Goal: Task Accomplishment & Management: Manage account settings

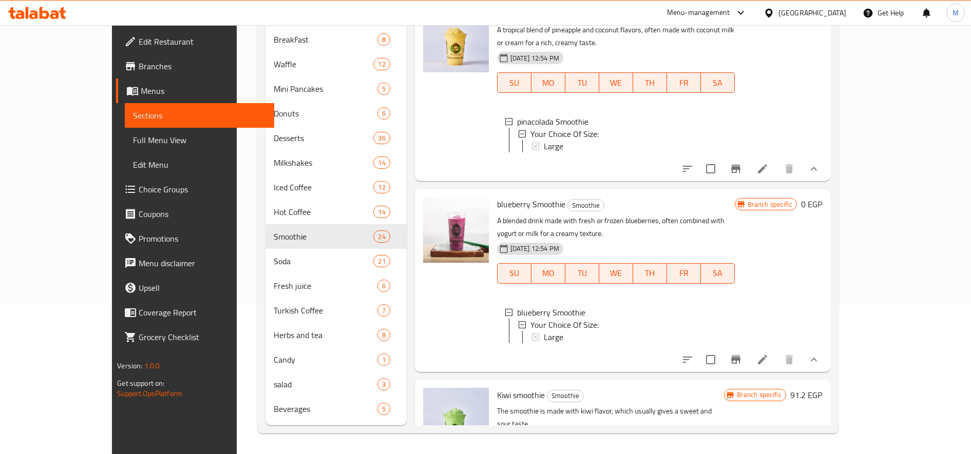
scroll to position [0, 98]
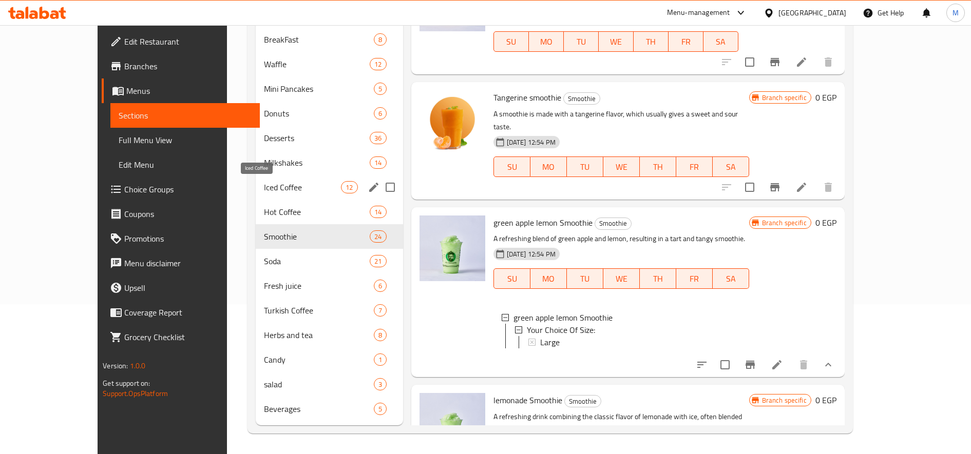
click at [264, 193] on span "Iced Coffee" at bounding box center [302, 187] width 77 height 12
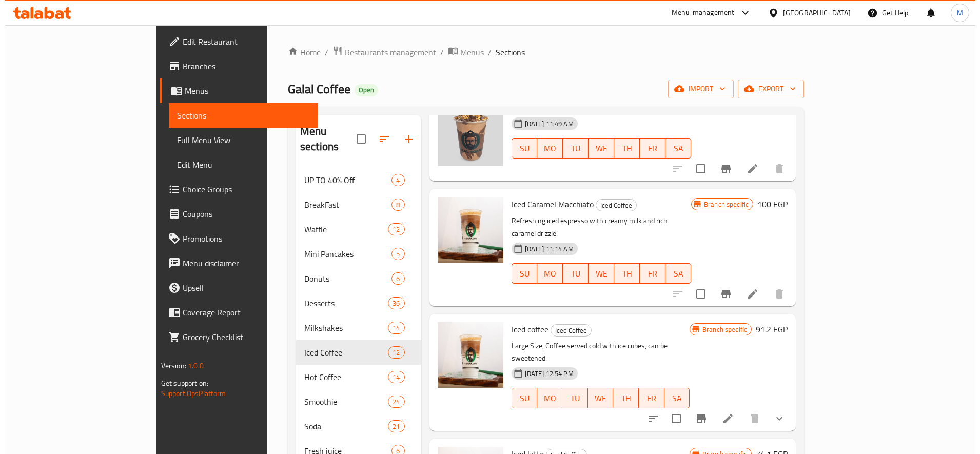
scroll to position [171, 0]
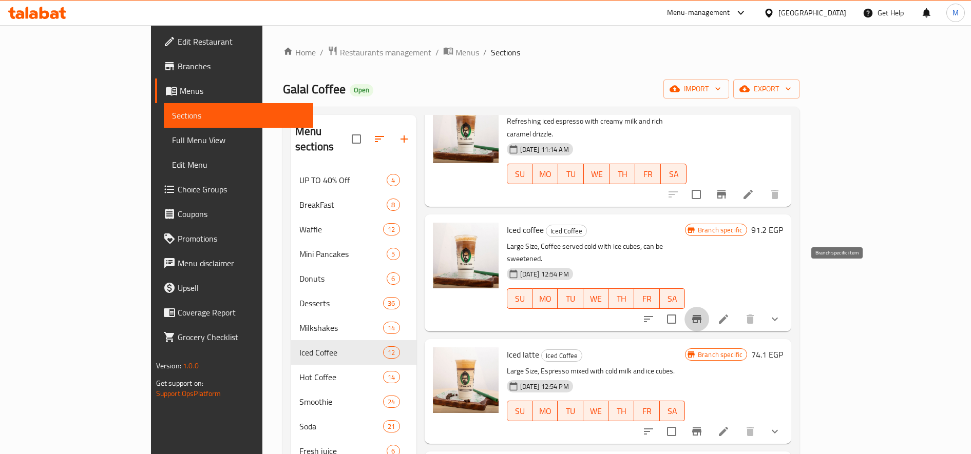
click at [703, 313] on icon "Branch-specific-item" at bounding box center [696, 319] width 12 height 12
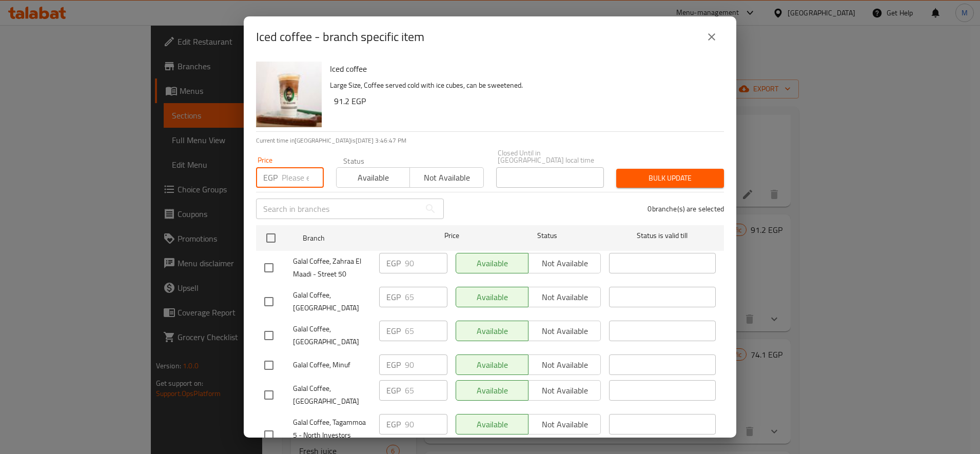
click at [299, 174] on input "number" at bounding box center [303, 177] width 42 height 21
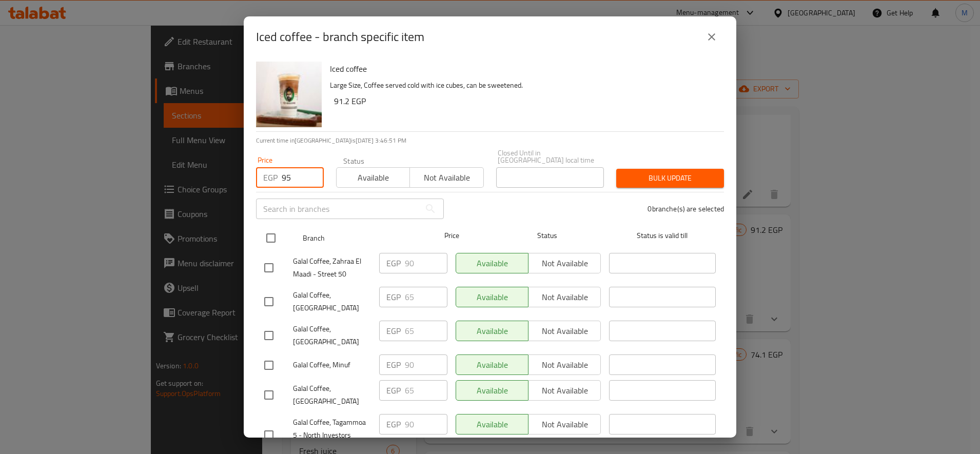
type input "95"
click at [272, 223] on div at bounding box center [279, 238] width 38 height 30
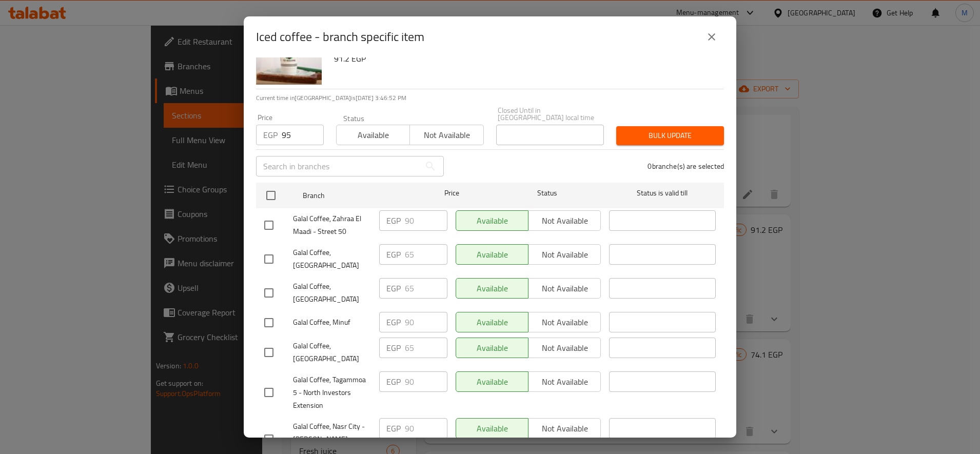
scroll to position [31, 0]
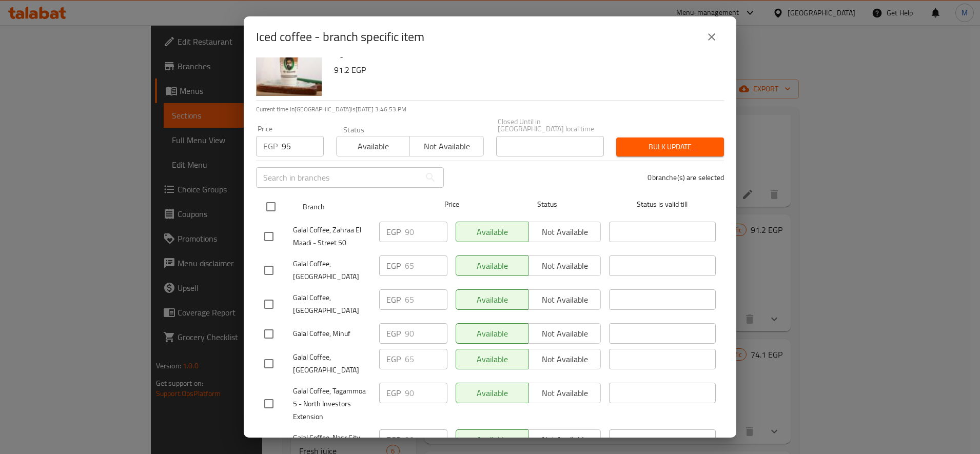
click at [272, 204] on input "checkbox" at bounding box center [271, 207] width 22 height 22
checkbox input "true"
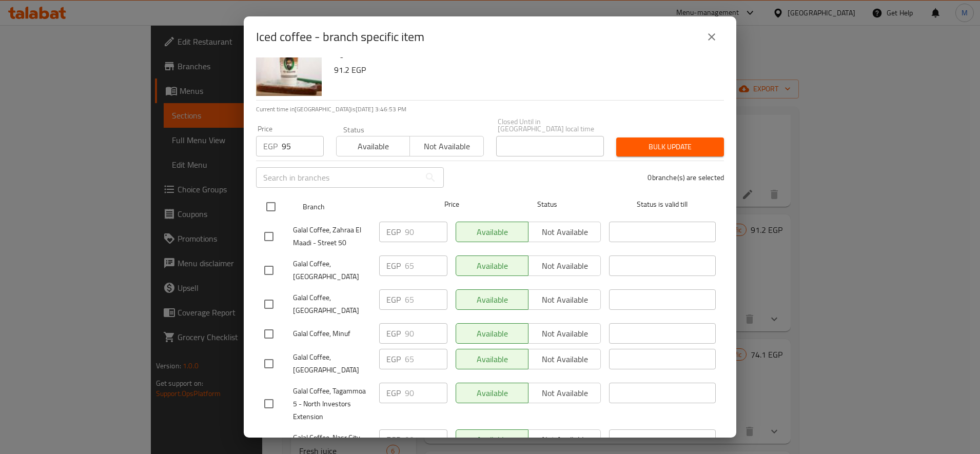
checkbox input "true"
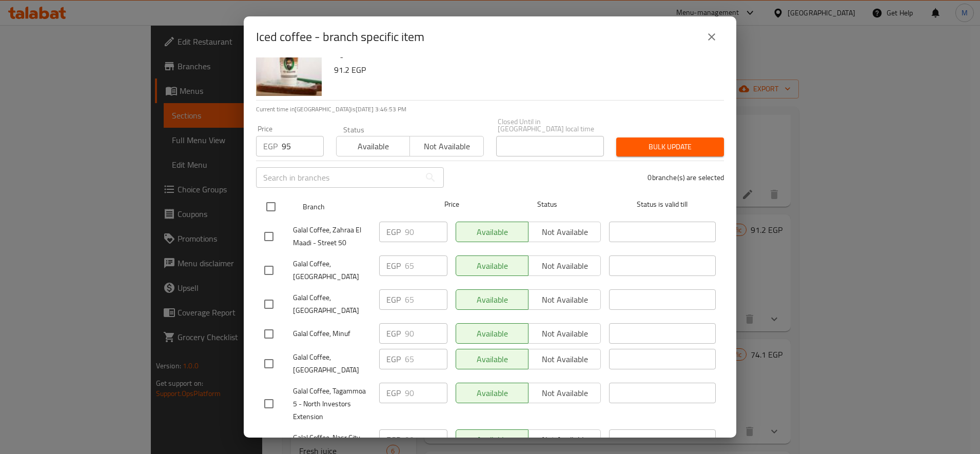
checkbox input "true"
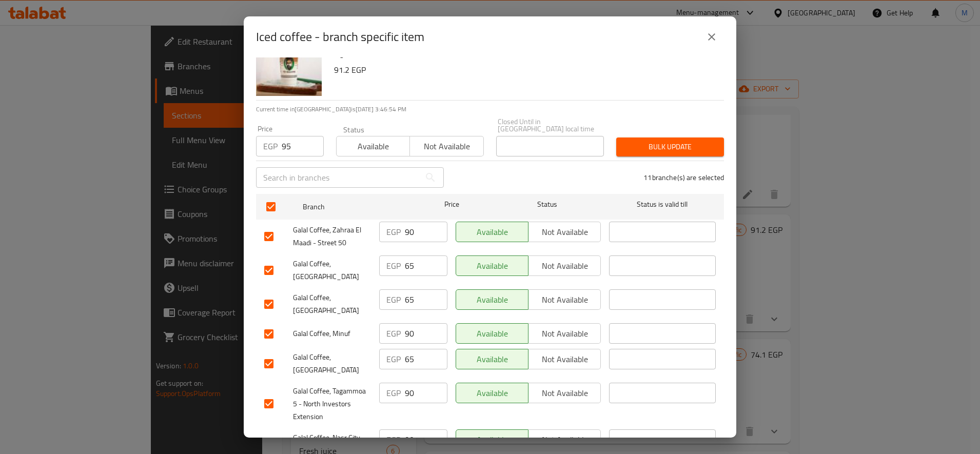
scroll to position [117, 0]
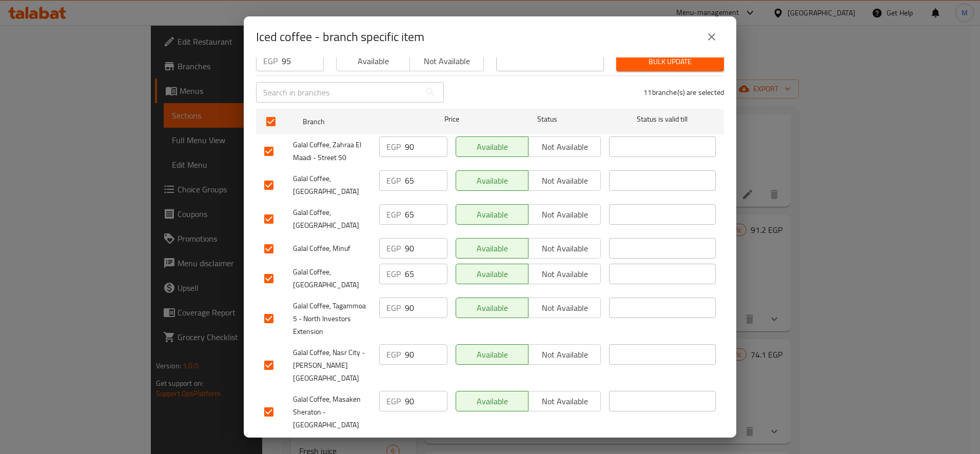
click at [269, 183] on input "checkbox" at bounding box center [269, 186] width 22 height 22
checkbox input "false"
drag, startPoint x: 267, startPoint y: 209, endPoint x: 267, endPoint y: 215, distance: 5.7
click at [267, 209] on input "checkbox" at bounding box center [269, 219] width 22 height 22
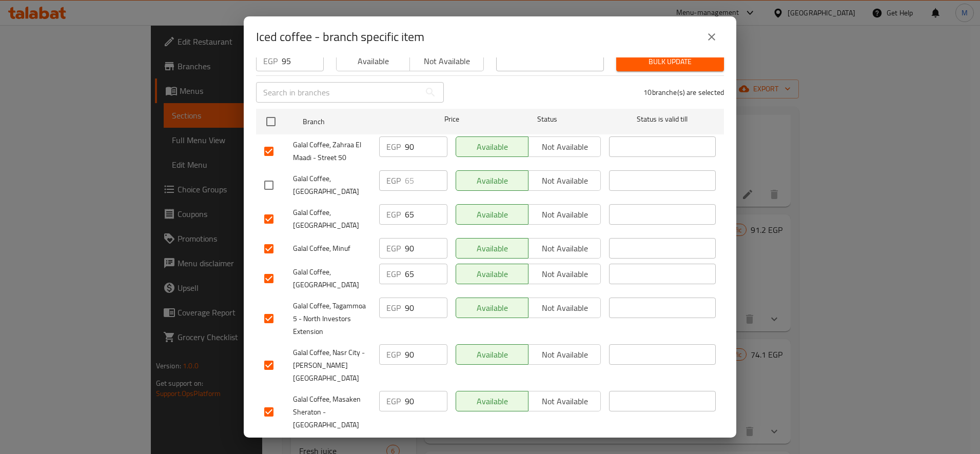
checkbox input "false"
click at [274, 268] on input "checkbox" at bounding box center [269, 279] width 22 height 22
checkbox input "false"
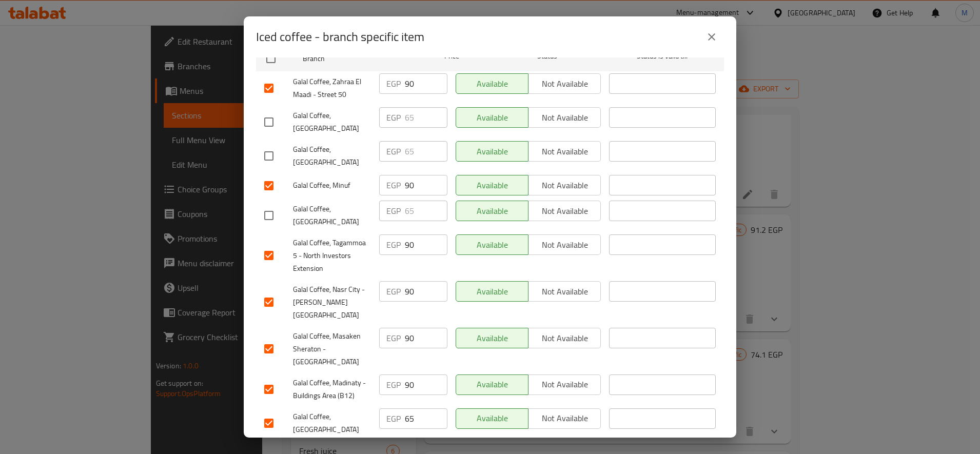
scroll to position [202, 0]
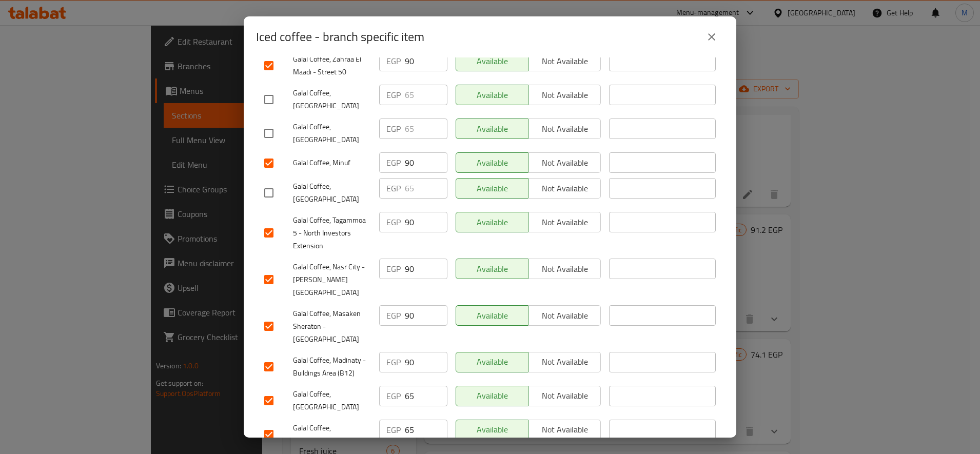
click at [264, 390] on input "checkbox" at bounding box center [269, 401] width 22 height 22
checkbox input "false"
click at [262, 424] on input "checkbox" at bounding box center [269, 435] width 22 height 22
checkbox input "false"
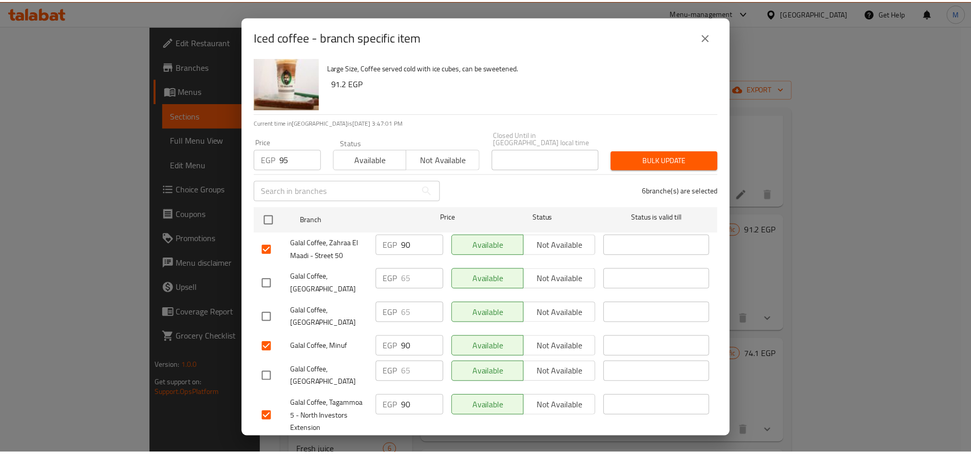
scroll to position [0, 0]
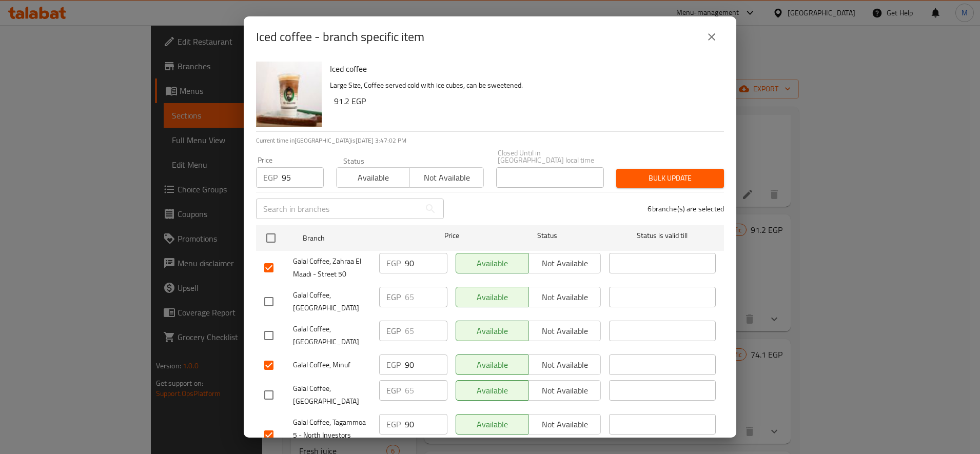
click at [661, 172] on span "Bulk update" at bounding box center [670, 178] width 91 height 13
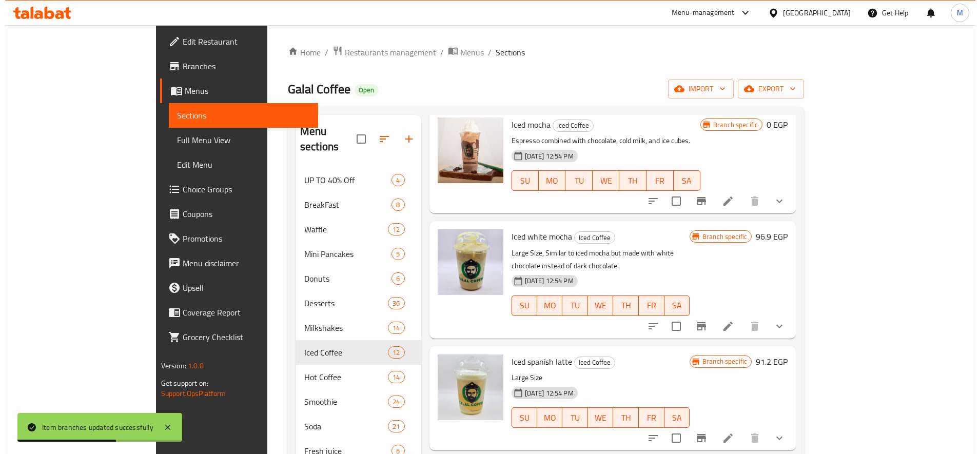
scroll to position [599, 0]
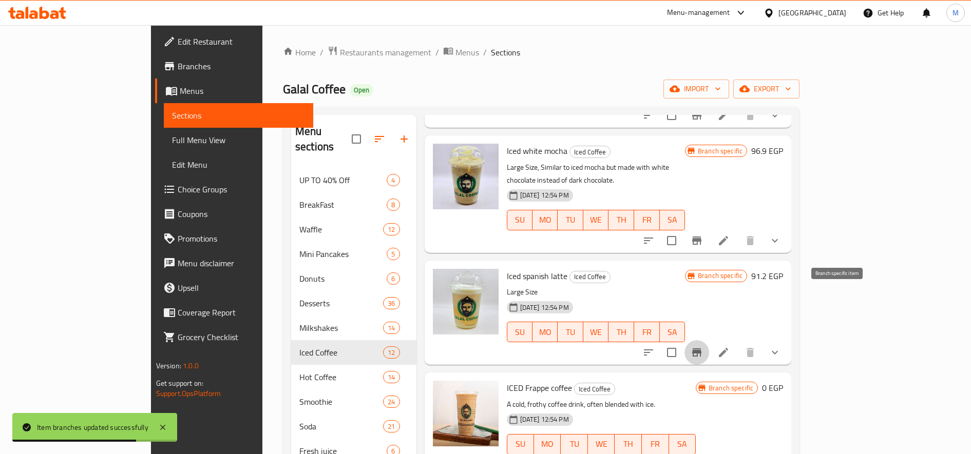
click at [703, 346] on icon "Branch-specific-item" at bounding box center [696, 352] width 12 height 12
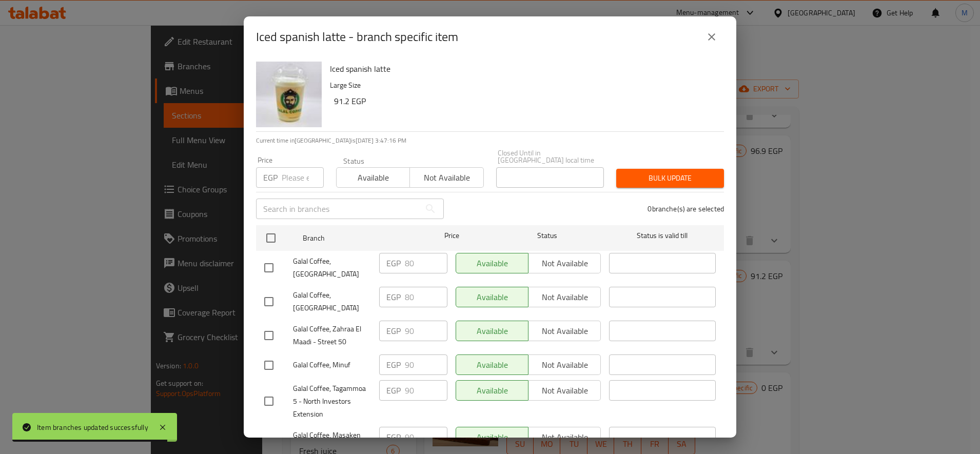
click at [293, 160] on div "Price EGP Price" at bounding box center [290, 172] width 68 height 31
click at [292, 176] on input "number" at bounding box center [303, 177] width 42 height 21
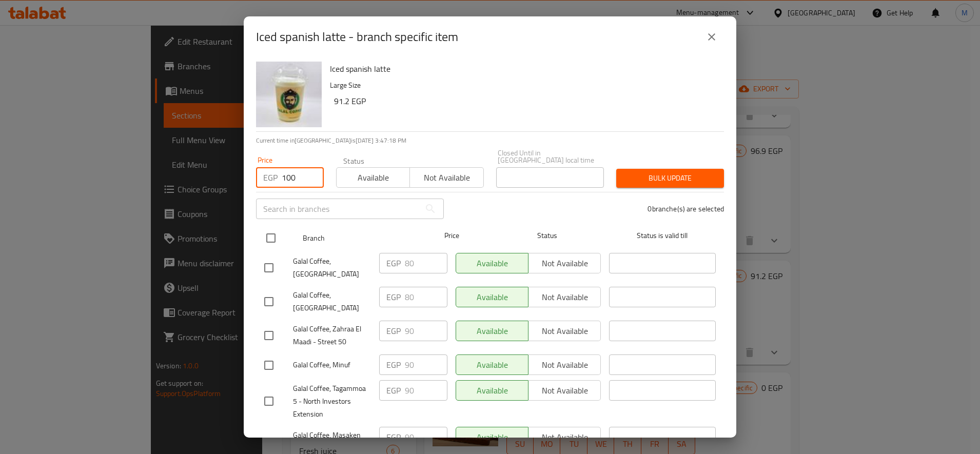
type input "100"
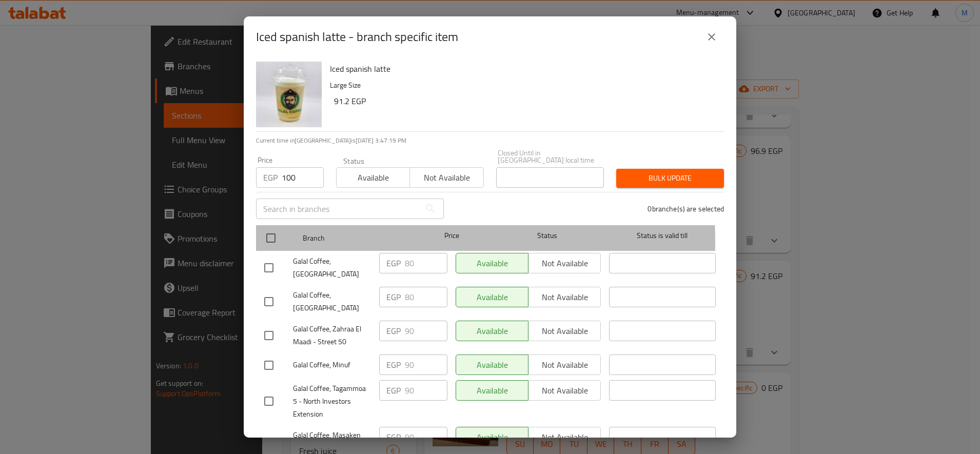
click at [258, 235] on div "Branch Price Status Status is valid till" at bounding box center [490, 238] width 468 height 26
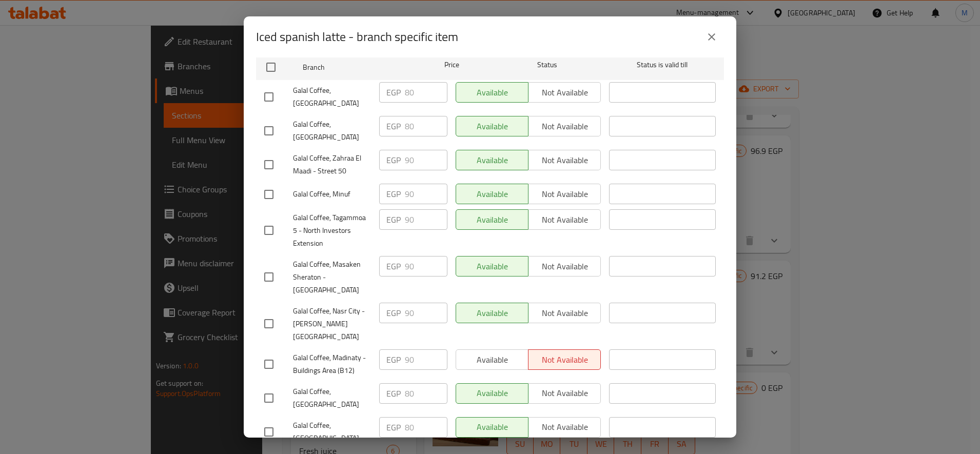
scroll to position [0, 0]
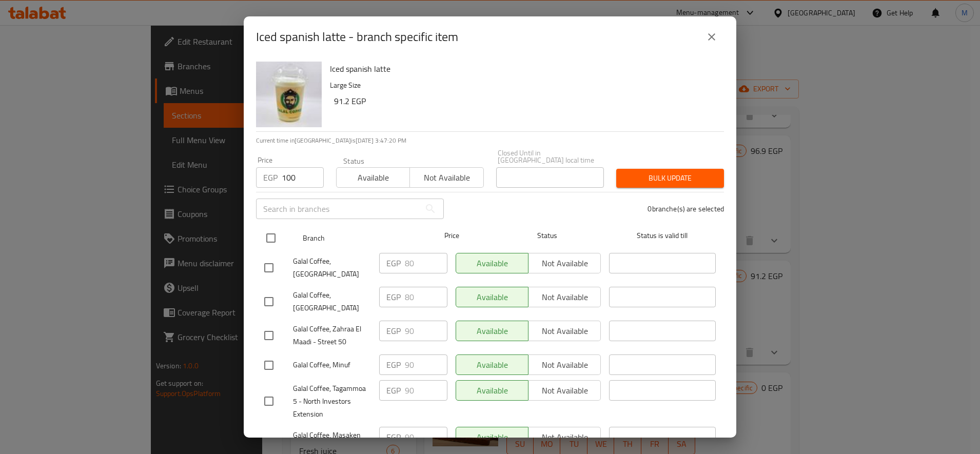
click at [272, 227] on input "checkbox" at bounding box center [271, 238] width 22 height 22
checkbox input "true"
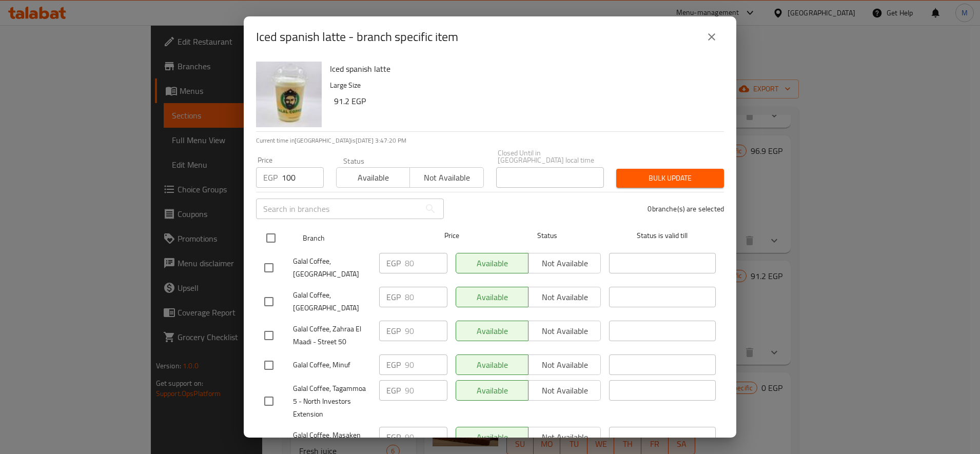
checkbox input "true"
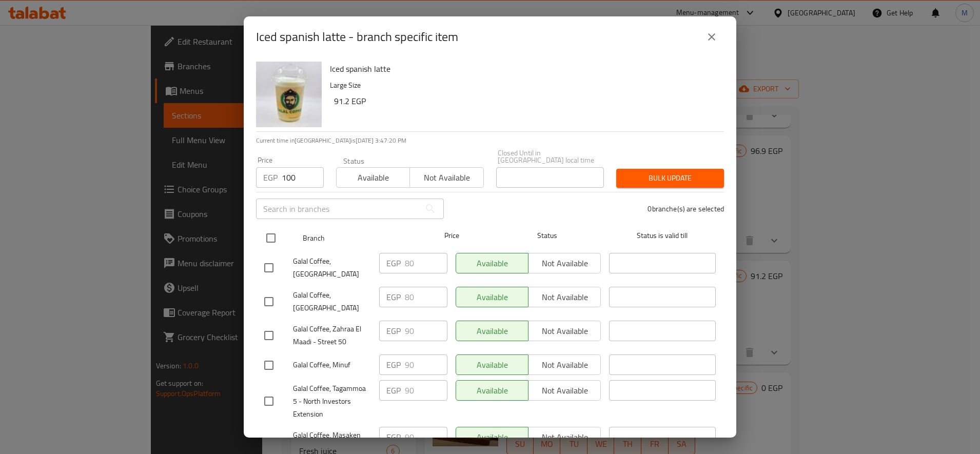
checkbox input "true"
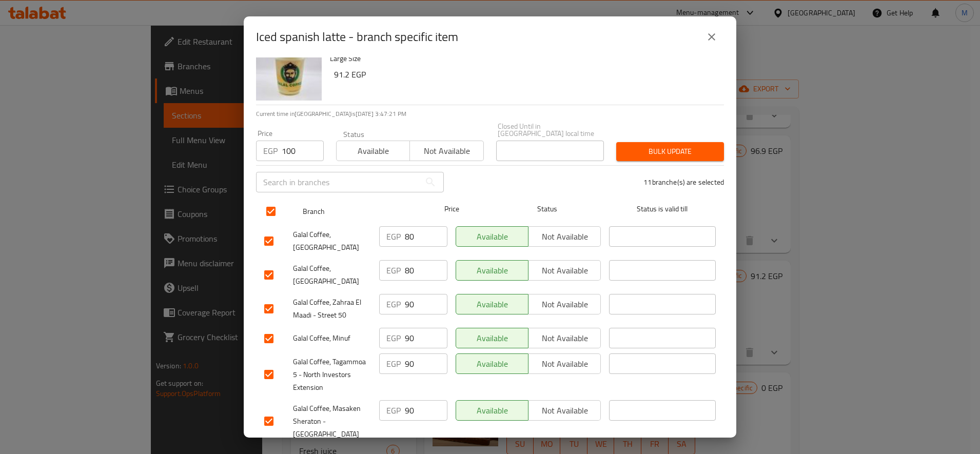
scroll to position [86, 0]
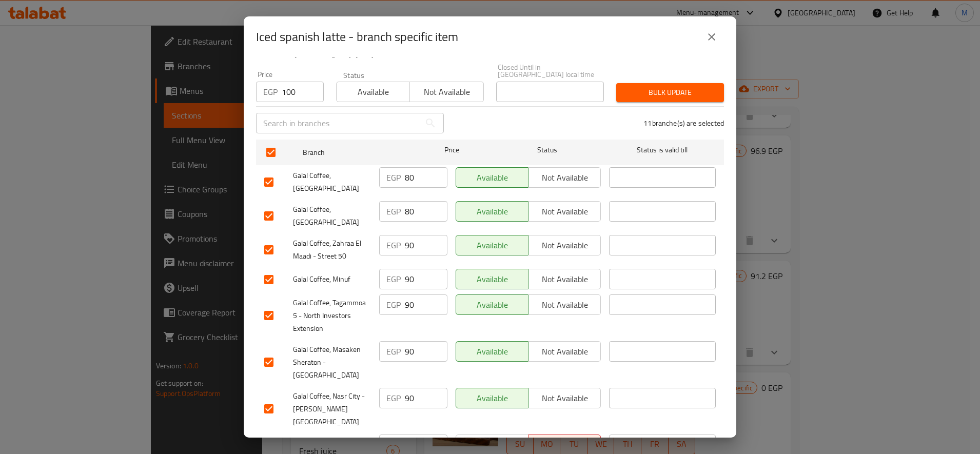
click at [273, 171] on input "checkbox" at bounding box center [269, 182] width 22 height 22
checkbox input "false"
click at [276, 205] on input "checkbox" at bounding box center [269, 216] width 22 height 22
checkbox input "false"
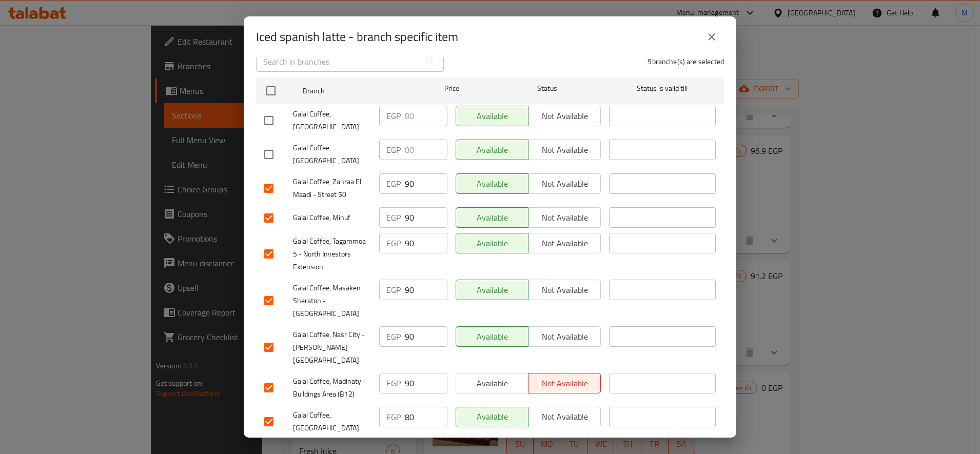
scroll to position [171, 0]
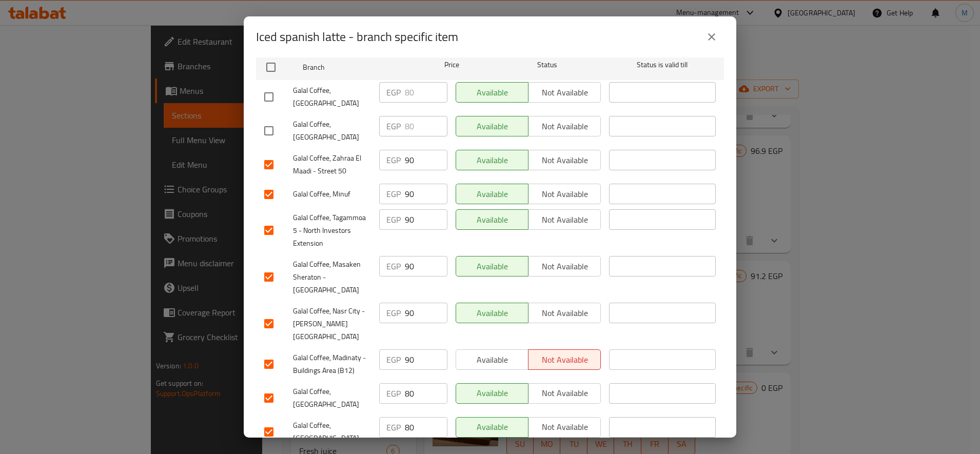
click at [263, 388] on input "checkbox" at bounding box center [269, 399] width 22 height 22
checkbox input "false"
click at [270, 421] on input "checkbox" at bounding box center [269, 432] width 22 height 22
checkbox input "false"
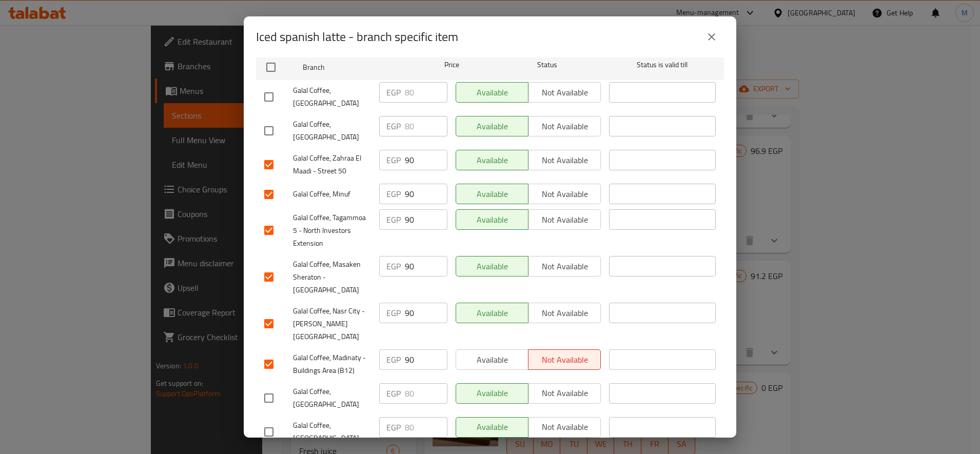
checkbox input "false"
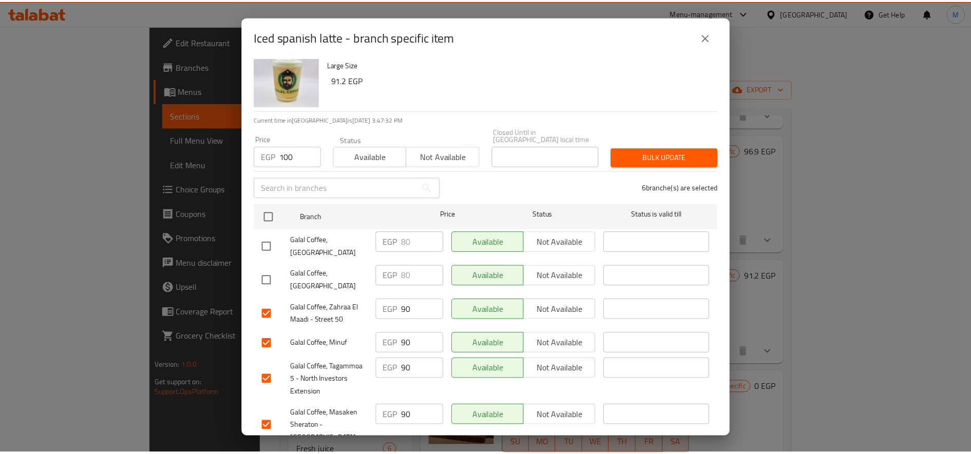
scroll to position [0, 0]
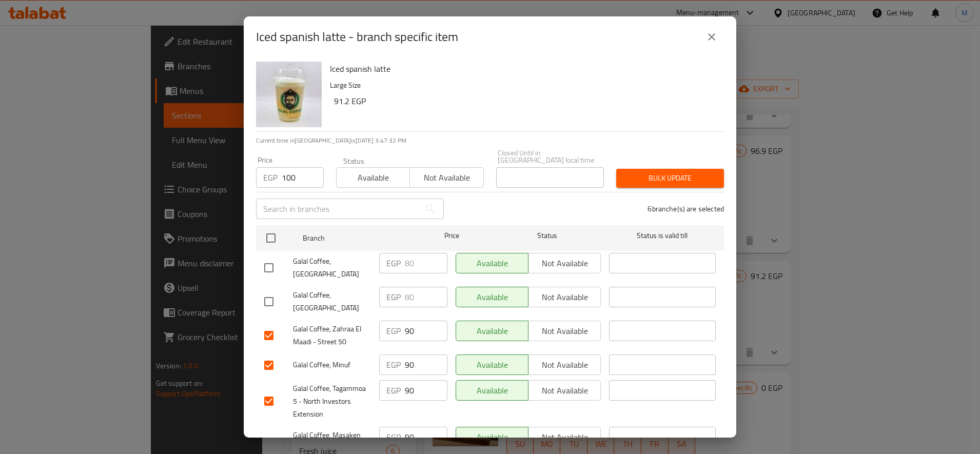
click at [636, 174] on span "Bulk update" at bounding box center [670, 178] width 91 height 13
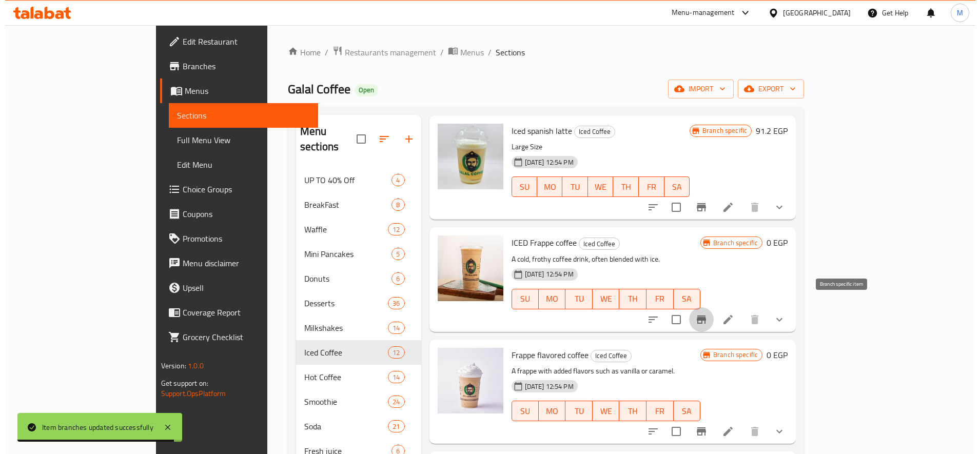
scroll to position [770, 0]
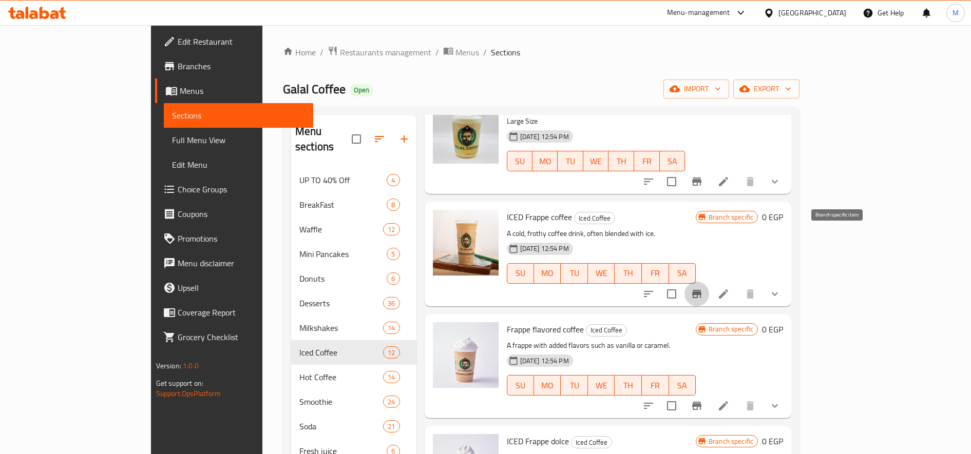
click at [781, 288] on icon "show more" at bounding box center [774, 294] width 12 height 12
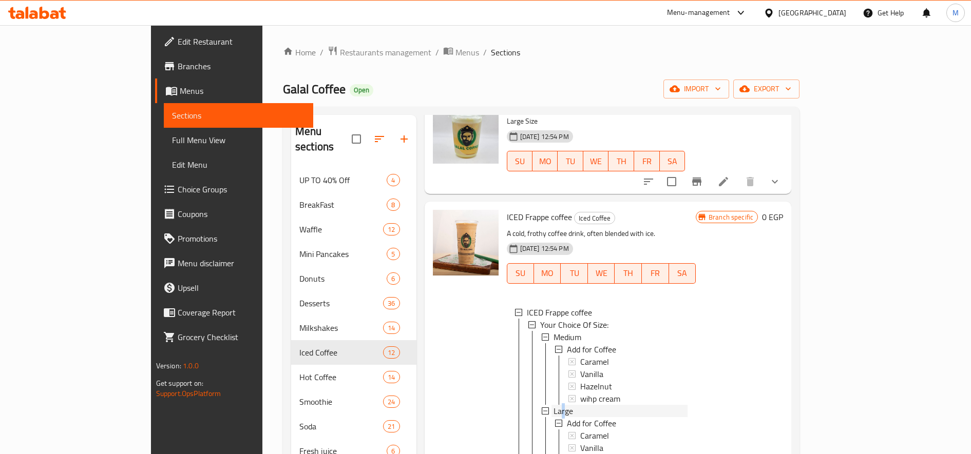
click at [553, 405] on span "Large" at bounding box center [563, 411] width 20 height 12
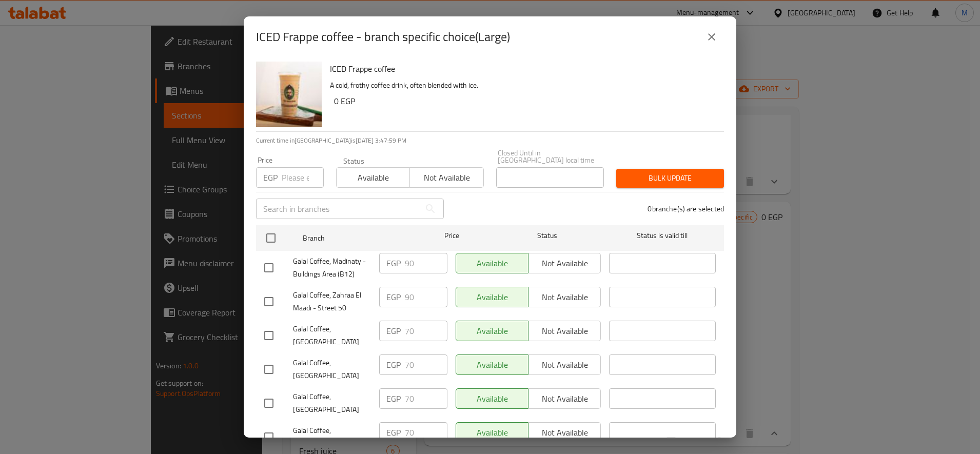
click at [273, 176] on p "EGP" at bounding box center [270, 177] width 14 height 12
click at [287, 175] on input "number" at bounding box center [303, 177] width 42 height 21
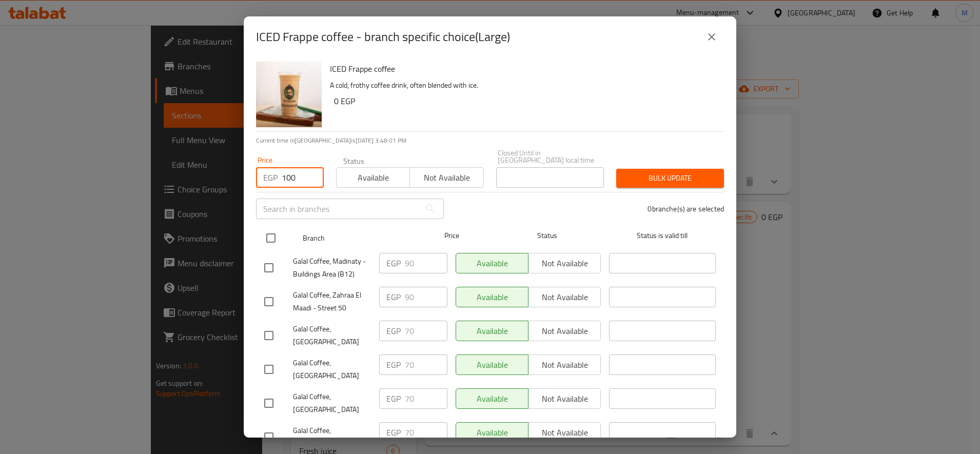
type input "100"
click at [259, 227] on div "Branch Price Status Status is valid till" at bounding box center [490, 238] width 468 height 26
click at [277, 234] on input "checkbox" at bounding box center [271, 238] width 22 height 22
checkbox input "true"
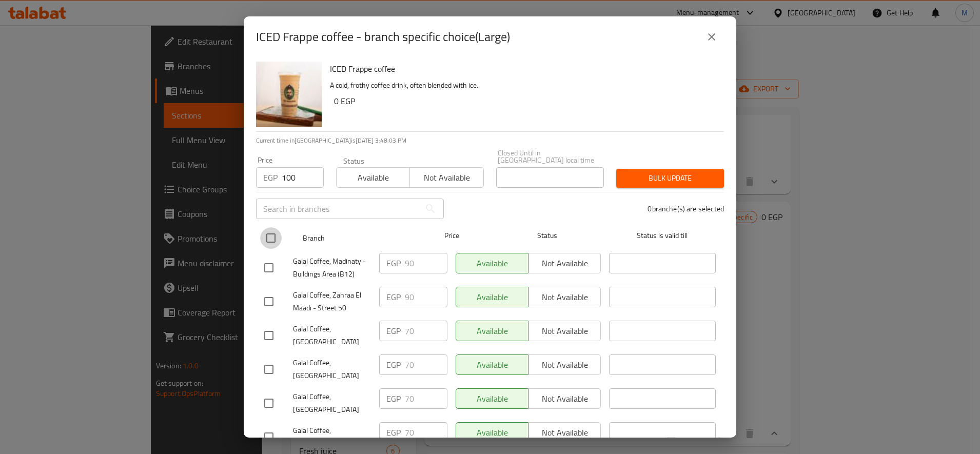
checkbox input "true"
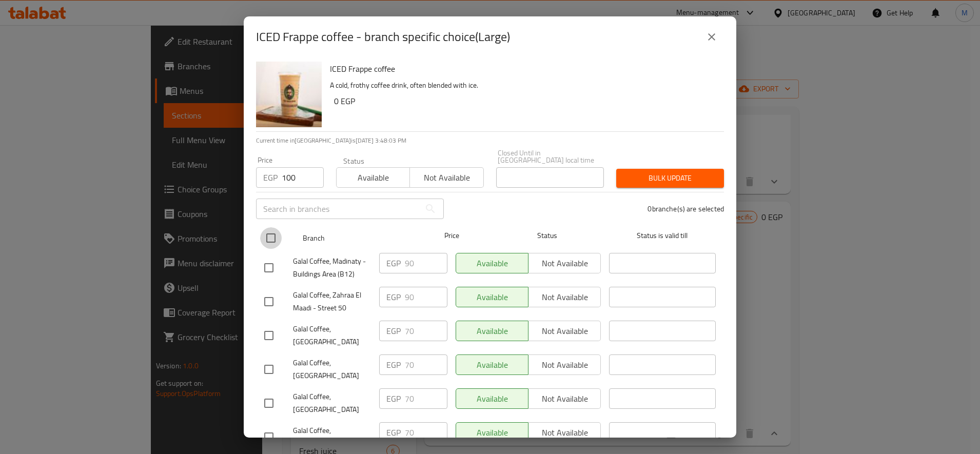
checkbox input "true"
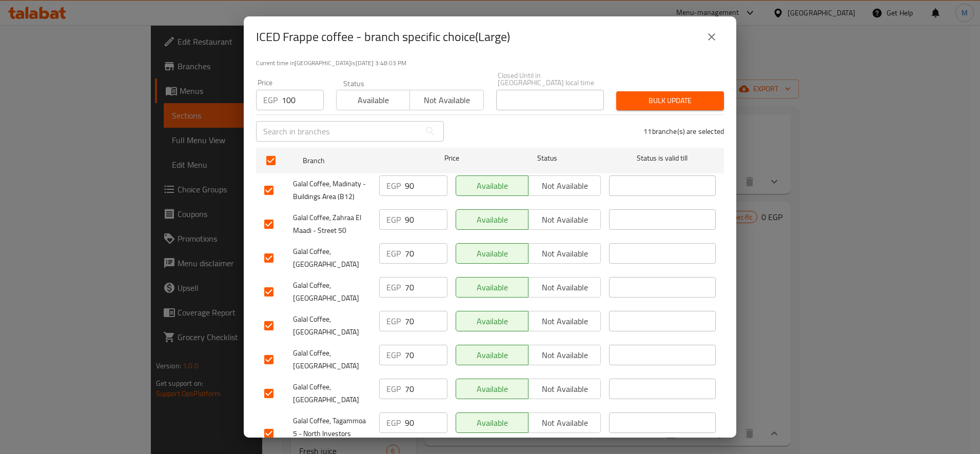
scroll to position [171, 0]
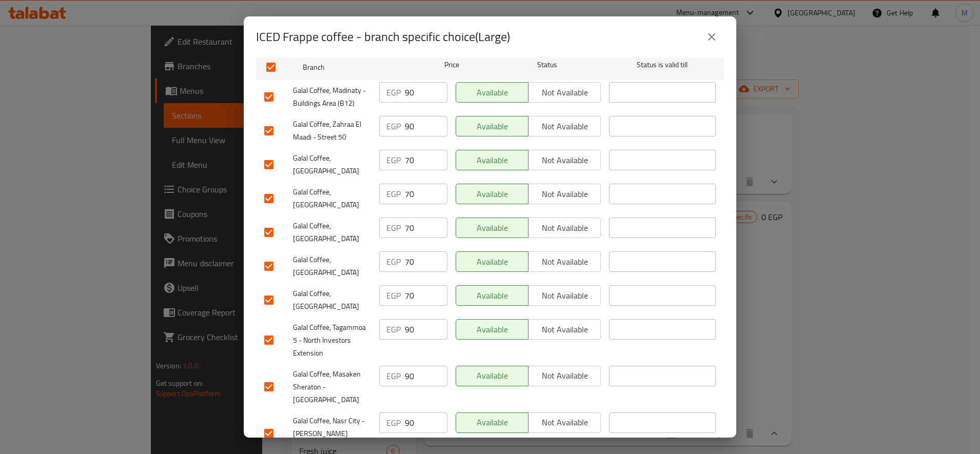
click at [262, 156] on input "checkbox" at bounding box center [269, 165] width 22 height 22
checkbox input "false"
click at [273, 188] on input "checkbox" at bounding box center [269, 199] width 22 height 22
drag, startPoint x: 273, startPoint y: 196, endPoint x: 273, endPoint y: 206, distance: 9.8
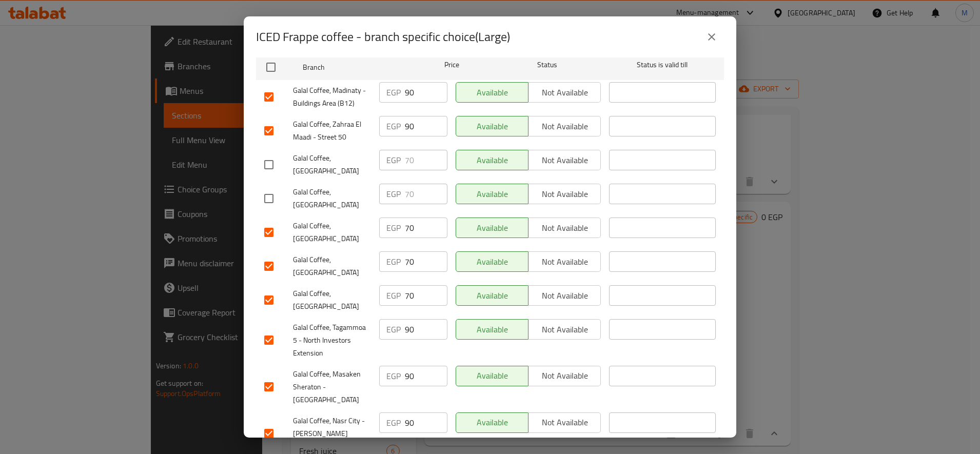
click at [273, 198] on input "checkbox" at bounding box center [269, 199] width 22 height 22
click at [279, 188] on input "checkbox" at bounding box center [269, 199] width 22 height 22
checkbox input "false"
drag, startPoint x: 272, startPoint y: 208, endPoint x: 269, endPoint y: 224, distance: 16.6
click at [272, 222] on input "checkbox" at bounding box center [269, 233] width 22 height 22
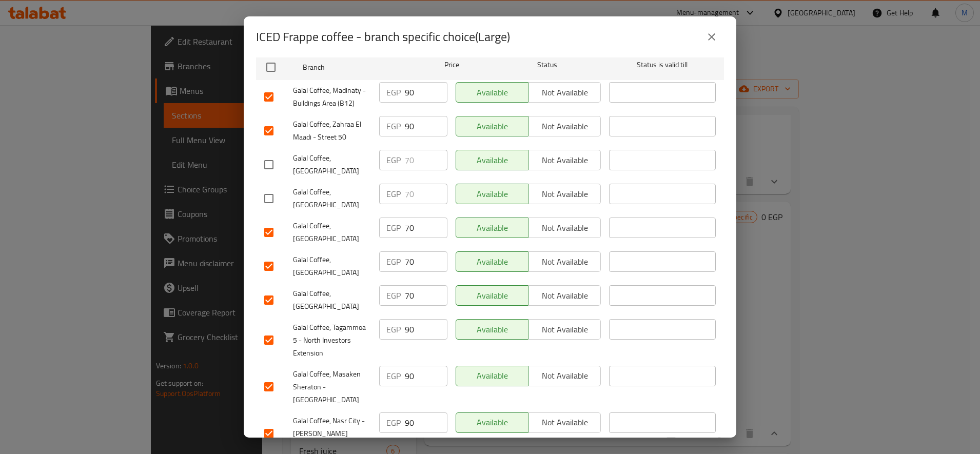
checkbox input "false"
click at [259, 256] on input "checkbox" at bounding box center [269, 267] width 22 height 22
checkbox input "false"
click at [259, 290] on input "checkbox" at bounding box center [269, 301] width 22 height 22
checkbox input "false"
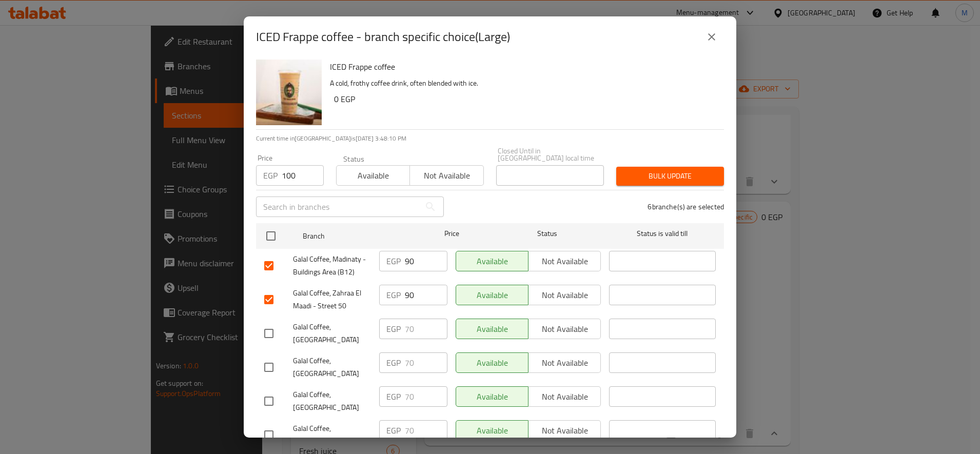
scroll to position [0, 0]
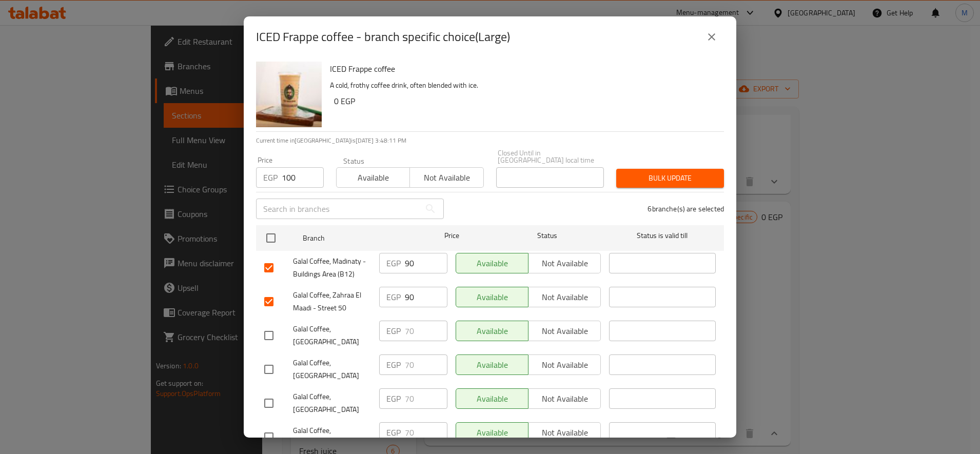
click at [666, 172] on span "Bulk update" at bounding box center [670, 178] width 91 height 13
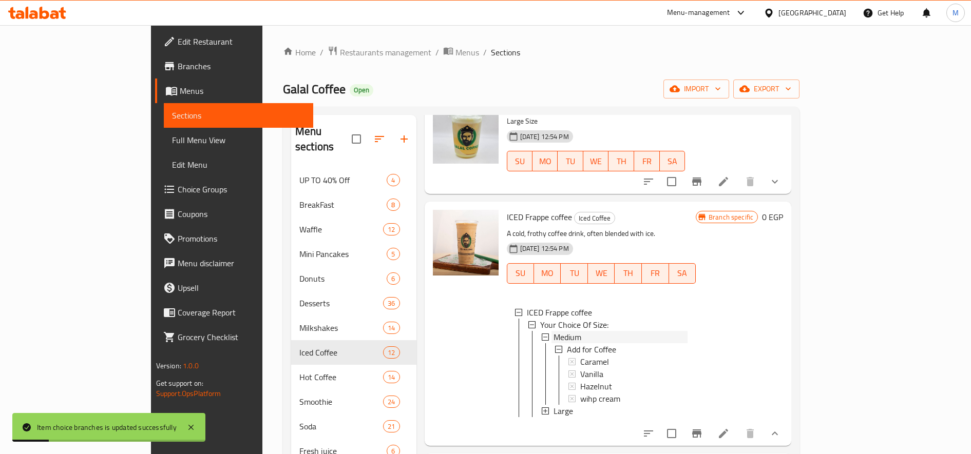
click at [559, 331] on div "Medium" at bounding box center [620, 337] width 134 height 12
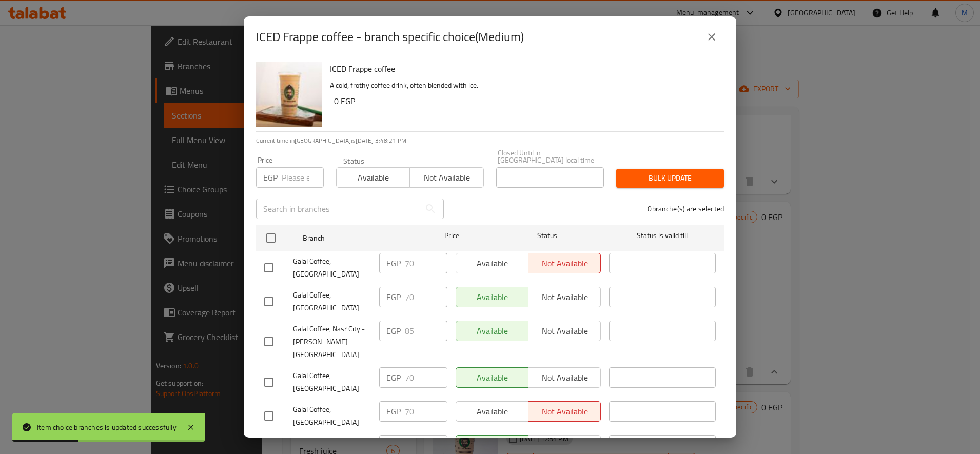
click at [294, 179] on input "number" at bounding box center [303, 177] width 42 height 21
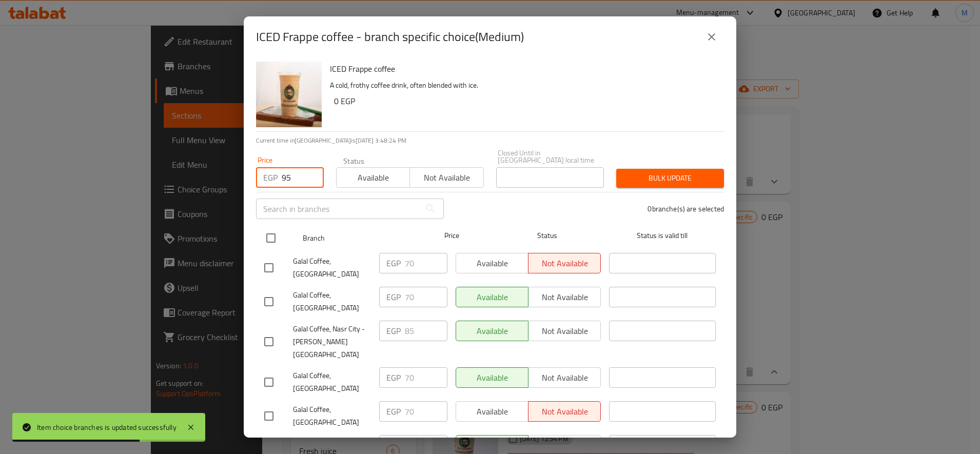
type input "95"
click at [275, 232] on input "checkbox" at bounding box center [271, 238] width 22 height 22
checkbox input "true"
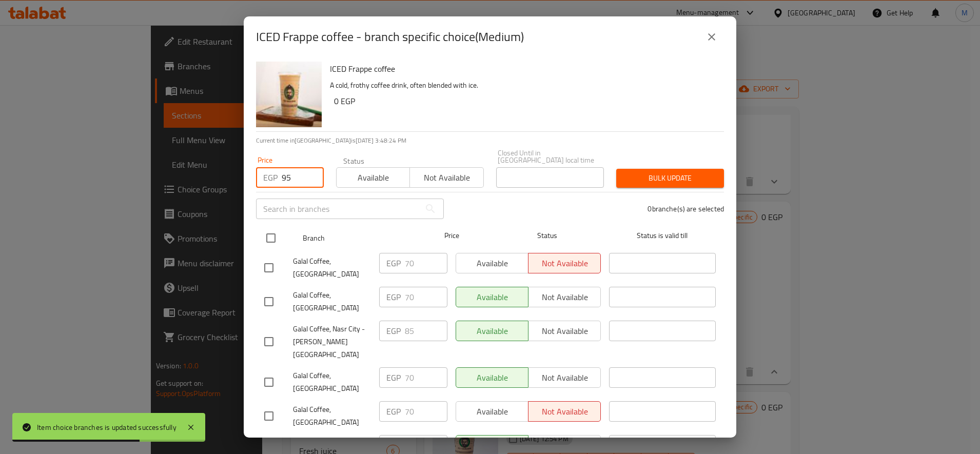
checkbox input "true"
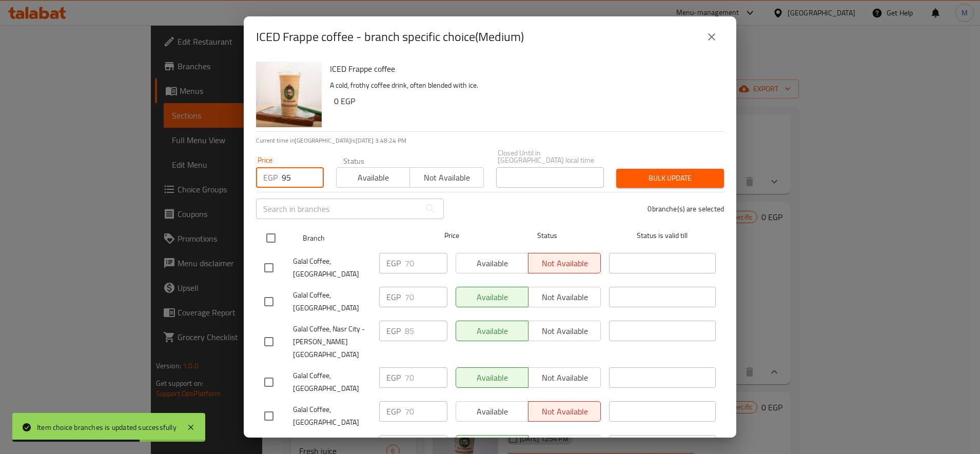
checkbox input "true"
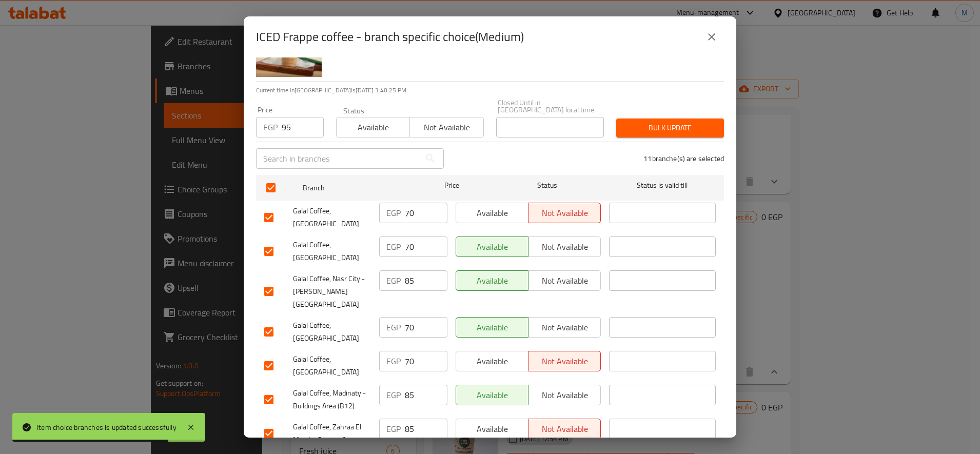
scroll to position [86, 0]
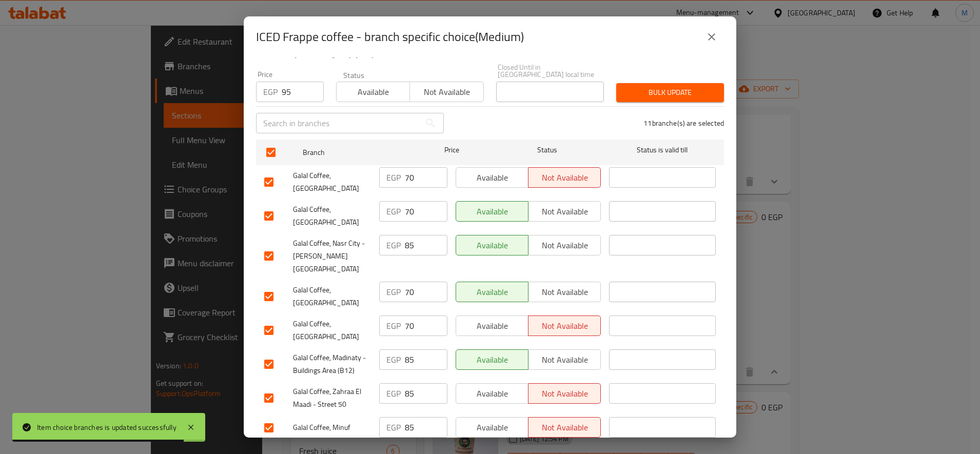
click at [272, 174] on input "checkbox" at bounding box center [269, 182] width 22 height 22
checkbox input "false"
drag, startPoint x: 268, startPoint y: 199, endPoint x: 270, endPoint y: 205, distance: 6.3
click at [268, 205] on input "checkbox" at bounding box center [269, 216] width 22 height 22
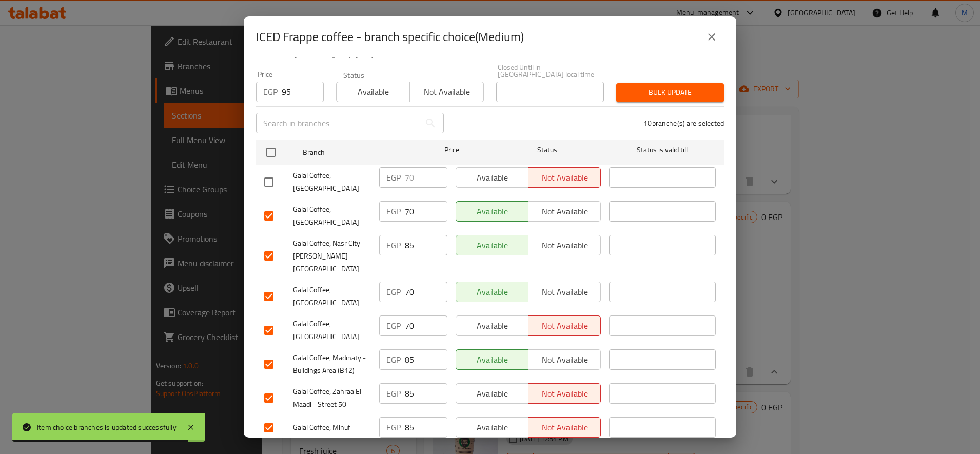
checkbox input "false"
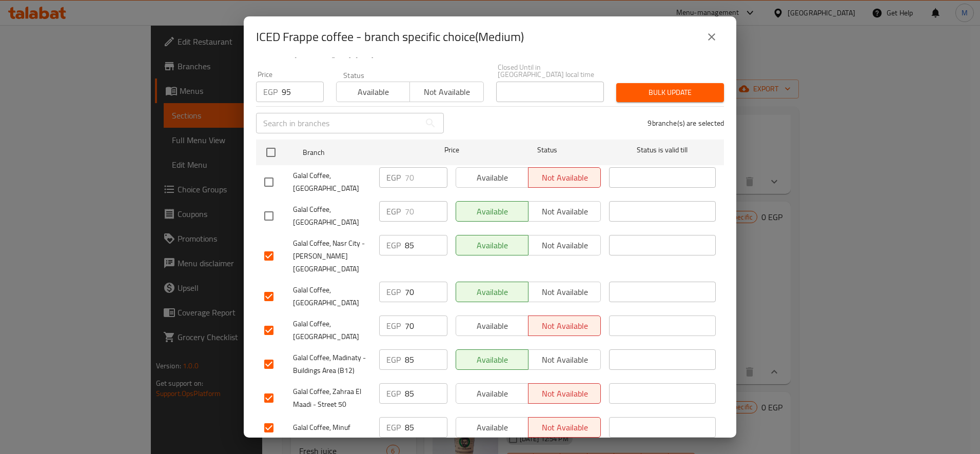
click at [268, 286] on input "checkbox" at bounding box center [269, 297] width 22 height 22
checkbox input "false"
drag, startPoint x: 266, startPoint y: 295, endPoint x: 281, endPoint y: 318, distance: 27.1
click at [267, 320] on input "checkbox" at bounding box center [269, 331] width 22 height 22
checkbox input "false"
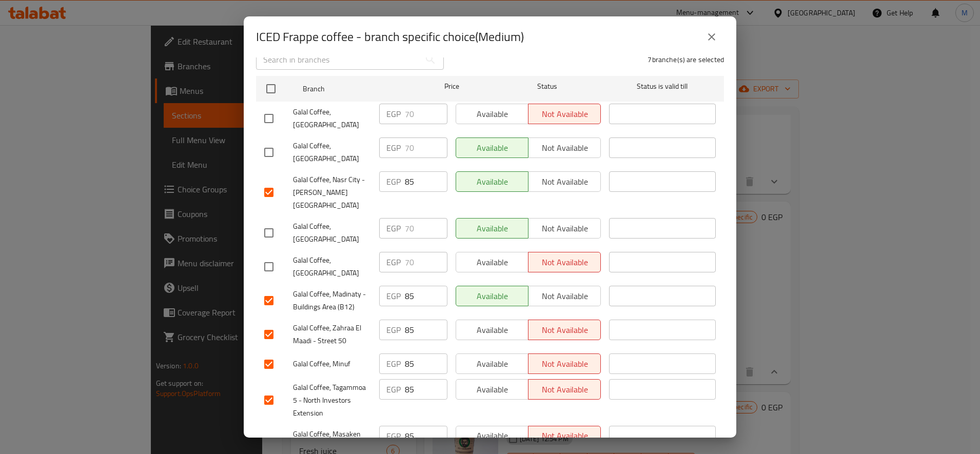
scroll to position [171, 0]
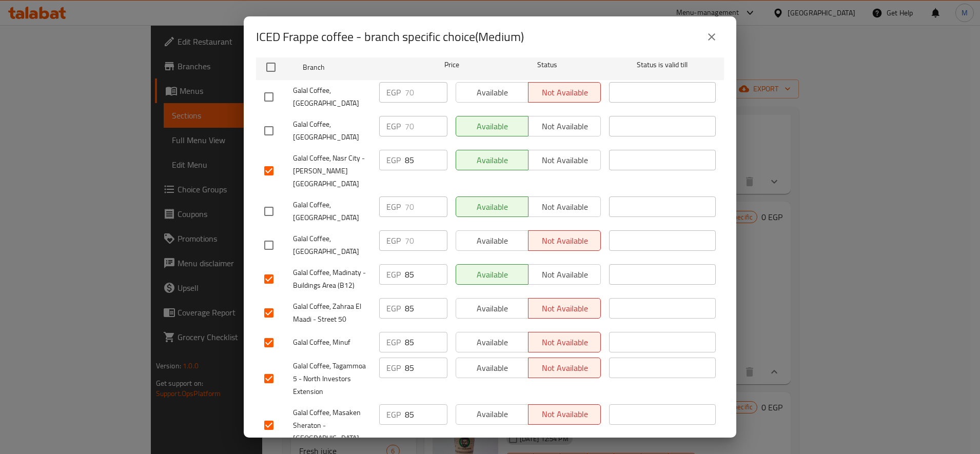
checkbox input "false"
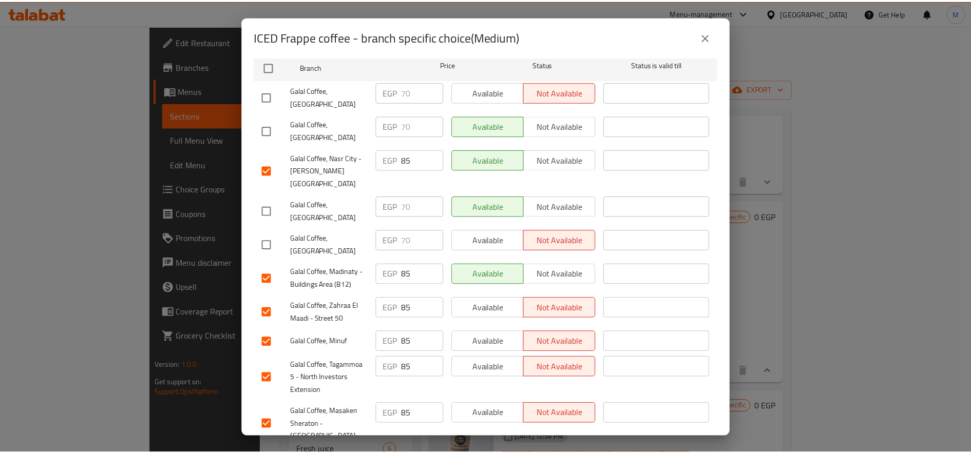
scroll to position [0, 0]
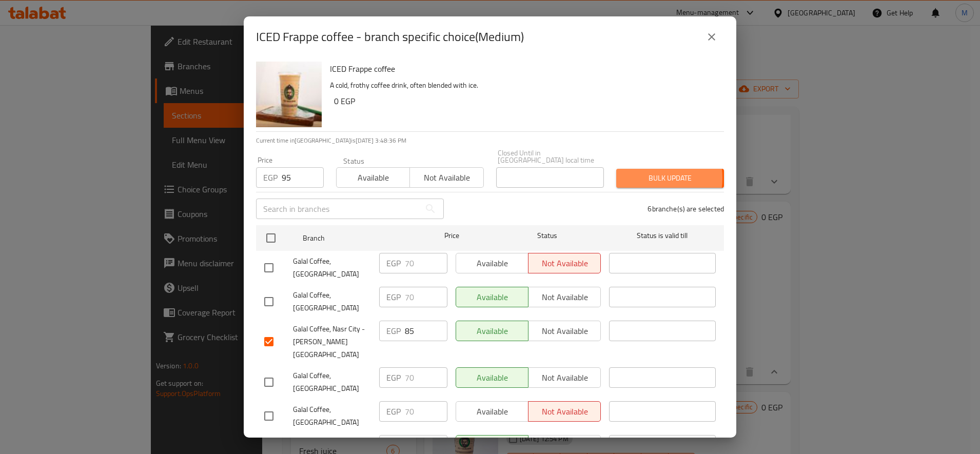
click at [635, 172] on span "Bulk update" at bounding box center [670, 178] width 91 height 13
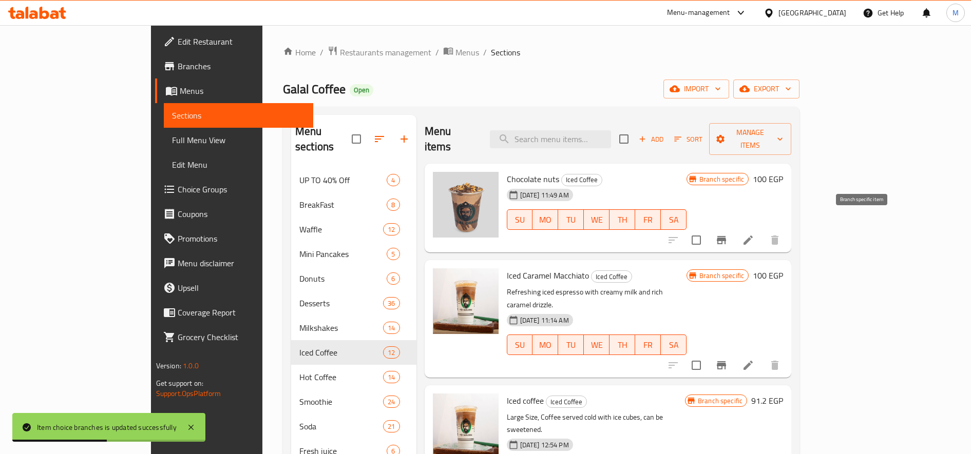
click at [727, 234] on icon "Branch-specific-item" at bounding box center [721, 240] width 12 height 12
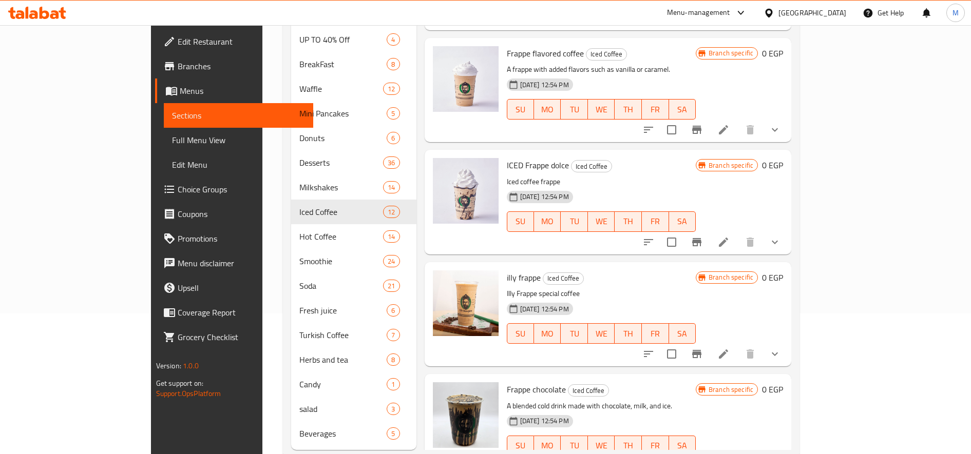
scroll to position [150, 0]
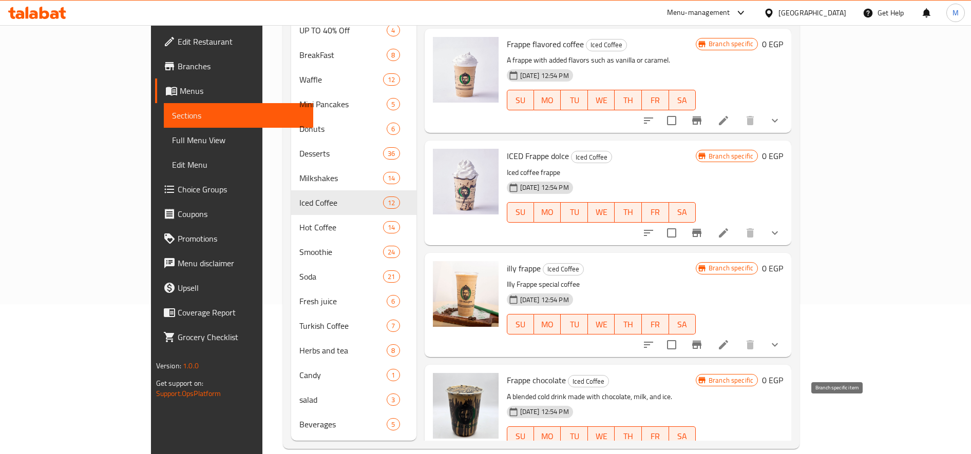
click at [703, 451] on icon "Branch-specific-item" at bounding box center [696, 457] width 12 height 12
click at [781, 451] on icon "show more" at bounding box center [774, 457] width 12 height 12
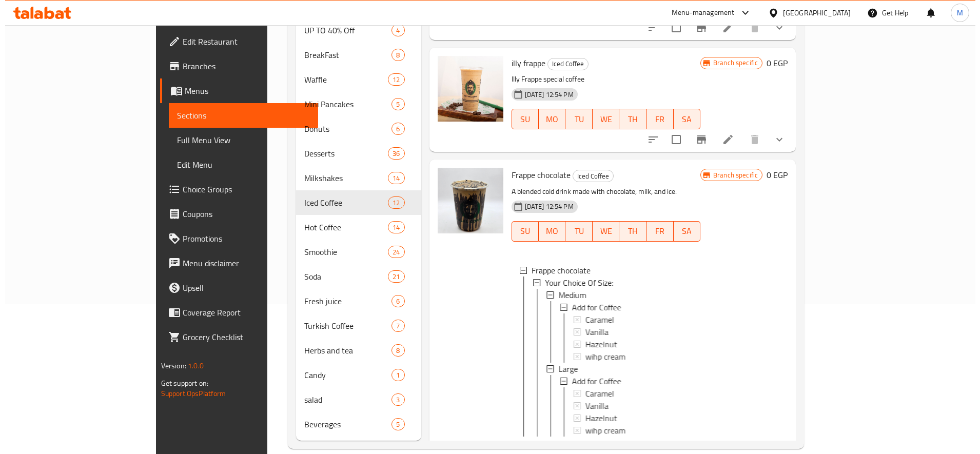
scroll to position [1195, 0]
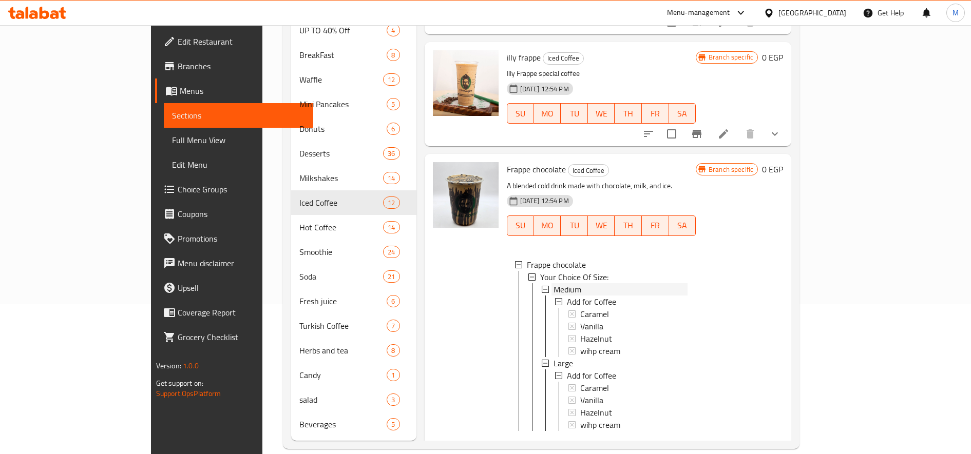
click at [563, 283] on div "Medium" at bounding box center [620, 289] width 134 height 12
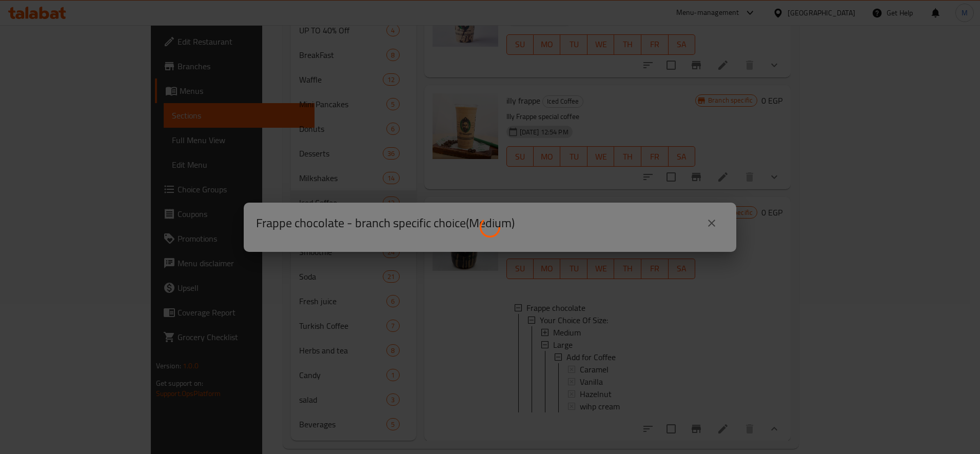
scroll to position [1133, 0]
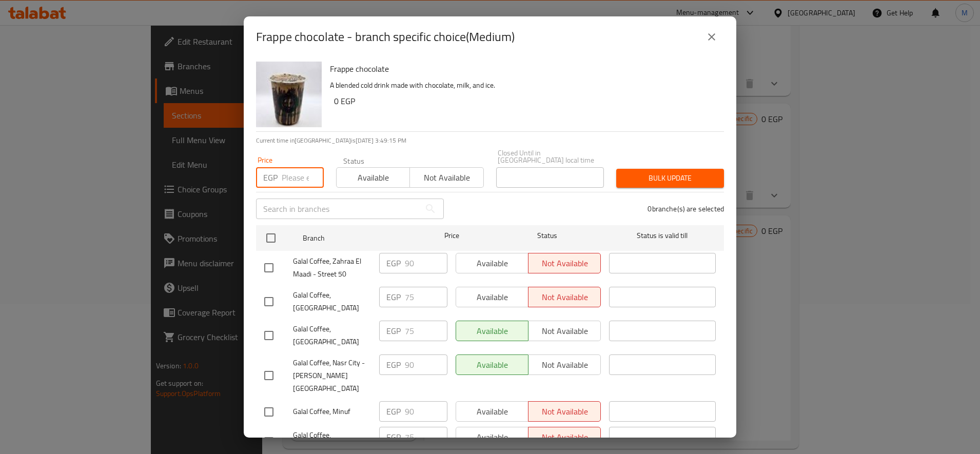
click at [305, 169] on input "number" at bounding box center [303, 177] width 42 height 21
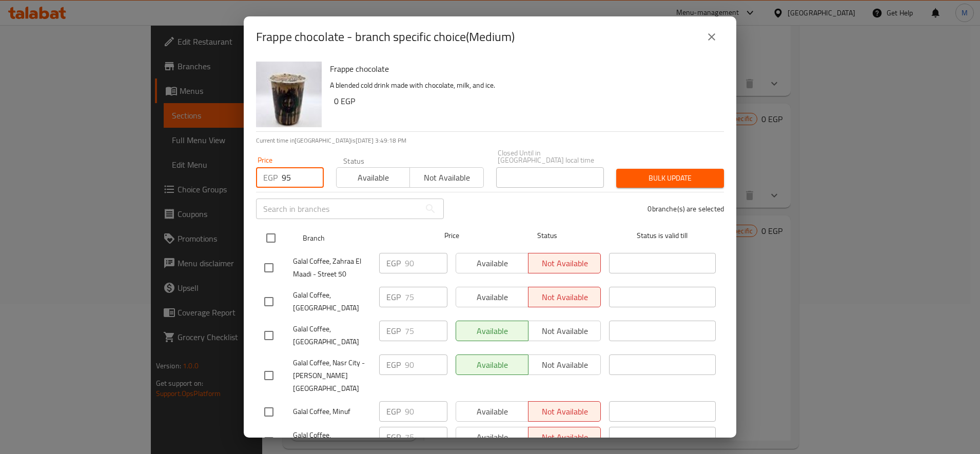
type input "95"
click at [260, 232] on input "checkbox" at bounding box center [271, 238] width 22 height 22
checkbox input "true"
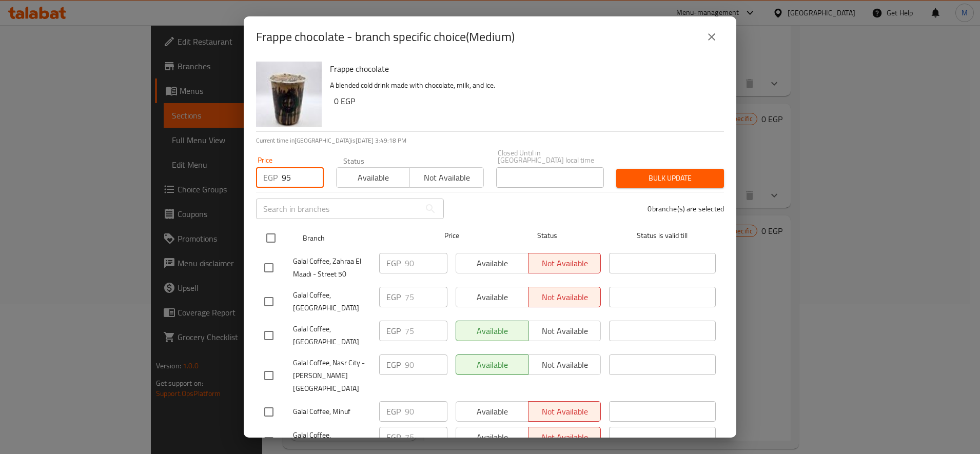
checkbox input "true"
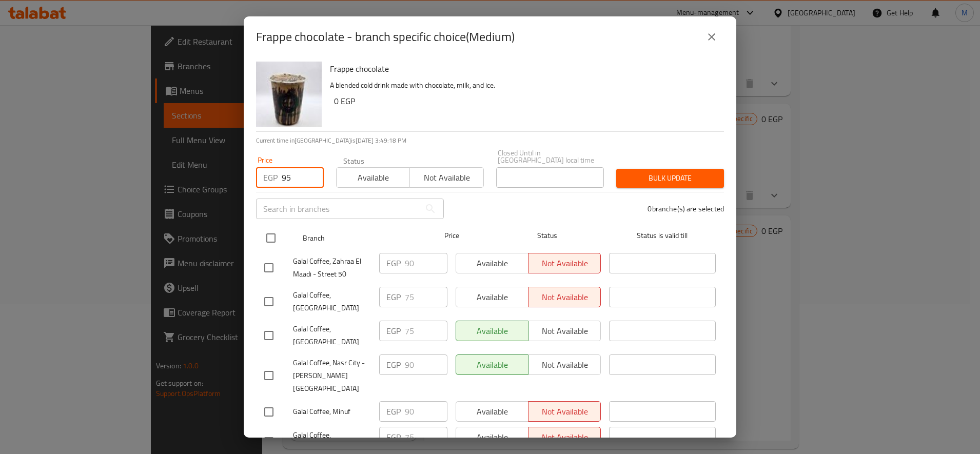
checkbox input "true"
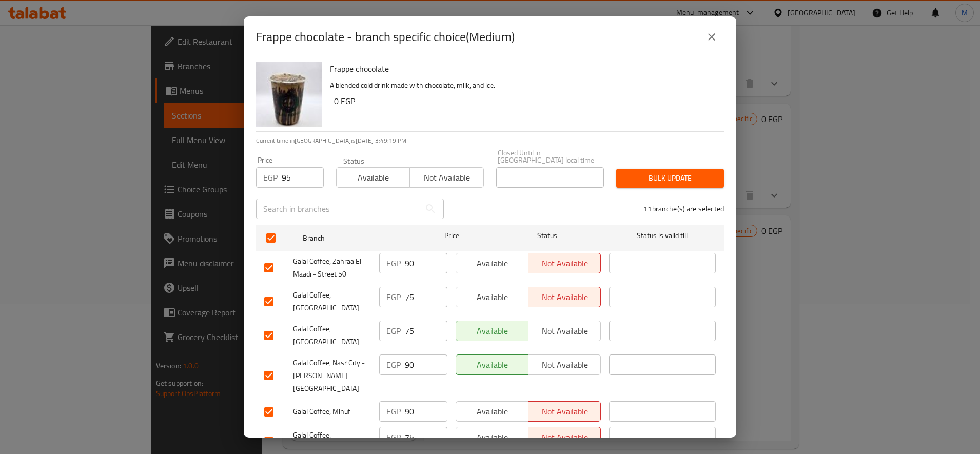
click at [269, 291] on input "checkbox" at bounding box center [269, 302] width 22 height 22
checkbox input "false"
click at [260, 325] on input "checkbox" at bounding box center [269, 336] width 22 height 22
checkbox input "false"
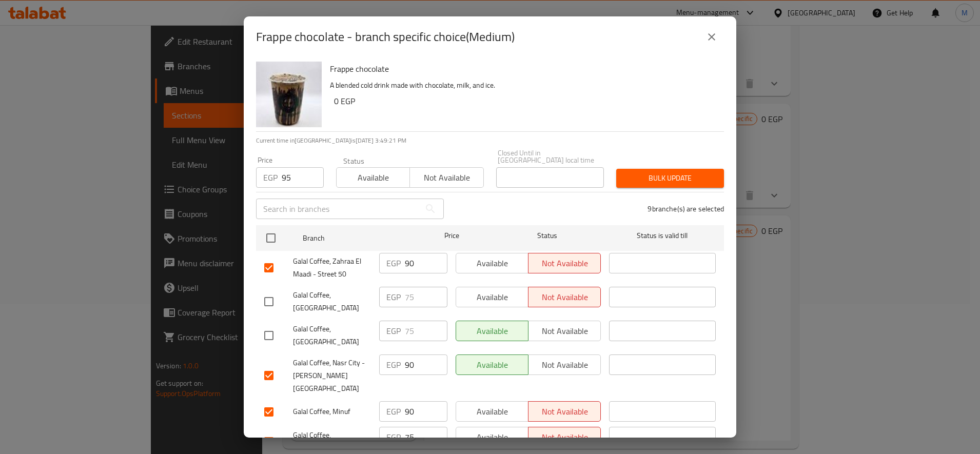
click at [271, 431] on input "checkbox" at bounding box center [269, 442] width 22 height 22
checkbox input "false"
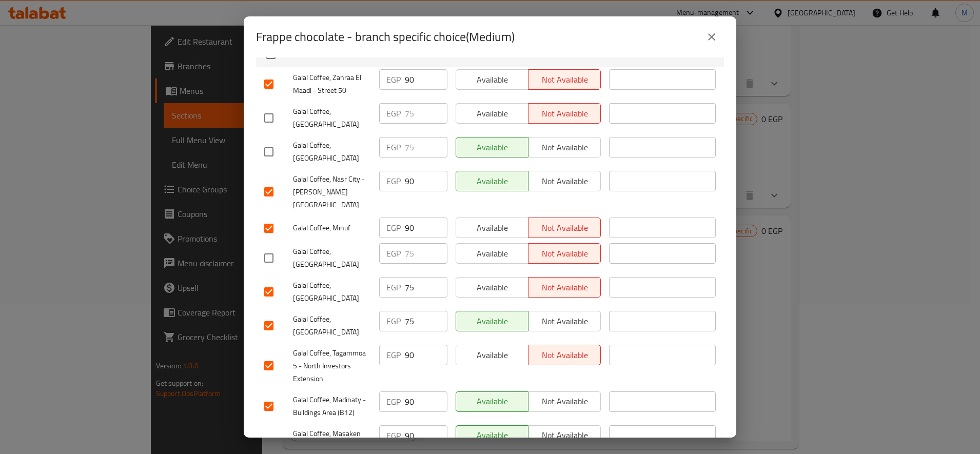
scroll to position [202, 0]
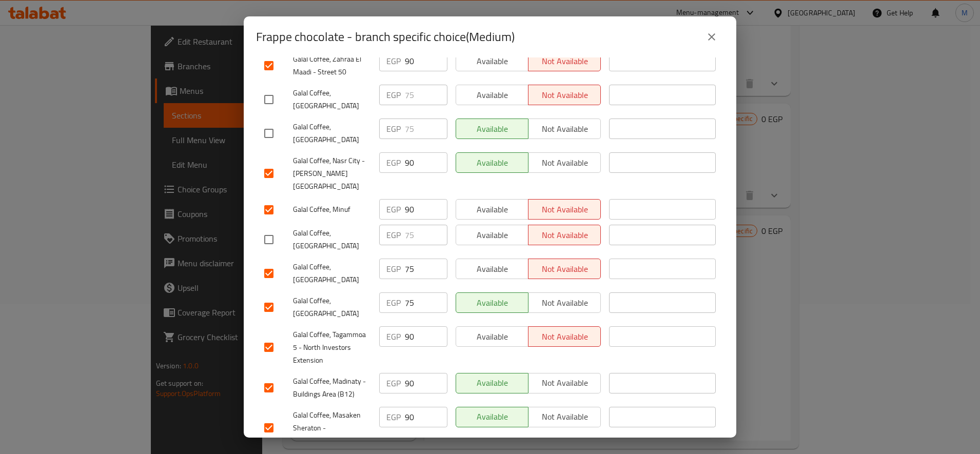
click at [275, 263] on input "checkbox" at bounding box center [269, 274] width 22 height 22
checkbox input "false"
click at [271, 297] on input "checkbox" at bounding box center [269, 308] width 22 height 22
checkbox input "false"
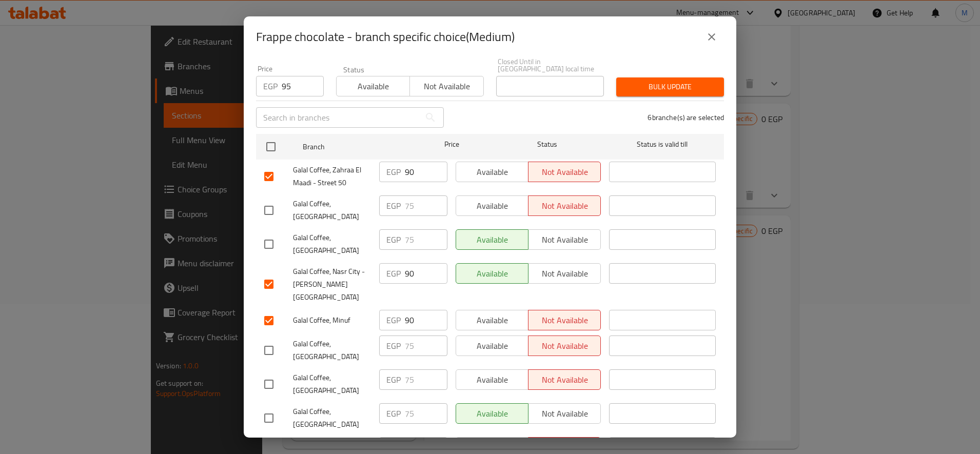
scroll to position [0, 0]
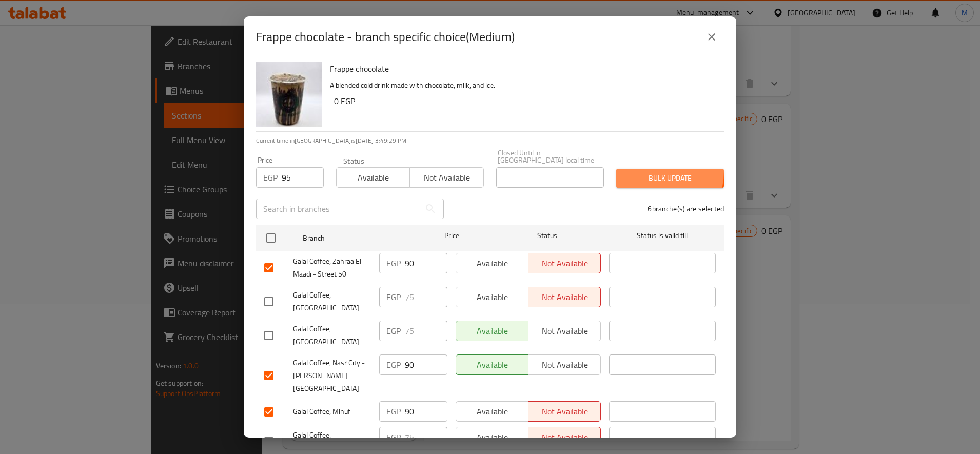
click at [639, 169] on button "Bulk update" at bounding box center [671, 178] width 108 height 19
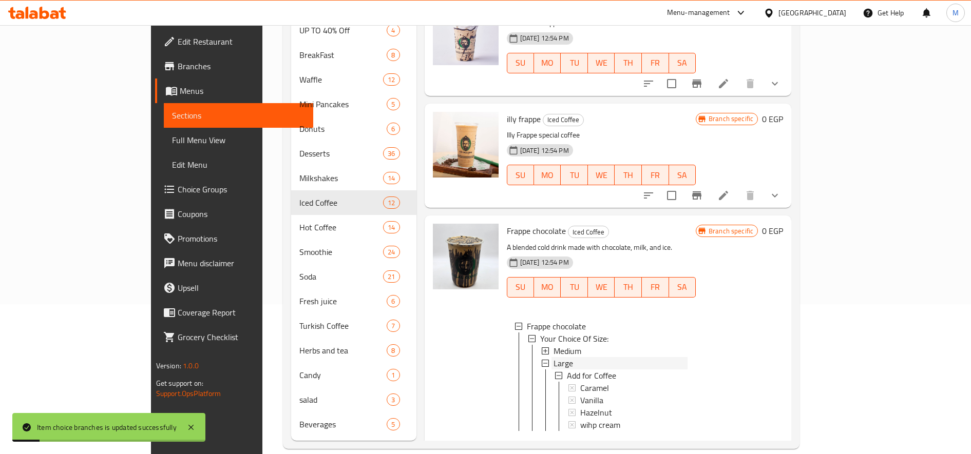
click at [553, 357] on span "Large" at bounding box center [563, 363] width 20 height 12
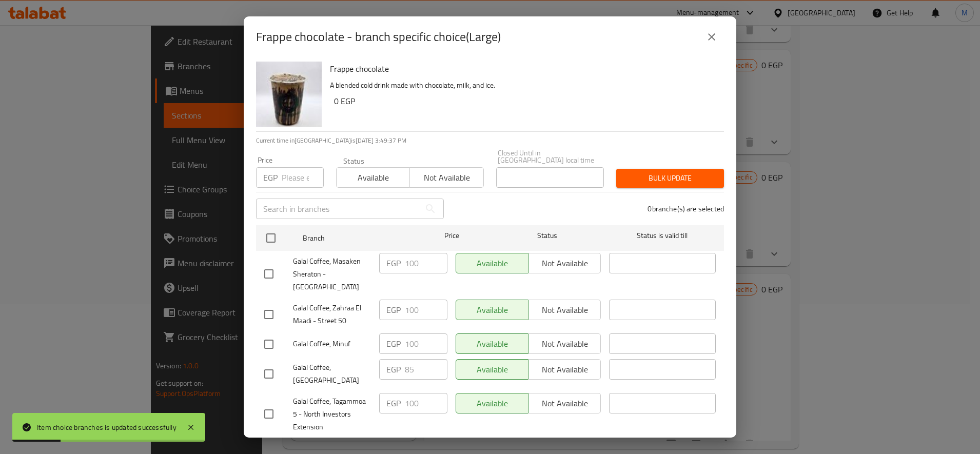
scroll to position [1071, 0]
click at [295, 167] on input "number" at bounding box center [303, 177] width 42 height 21
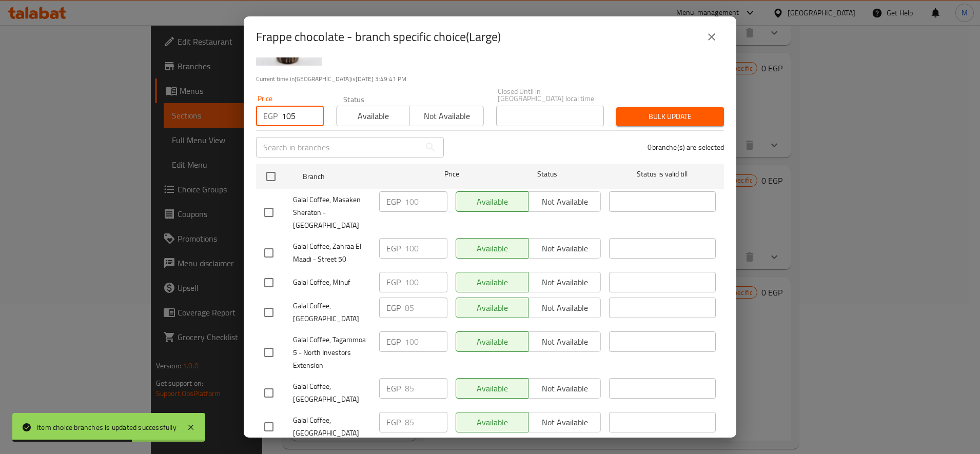
scroll to position [86, 0]
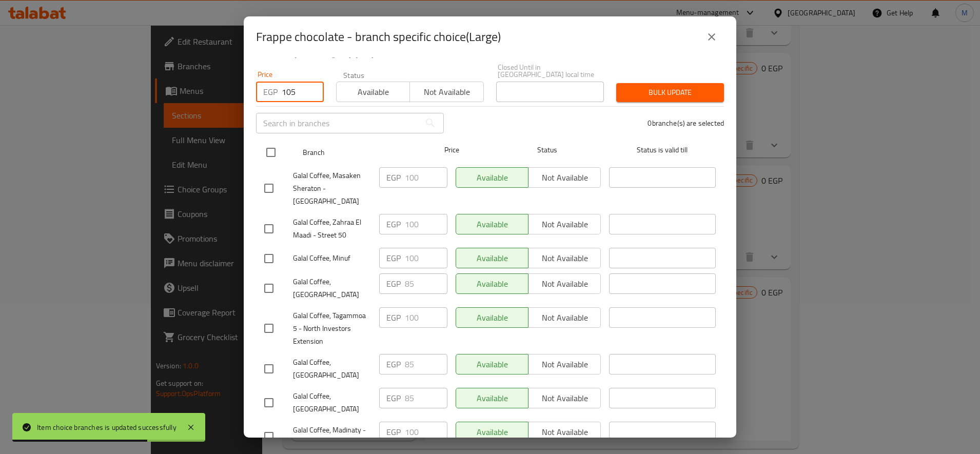
type input "105"
click at [267, 144] on input "checkbox" at bounding box center [271, 153] width 22 height 22
checkbox input "true"
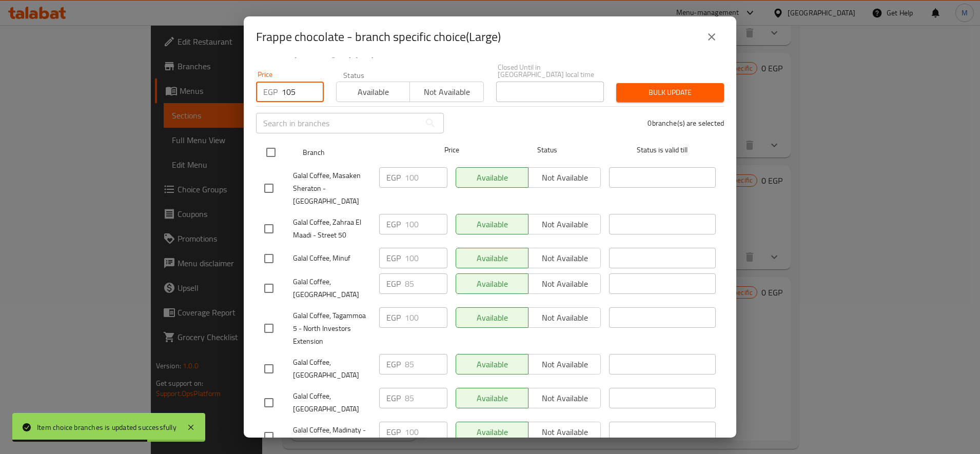
checkbox input "true"
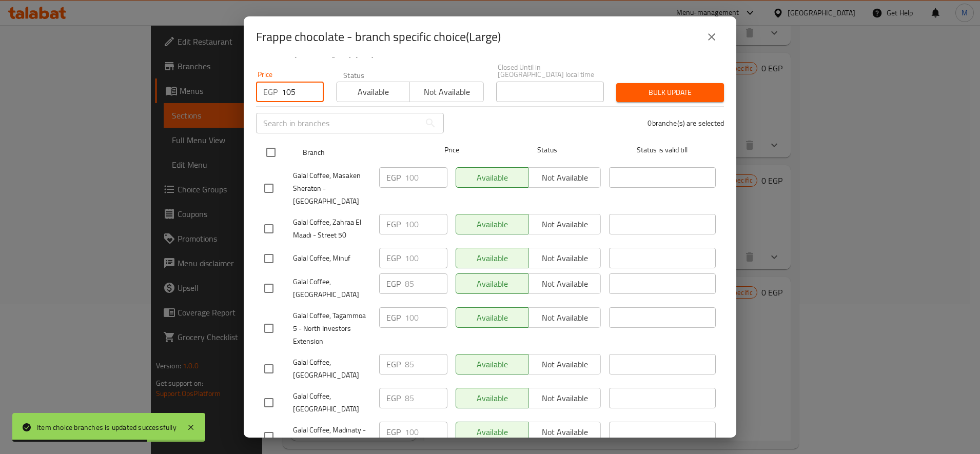
checkbox input "true"
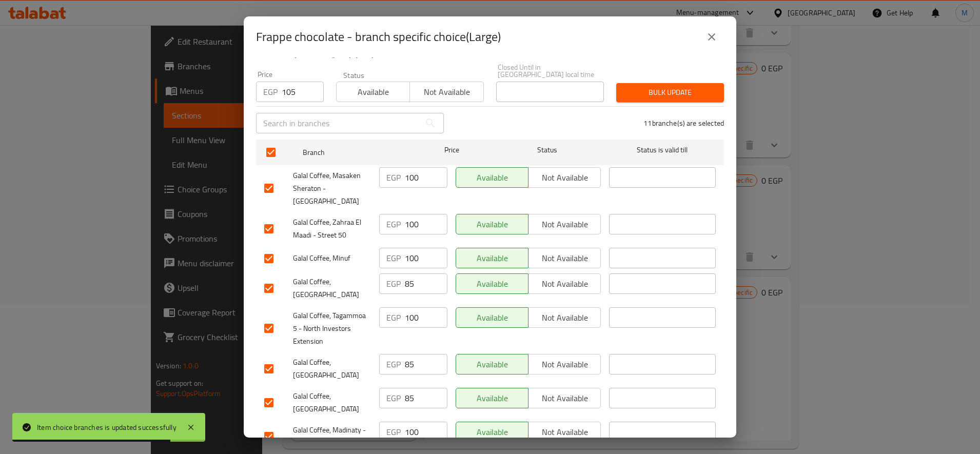
drag, startPoint x: 265, startPoint y: 261, endPoint x: 270, endPoint y: 270, distance: 10.6
click at [266, 278] on input "checkbox" at bounding box center [269, 289] width 22 height 22
checkbox input "false"
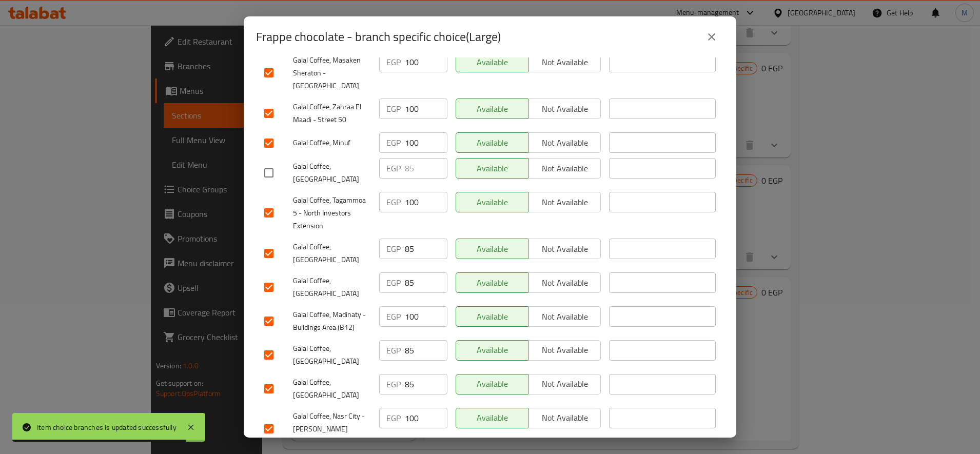
scroll to position [202, 0]
click at [271, 242] on input "checkbox" at bounding box center [269, 253] width 22 height 22
checkbox input "false"
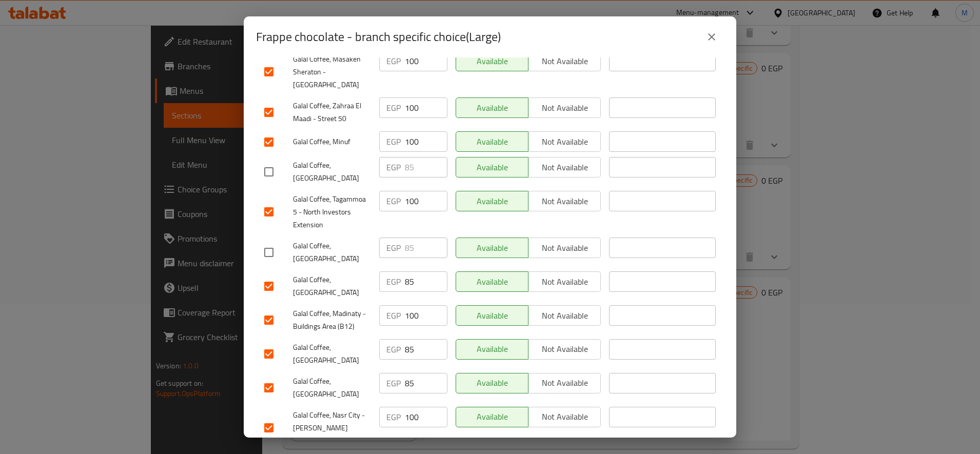
click at [269, 276] on input "checkbox" at bounding box center [269, 287] width 22 height 22
checkbox input "false"
drag, startPoint x: 267, startPoint y: 333, endPoint x: 305, endPoint y: 313, distance: 42.9
click at [273, 343] on input "checkbox" at bounding box center [269, 354] width 22 height 22
checkbox input "false"
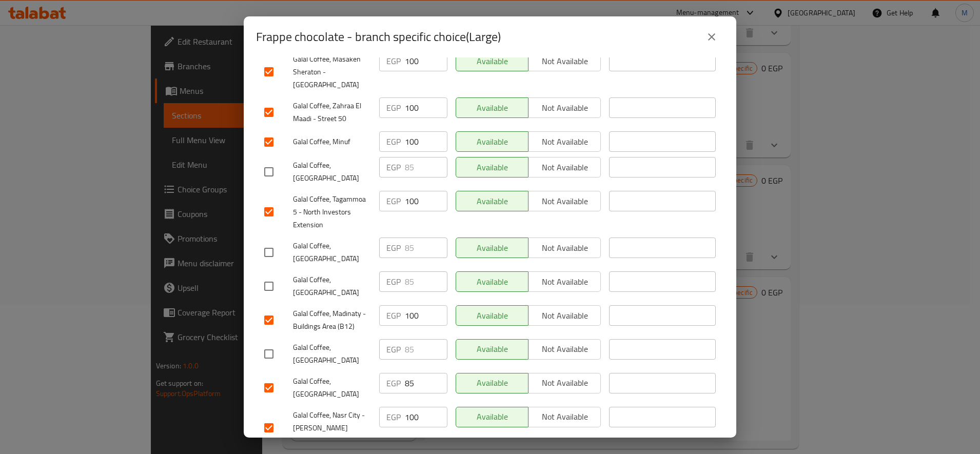
click at [270, 377] on input "checkbox" at bounding box center [269, 388] width 22 height 22
checkbox input "false"
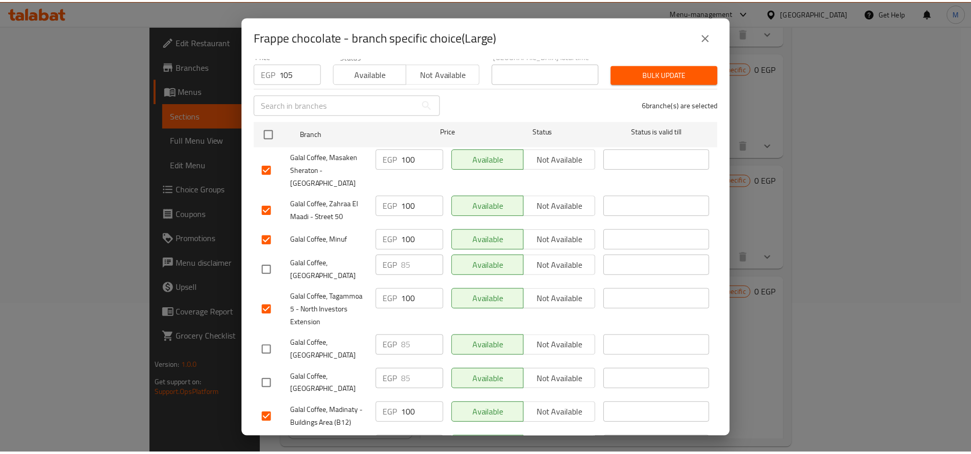
scroll to position [0, 0]
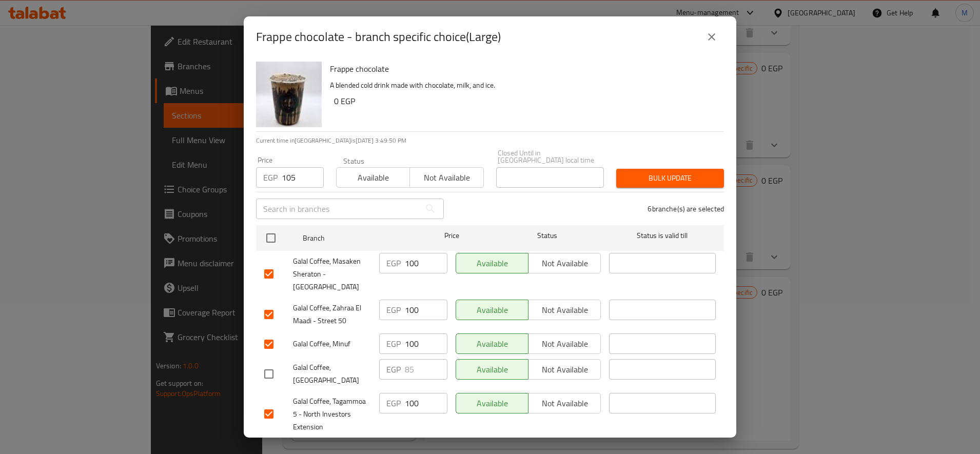
click at [625, 172] on span "Bulk update" at bounding box center [670, 178] width 91 height 13
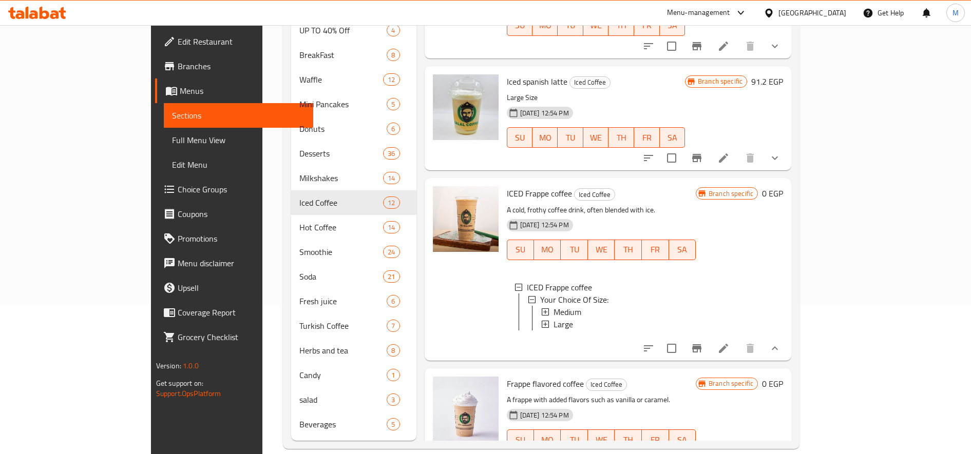
scroll to position [815, 0]
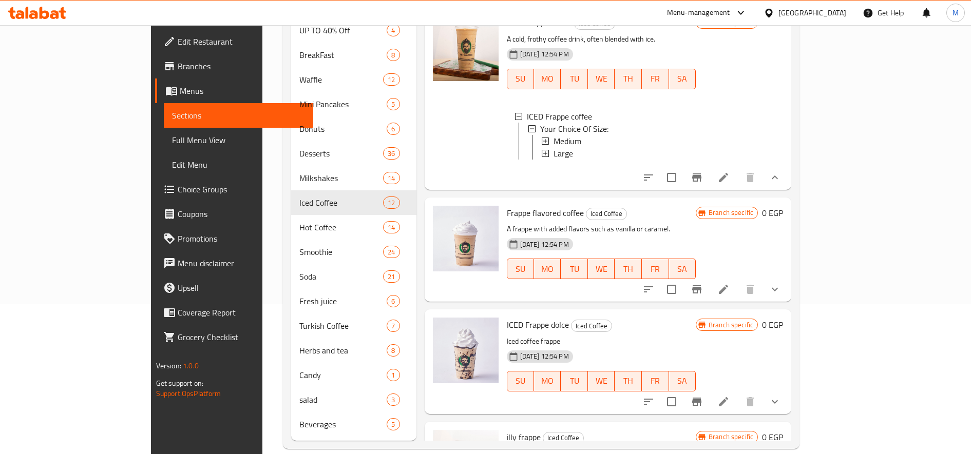
click at [781, 283] on icon "show more" at bounding box center [774, 289] width 12 height 12
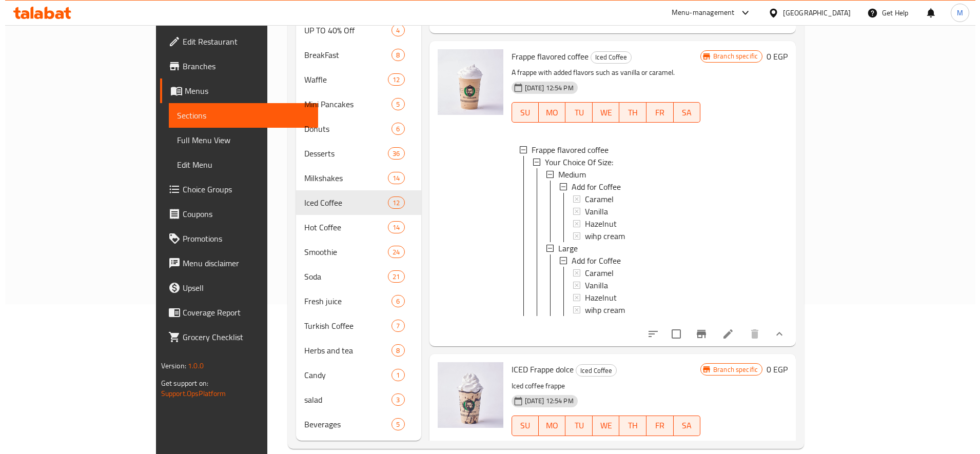
scroll to position [986, 0]
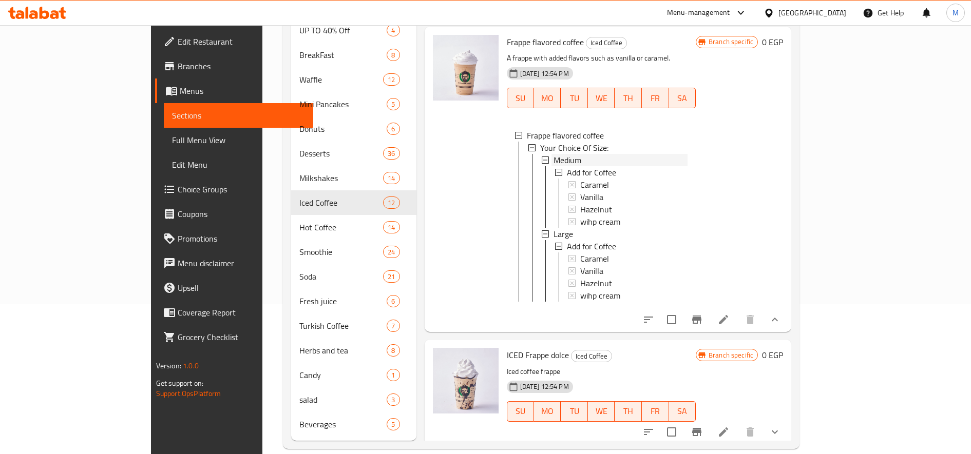
click at [553, 154] on span "Medium" at bounding box center [567, 160] width 28 height 12
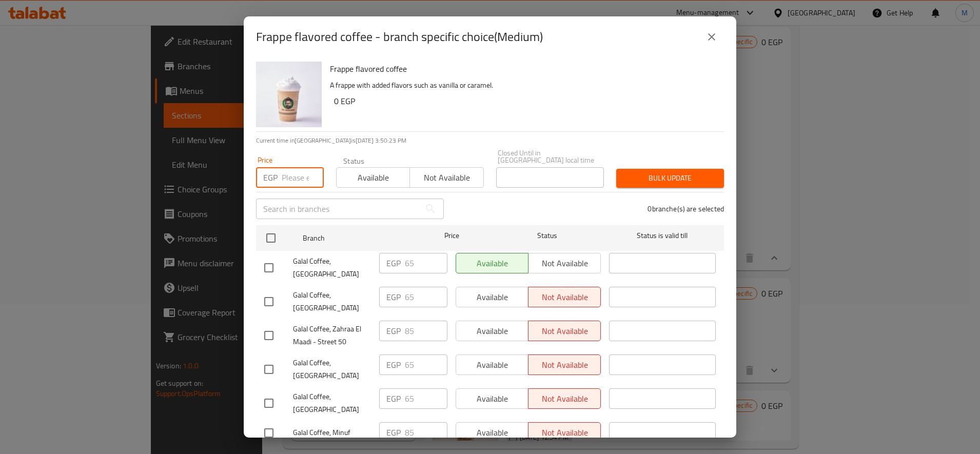
click at [303, 172] on input "number" at bounding box center [303, 177] width 42 height 21
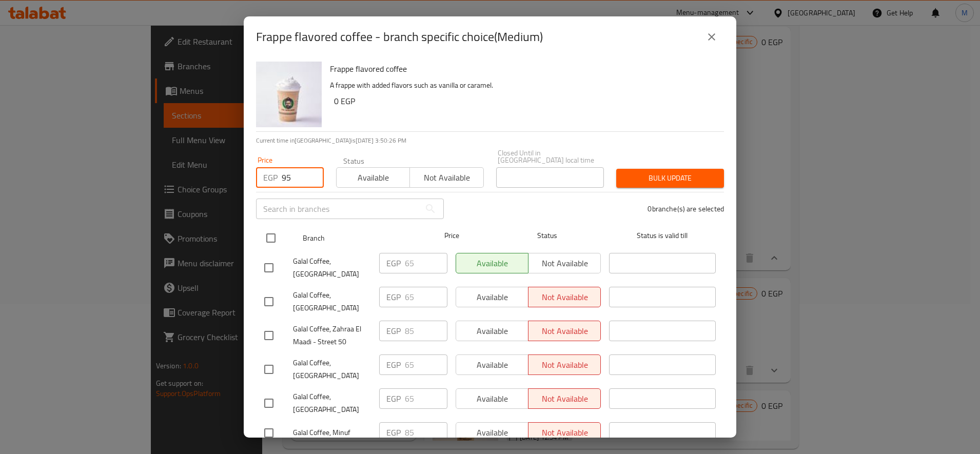
type input "95"
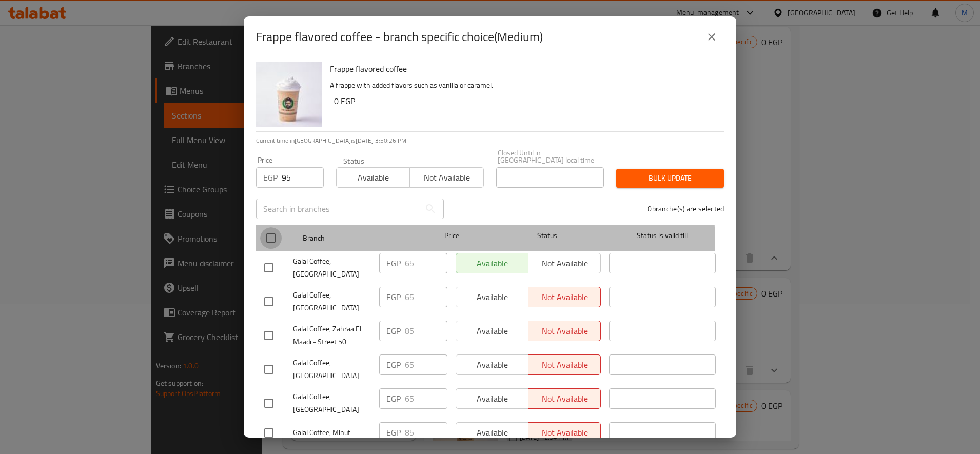
click at [277, 241] on input "checkbox" at bounding box center [271, 238] width 22 height 22
checkbox input "true"
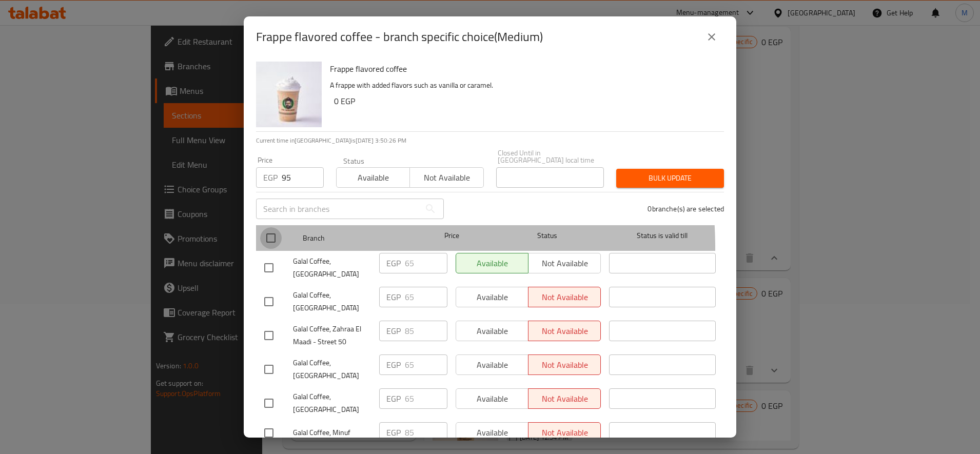
checkbox input "true"
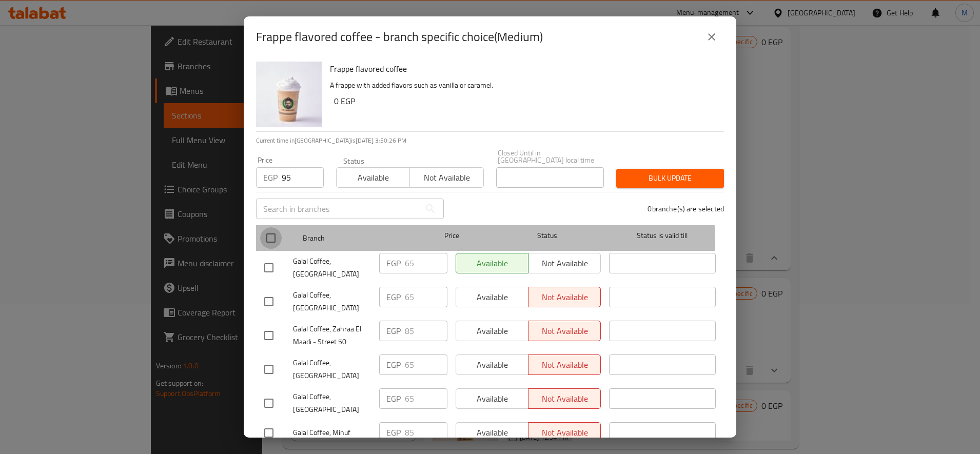
checkbox input "true"
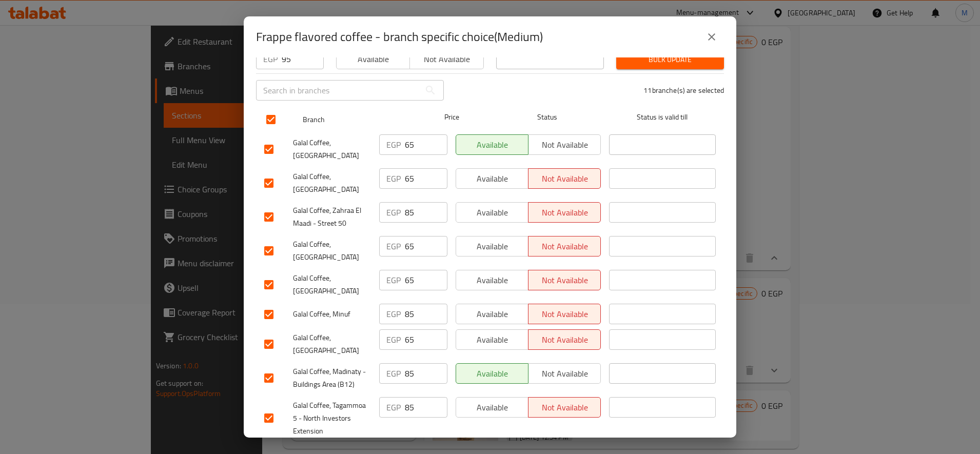
scroll to position [171, 0]
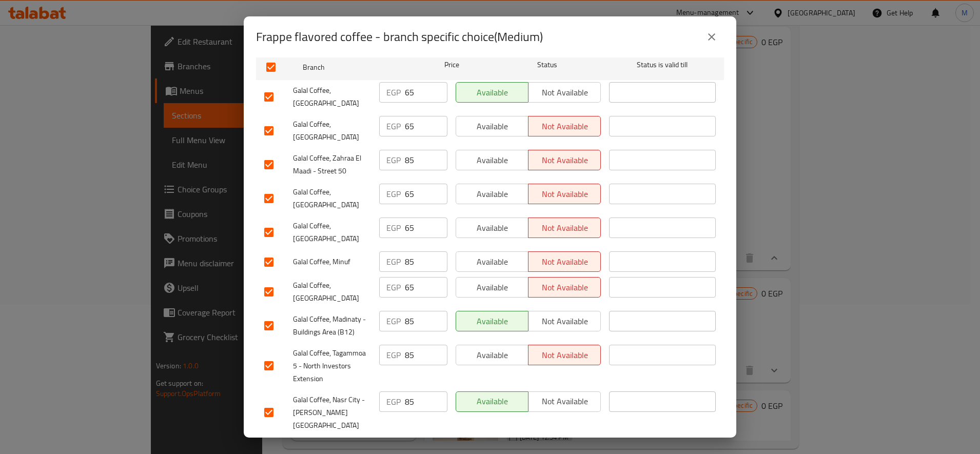
click at [272, 92] on input "checkbox" at bounding box center [269, 97] width 22 height 22
checkbox input "false"
click at [272, 123] on input "checkbox" at bounding box center [269, 131] width 22 height 22
checkbox input "false"
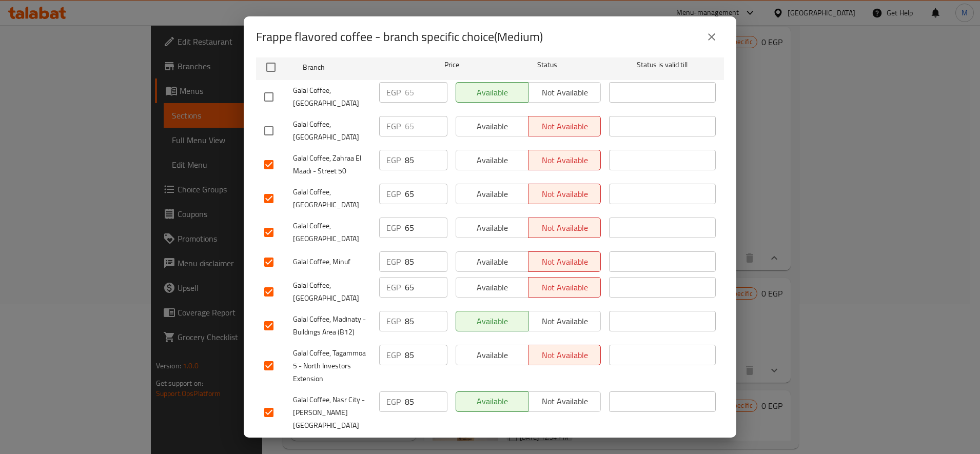
click at [266, 192] on input "checkbox" at bounding box center [269, 199] width 22 height 22
checkbox input "false"
click at [269, 222] on input "checkbox" at bounding box center [269, 233] width 22 height 22
checkbox input "false"
click at [267, 281] on input "checkbox" at bounding box center [269, 292] width 22 height 22
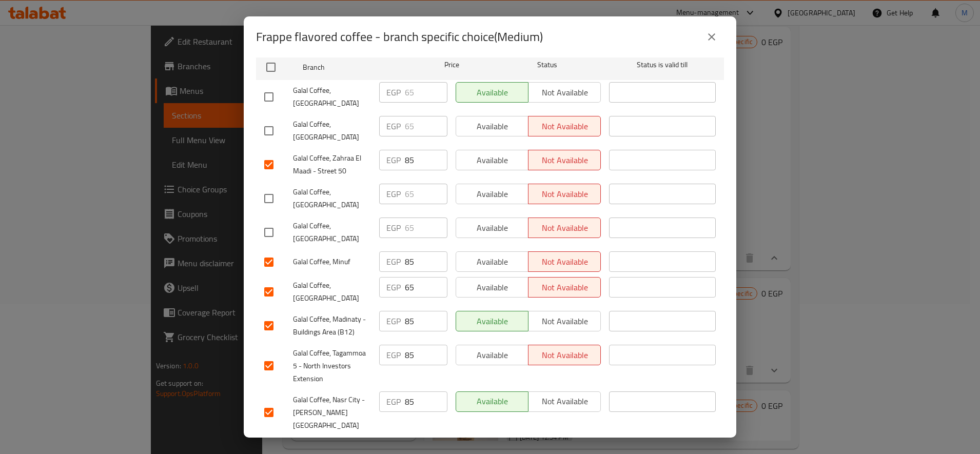
checkbox input "false"
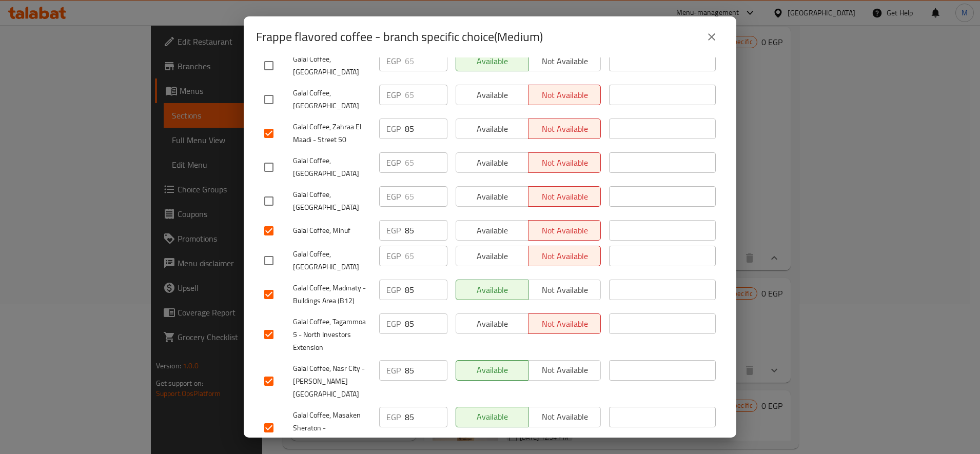
scroll to position [0, 0]
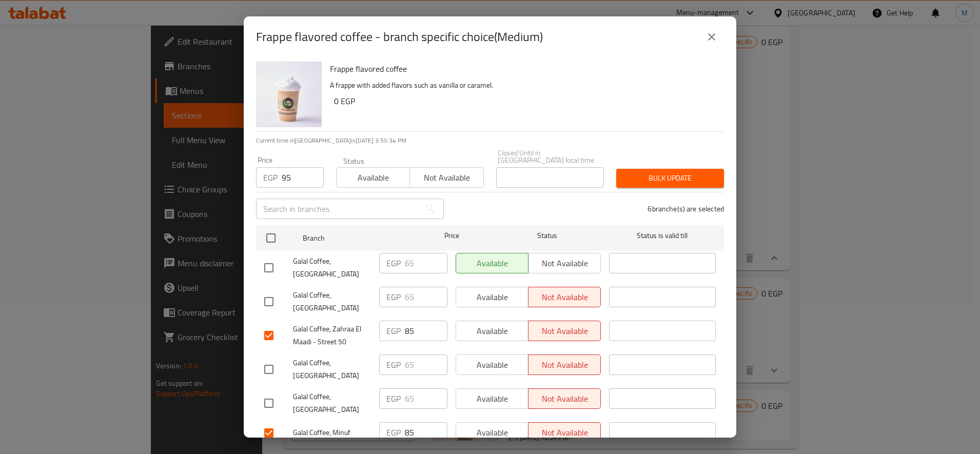
click at [619, 169] on button "Bulk update" at bounding box center [671, 178] width 108 height 19
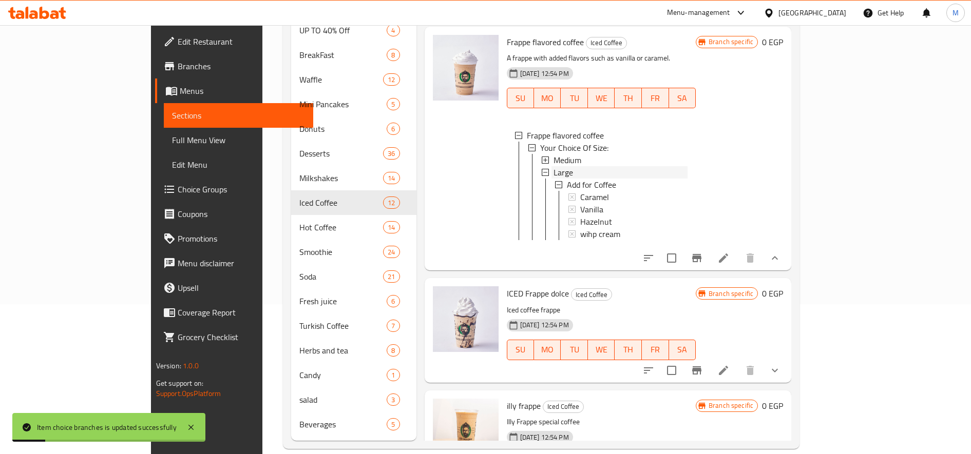
click at [553, 166] on span "Large" at bounding box center [563, 172] width 20 height 12
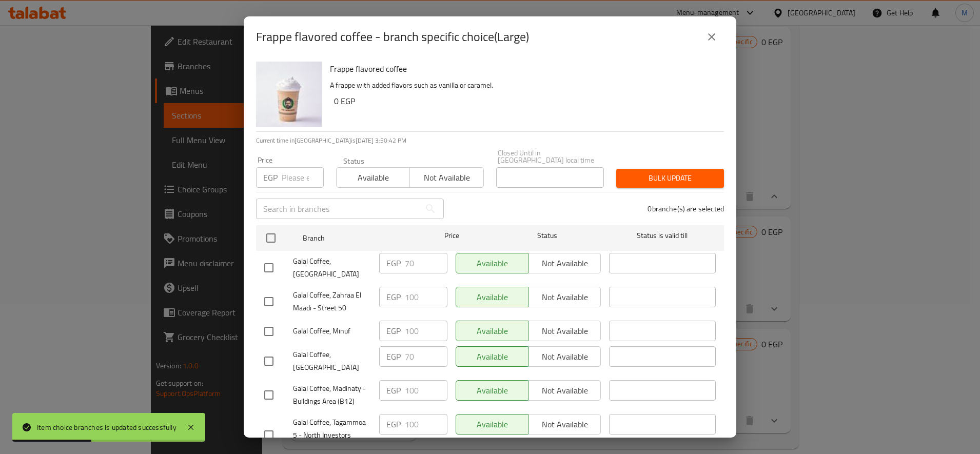
click at [289, 167] on input "number" at bounding box center [303, 177] width 42 height 21
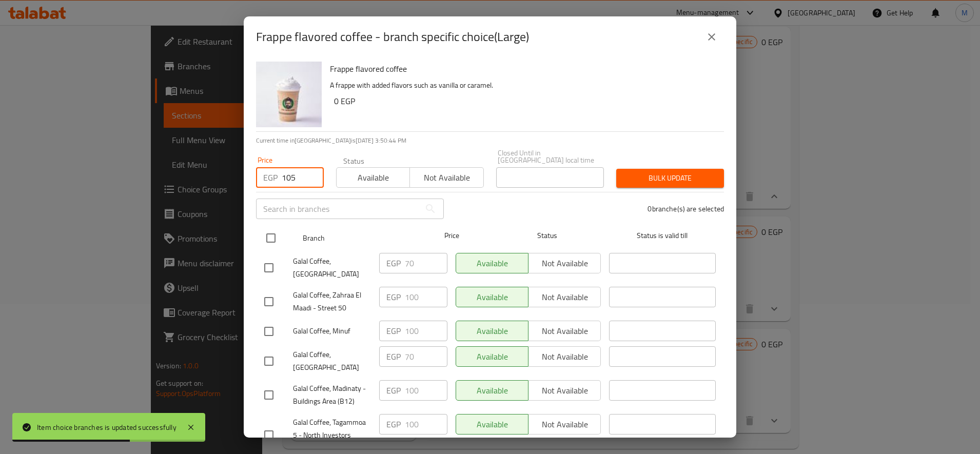
type input "105"
click at [274, 238] on input "checkbox" at bounding box center [271, 238] width 22 height 22
checkbox input "true"
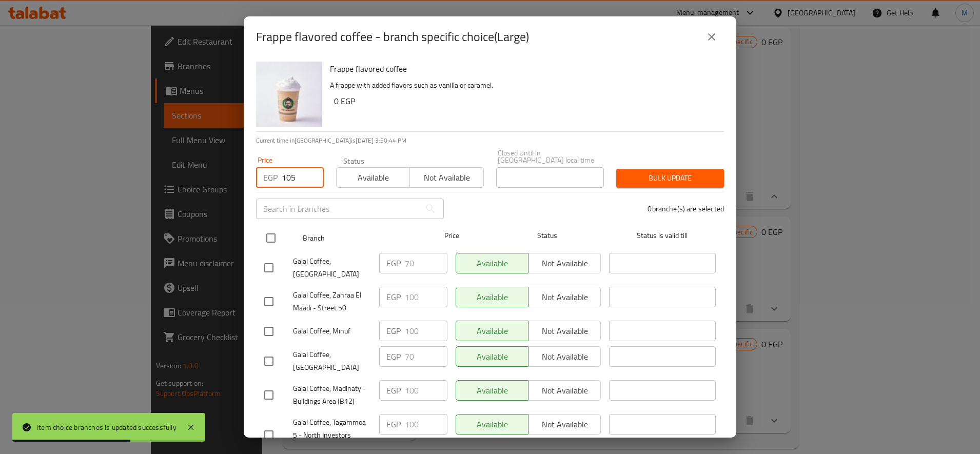
checkbox input "true"
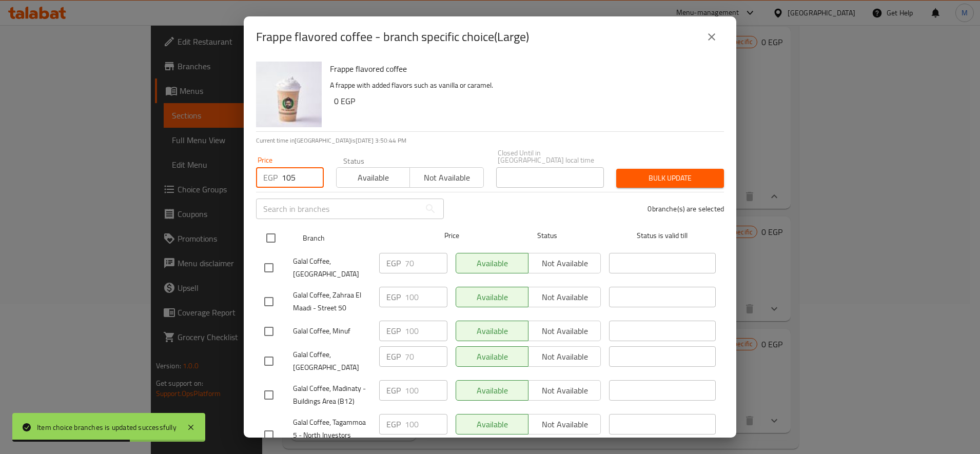
checkbox input "true"
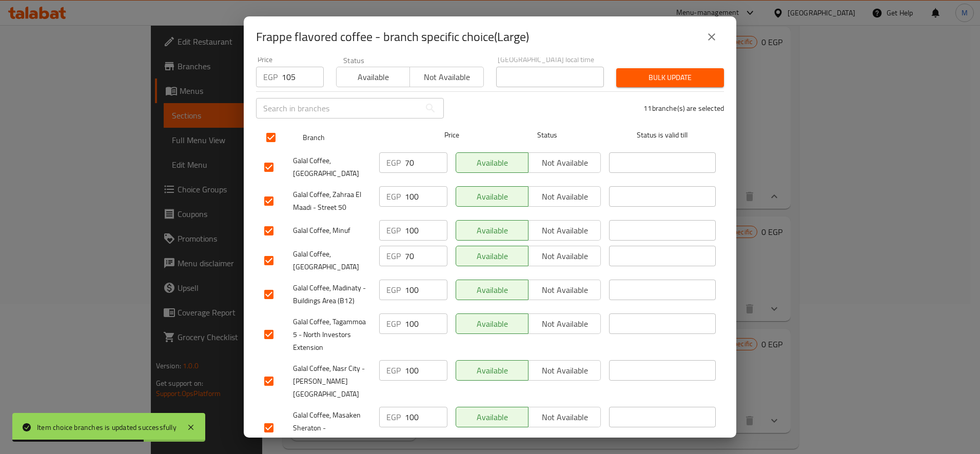
scroll to position [171, 0]
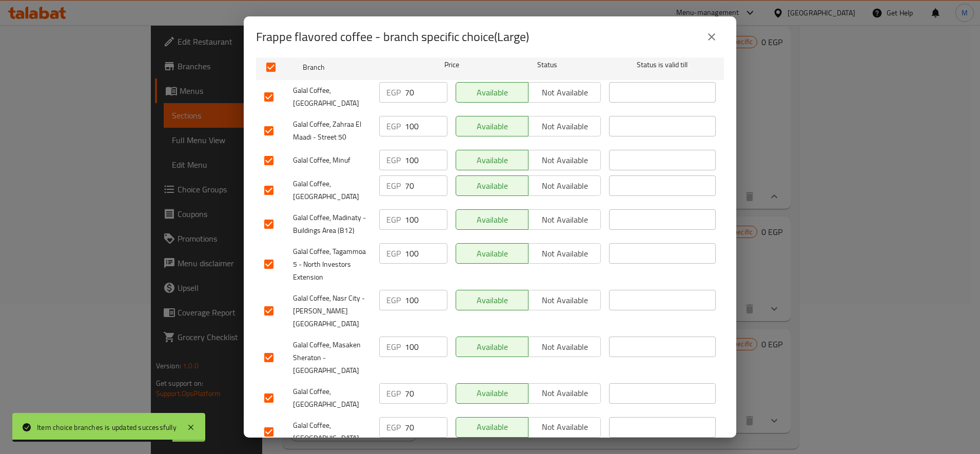
click at [270, 97] on input "checkbox" at bounding box center [269, 97] width 22 height 22
checkbox input "false"
click at [260, 181] on input "checkbox" at bounding box center [269, 191] width 22 height 22
checkbox input "false"
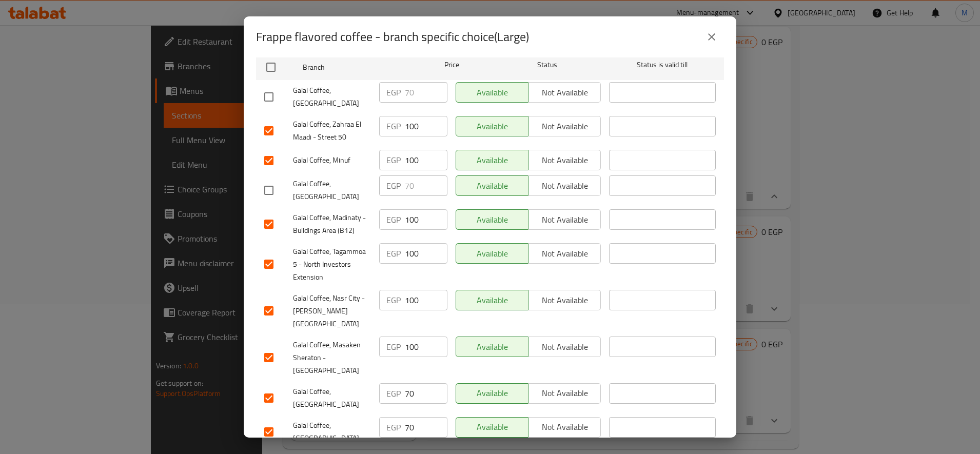
click at [265, 388] on input "checkbox" at bounding box center [269, 399] width 22 height 22
checkbox input "false"
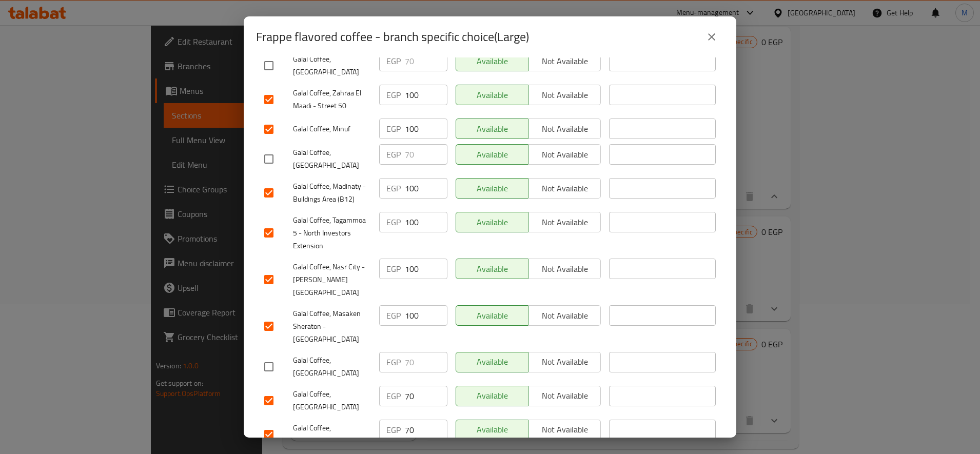
click at [279, 390] on input "checkbox" at bounding box center [269, 401] width 22 height 22
checkbox input "false"
click at [264, 416] on div "Galal Coffee, [GEOGRAPHIC_DATA]" at bounding box center [317, 435] width 115 height 38
click at [274, 424] on input "checkbox" at bounding box center [269, 435] width 22 height 22
checkbox input "false"
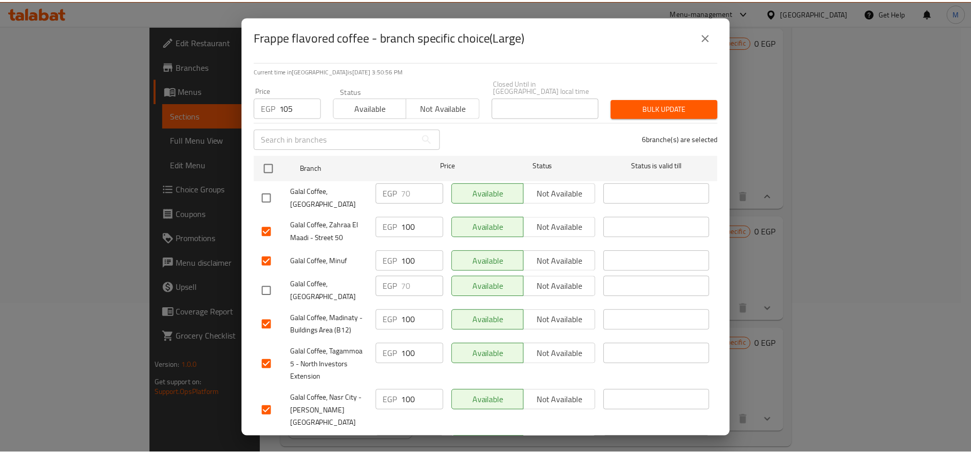
scroll to position [0, 0]
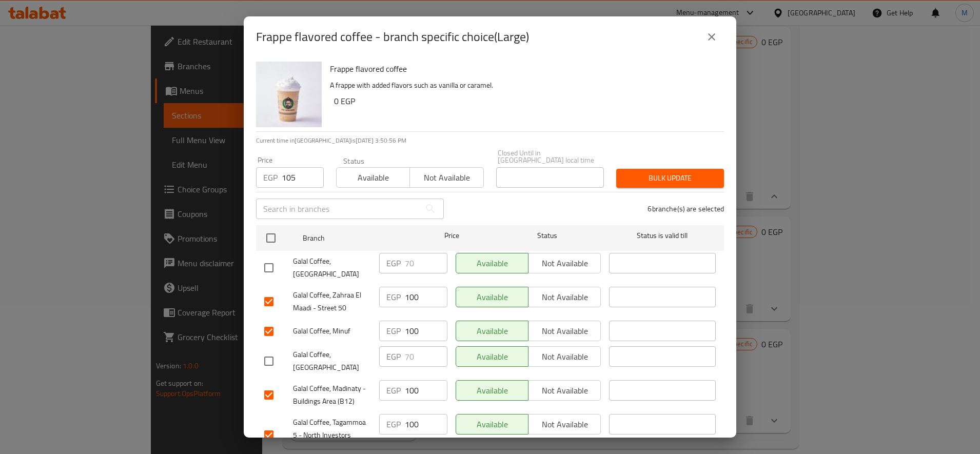
click at [650, 174] on span "Bulk update" at bounding box center [670, 178] width 91 height 13
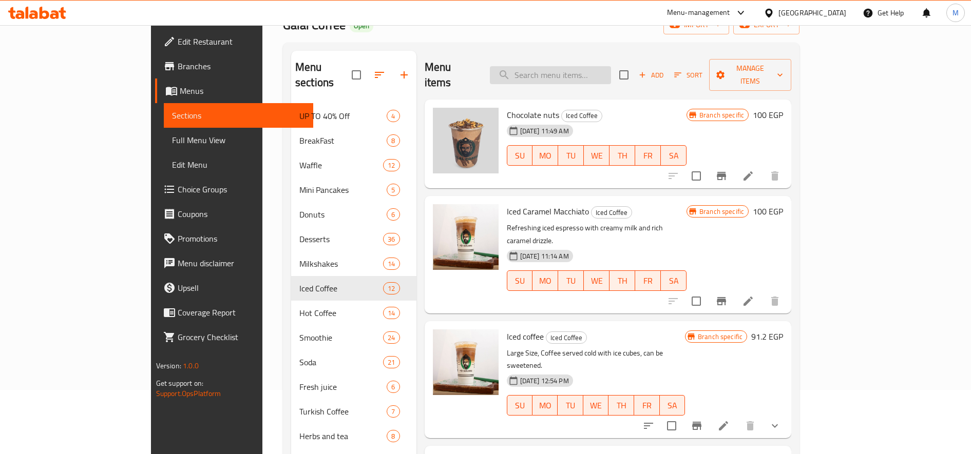
click at [599, 74] on input "search" at bounding box center [550, 75] width 121 height 18
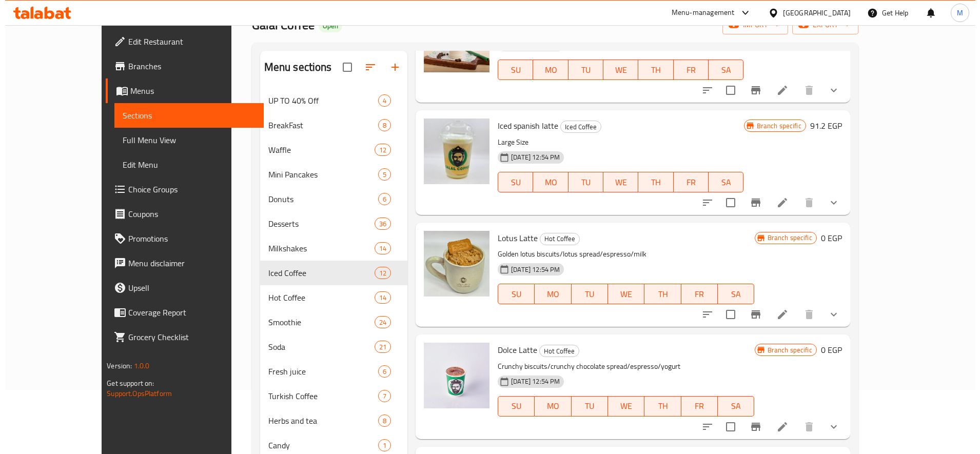
scroll to position [171, 0]
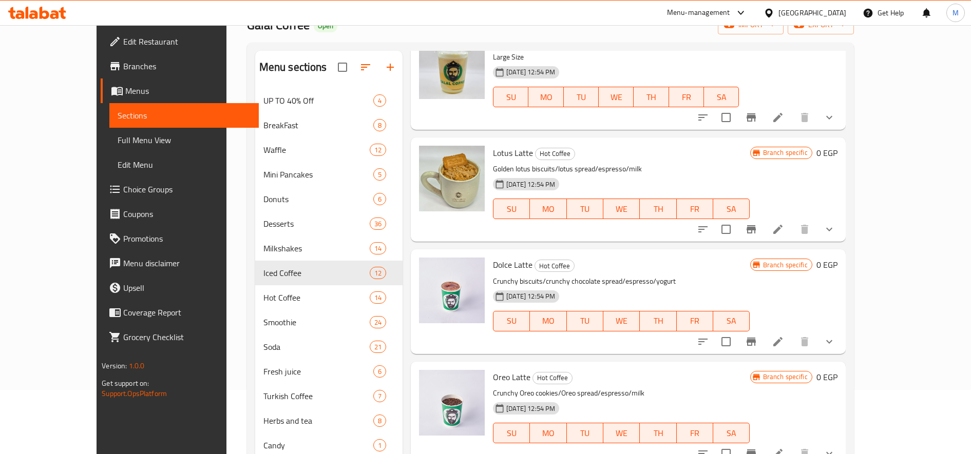
type input "latt"
click at [841, 230] on button "show more" at bounding box center [829, 229] width 25 height 25
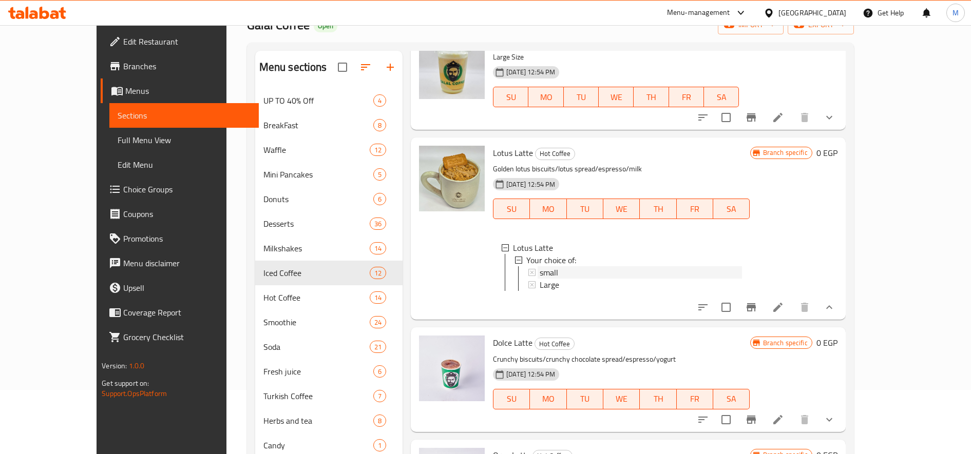
click at [641, 276] on div "small" at bounding box center [641, 272] width 202 height 12
click at [540, 288] on div "Large" at bounding box center [641, 285] width 202 height 12
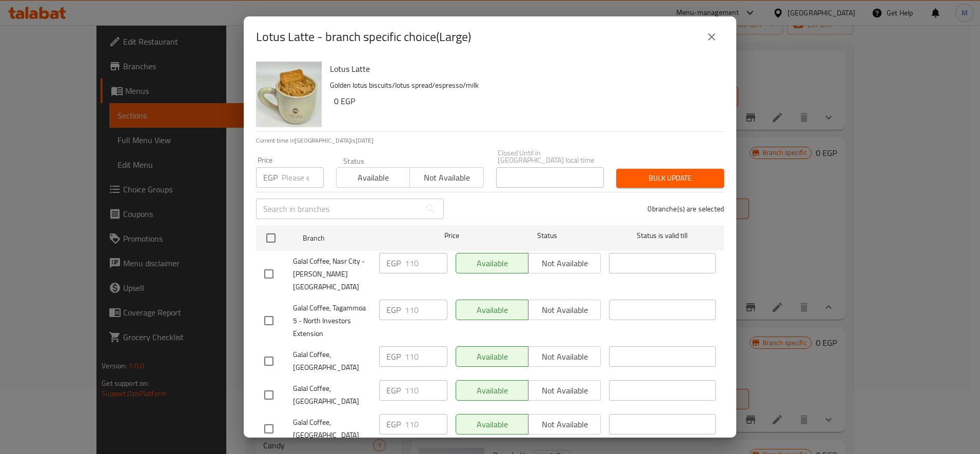
click at [297, 175] on input "number" at bounding box center [303, 177] width 42 height 21
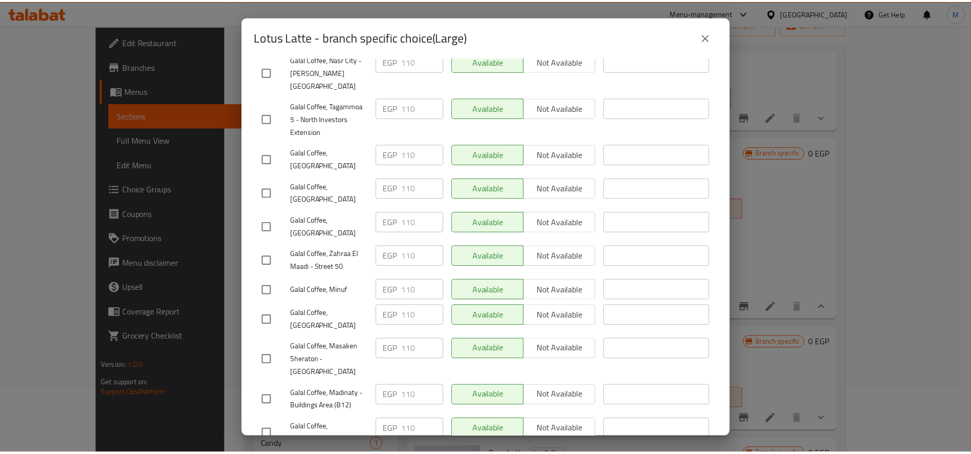
scroll to position [0, 0]
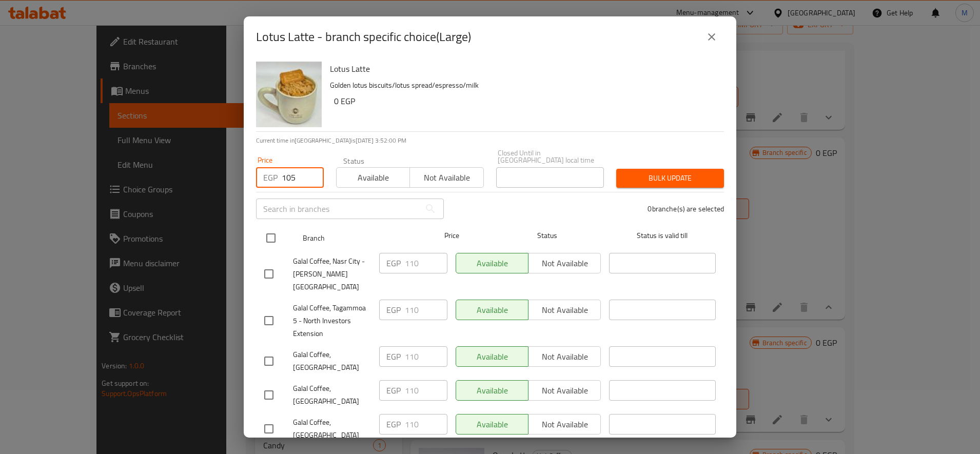
type input "105"
click at [277, 227] on input "checkbox" at bounding box center [271, 238] width 22 height 22
checkbox input "true"
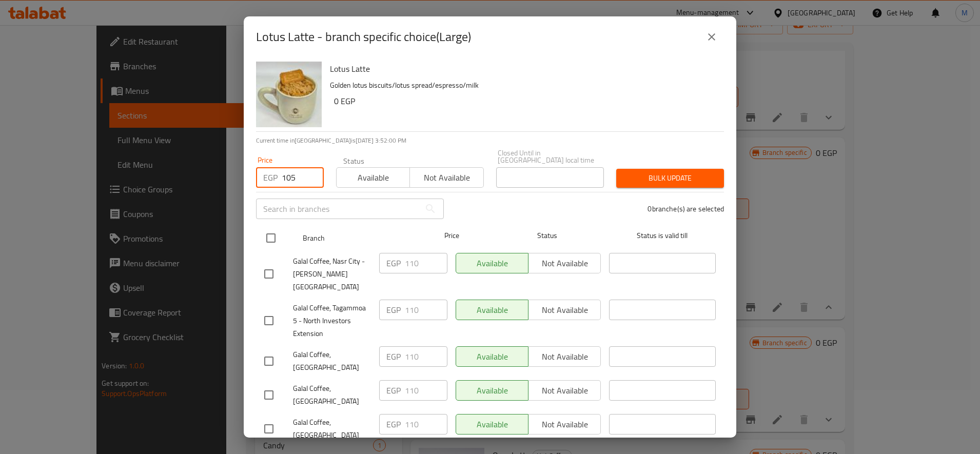
checkbox input "true"
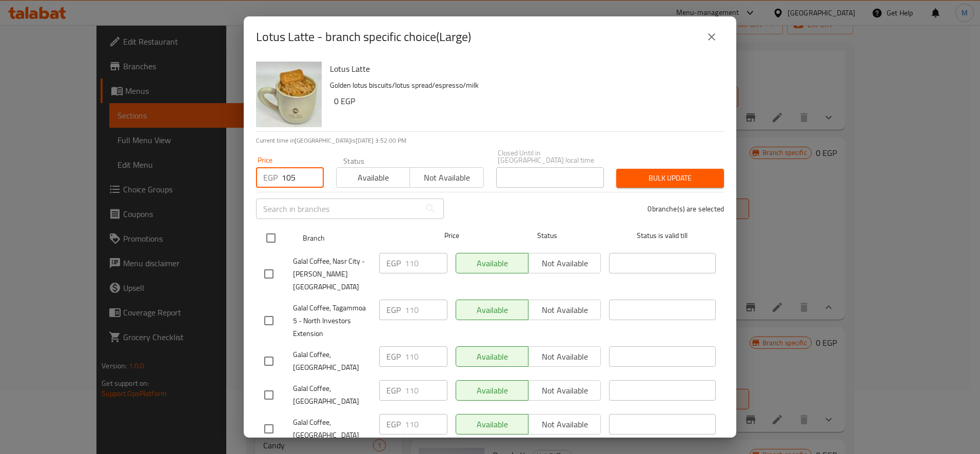
checkbox input "true"
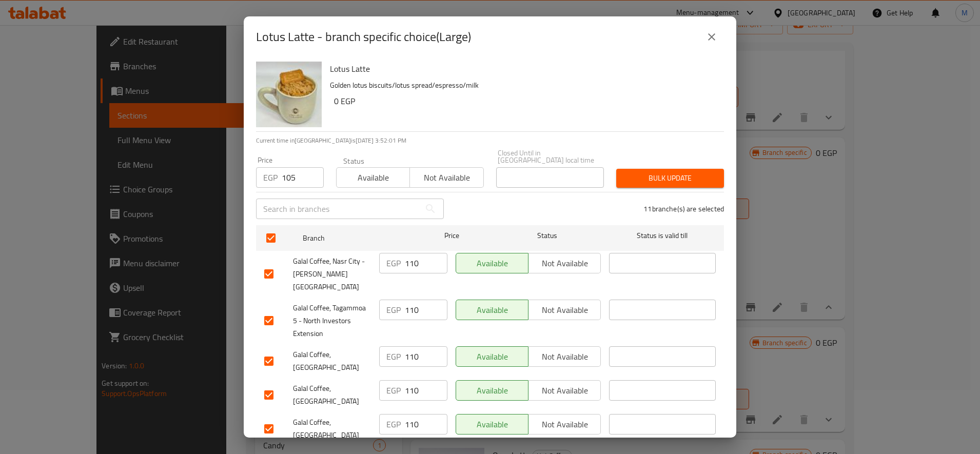
click at [645, 172] on span "Bulk update" at bounding box center [670, 178] width 91 height 13
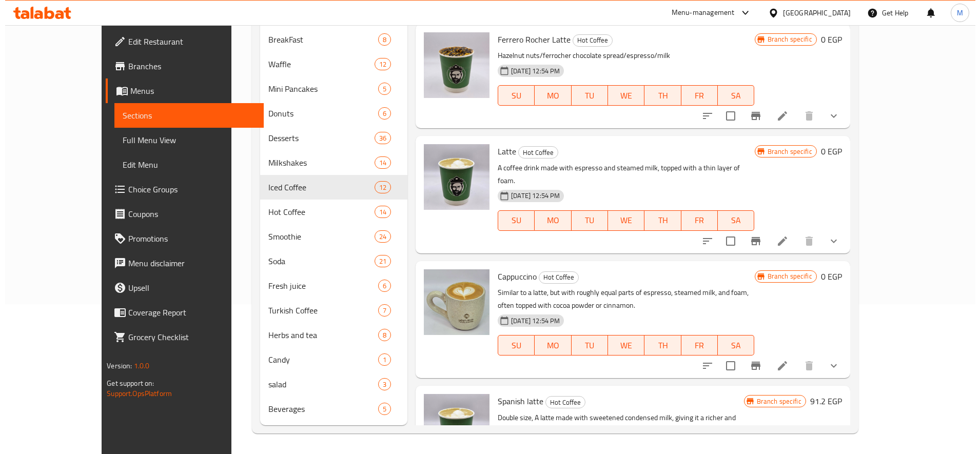
scroll to position [702, 0]
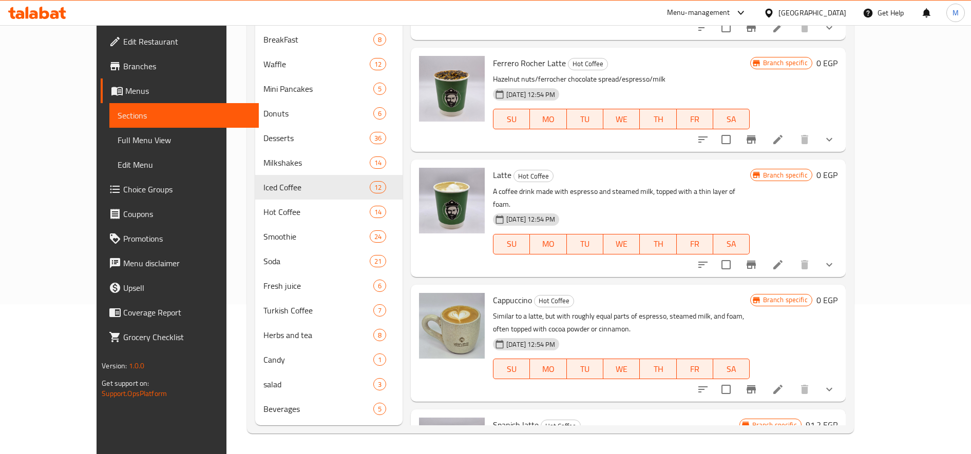
click at [835, 144] on icon "show more" at bounding box center [829, 139] width 12 height 12
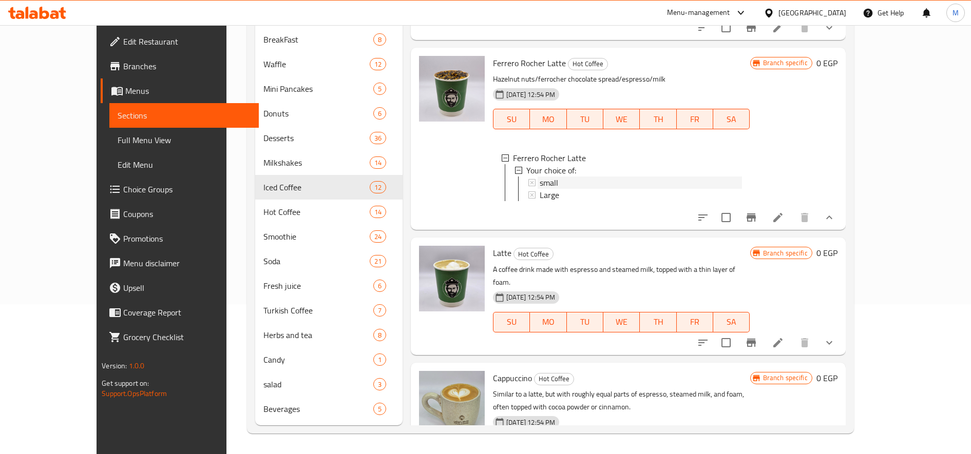
click at [567, 189] on div "small" at bounding box center [641, 183] width 202 height 12
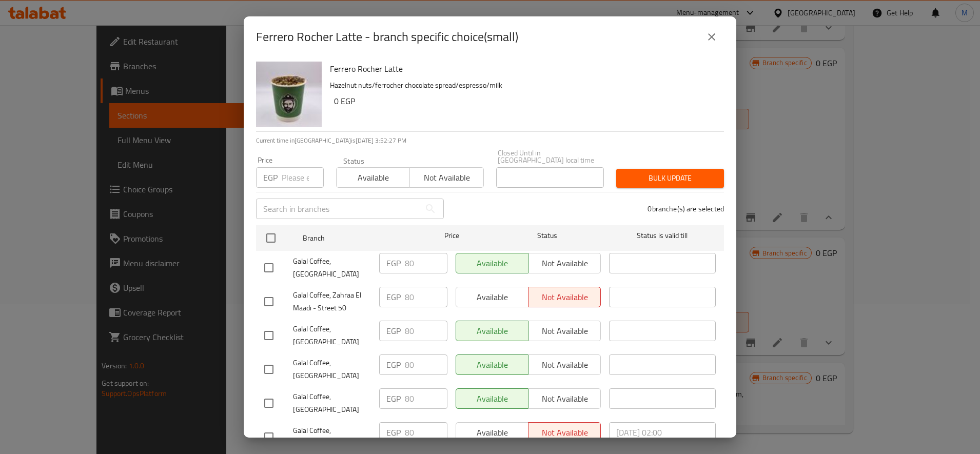
click at [300, 167] on input "number" at bounding box center [303, 177] width 42 height 21
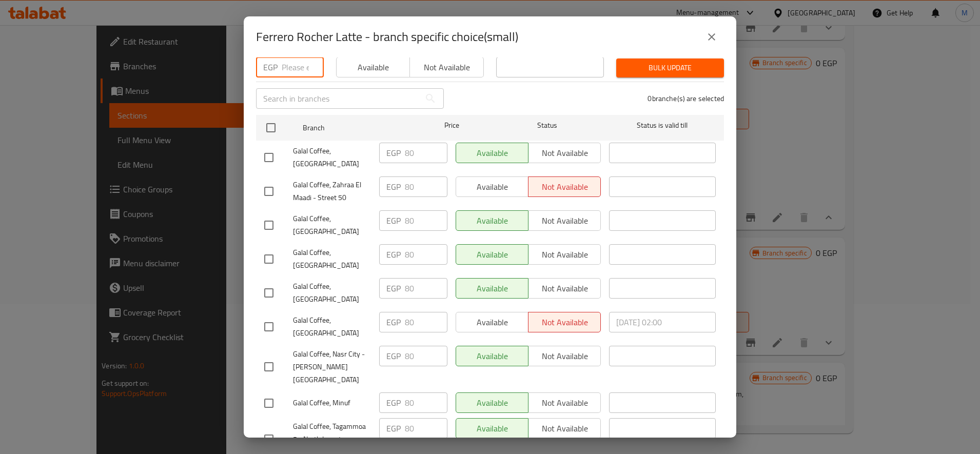
scroll to position [0, 0]
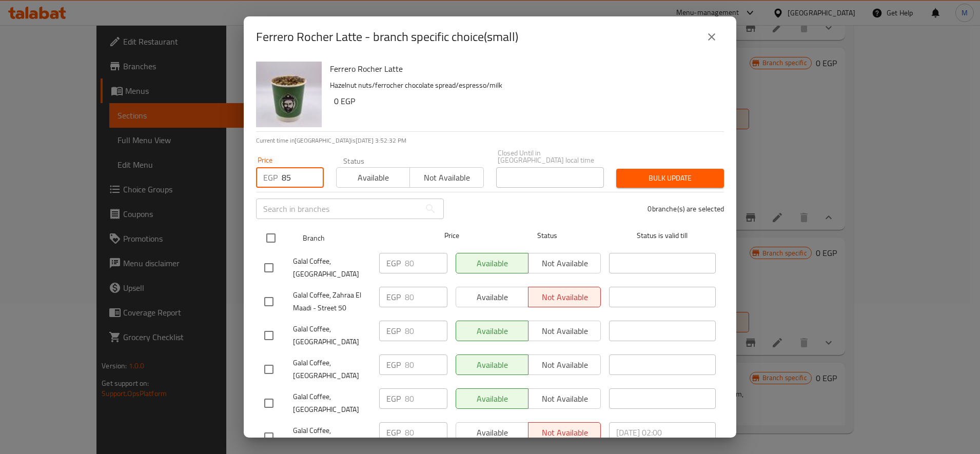
type input "85"
click at [268, 234] on input "checkbox" at bounding box center [271, 238] width 22 height 22
checkbox input "true"
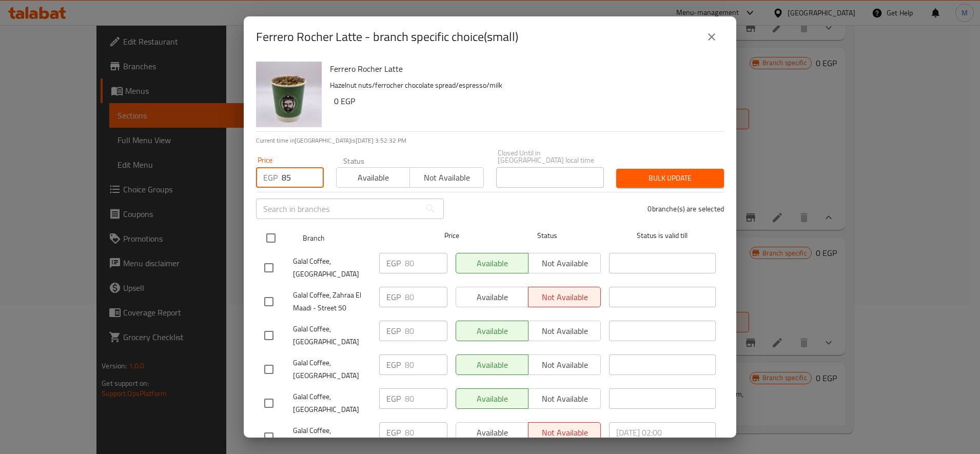
checkbox input "true"
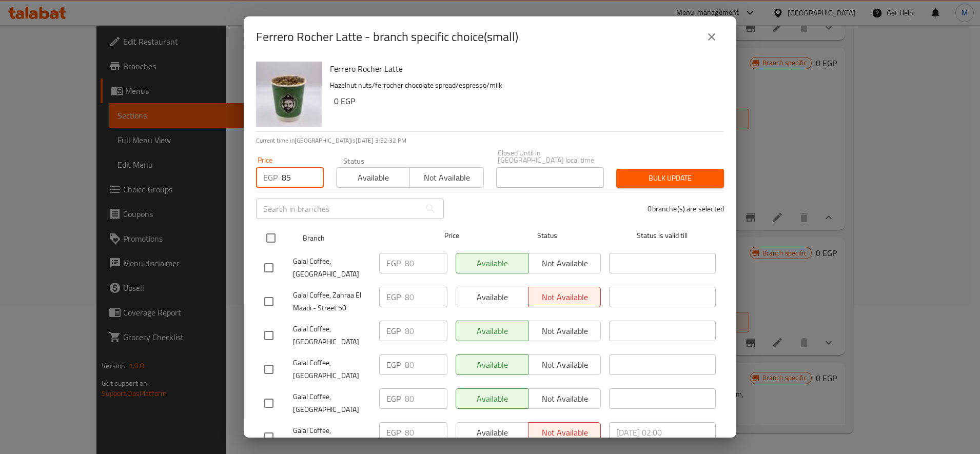
checkbox input "true"
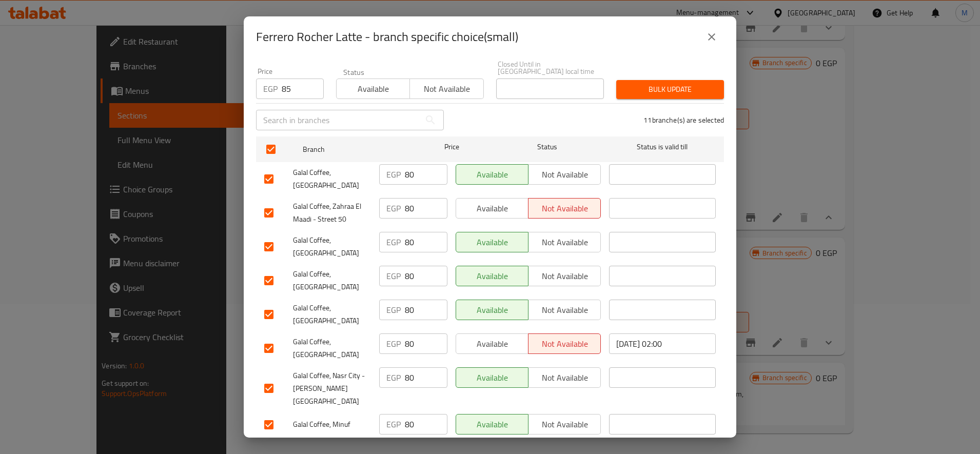
scroll to position [171, 0]
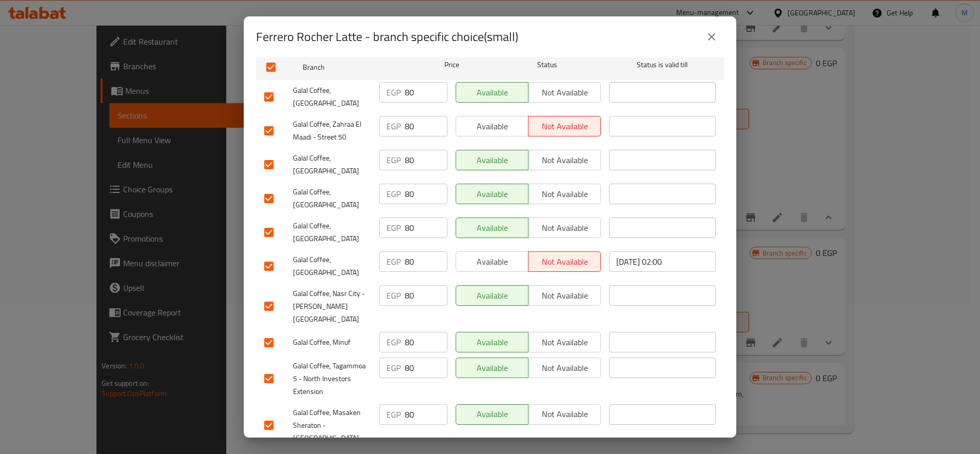
click at [268, 86] on input "checkbox" at bounding box center [269, 97] width 22 height 22
checkbox input "false"
click at [273, 123] on input "checkbox" at bounding box center [269, 131] width 22 height 22
drag, startPoint x: 259, startPoint y: 124, endPoint x: 269, endPoint y: 133, distance: 14.2
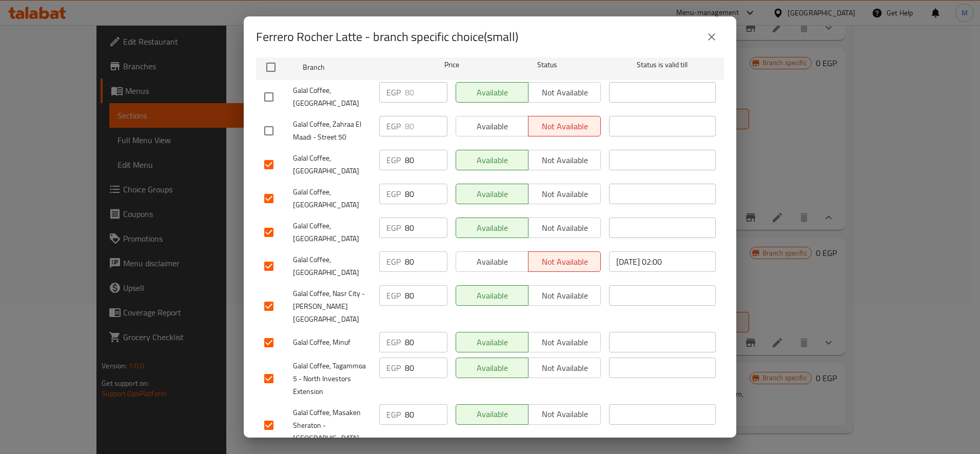
click at [259, 123] on input "checkbox" at bounding box center [269, 131] width 22 height 22
checkbox input "true"
click at [319, 158] on span "Galal Coffee, [GEOGRAPHIC_DATA]" at bounding box center [332, 165] width 78 height 26
click at [275, 161] on input "checkbox" at bounding box center [269, 165] width 22 height 22
checkbox input "false"
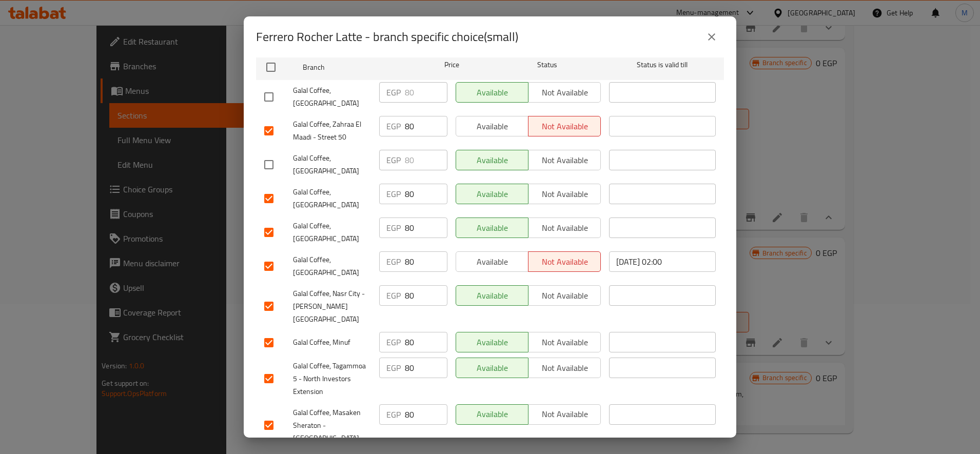
drag, startPoint x: 268, startPoint y: 202, endPoint x: 265, endPoint y: 190, distance: 11.7
click at [266, 198] on input "checkbox" at bounding box center [269, 199] width 22 height 22
checkbox input "false"
click at [261, 226] on input "checkbox" at bounding box center [269, 233] width 22 height 22
checkbox input "false"
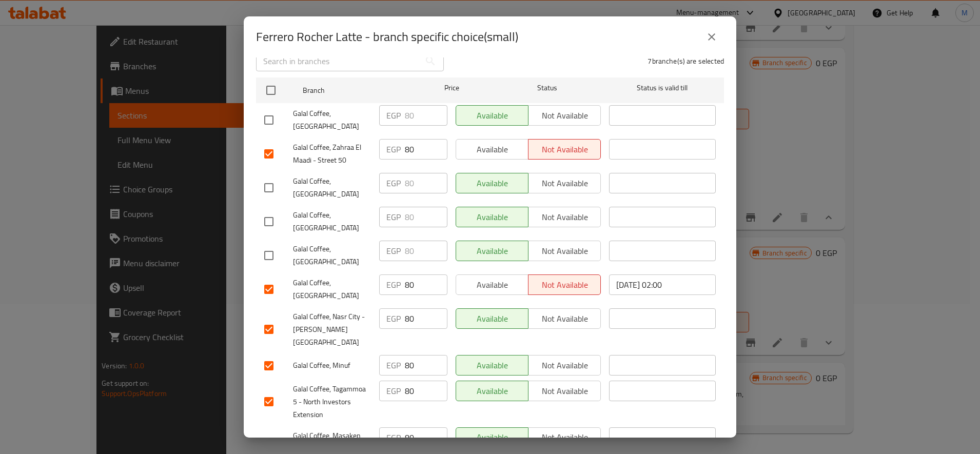
scroll to position [202, 0]
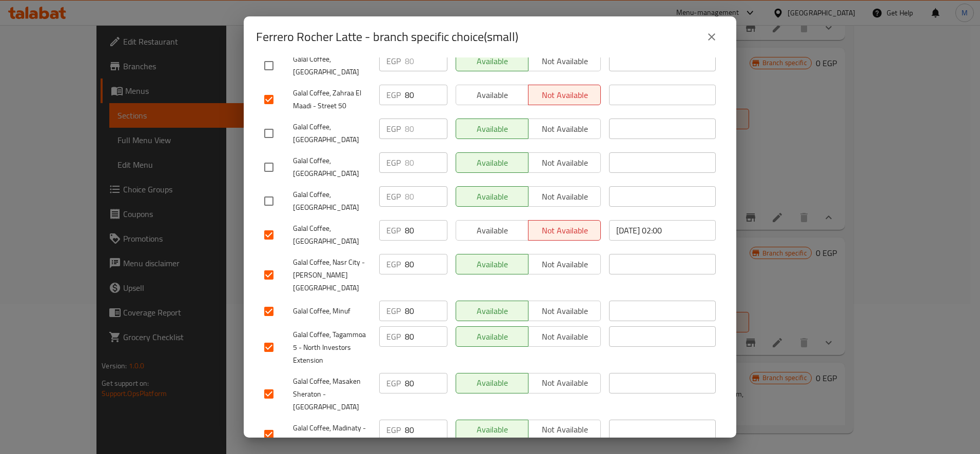
click at [275, 224] on input "checkbox" at bounding box center [269, 235] width 22 height 22
checkbox input "false"
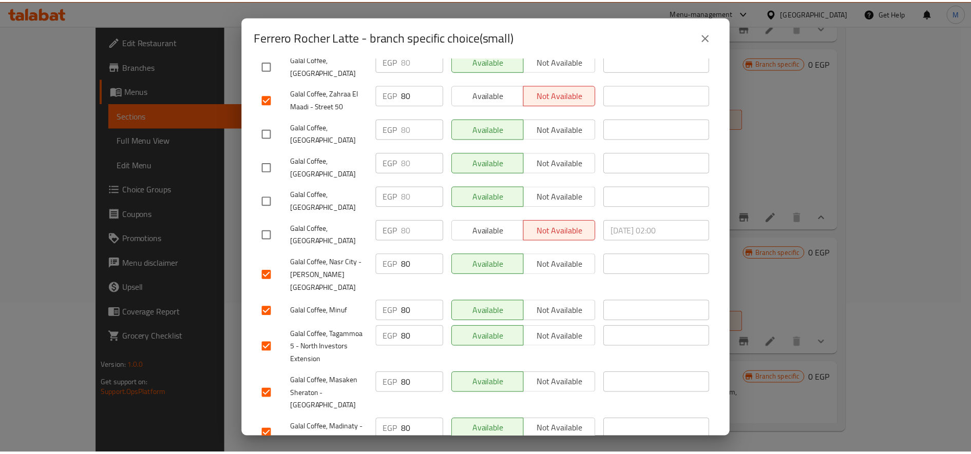
scroll to position [0, 0]
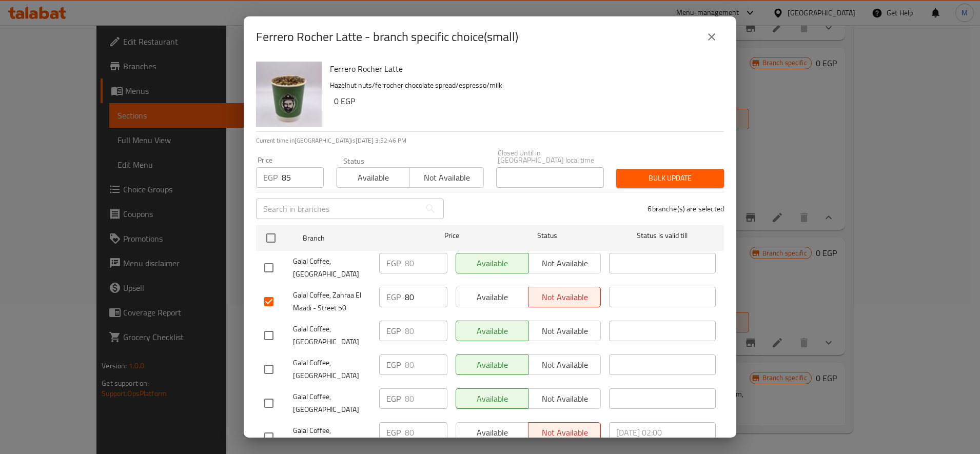
click at [649, 155] on div "Price EGP 85 Price Status Available Not available Closed Until in [GEOGRAPHIC_D…" at bounding box center [490, 168] width 480 height 51
click at [649, 172] on span "Bulk update" at bounding box center [670, 178] width 91 height 13
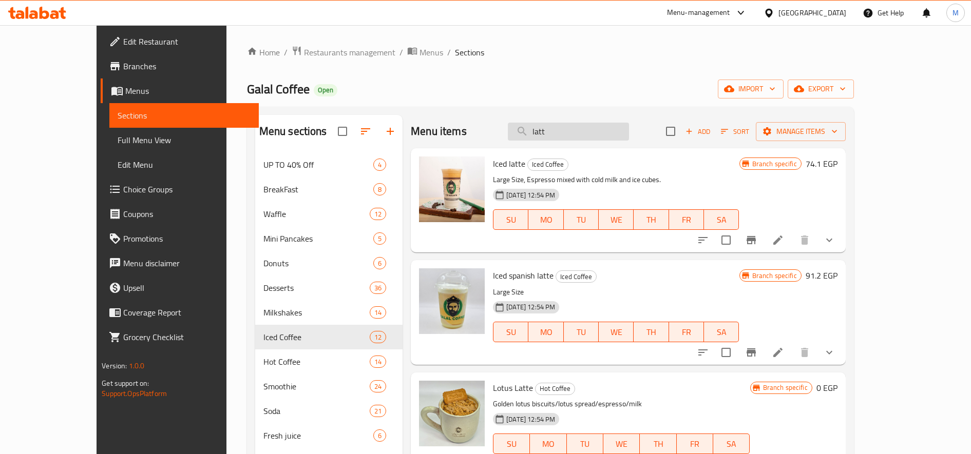
click at [584, 137] on input "latt" at bounding box center [568, 132] width 121 height 18
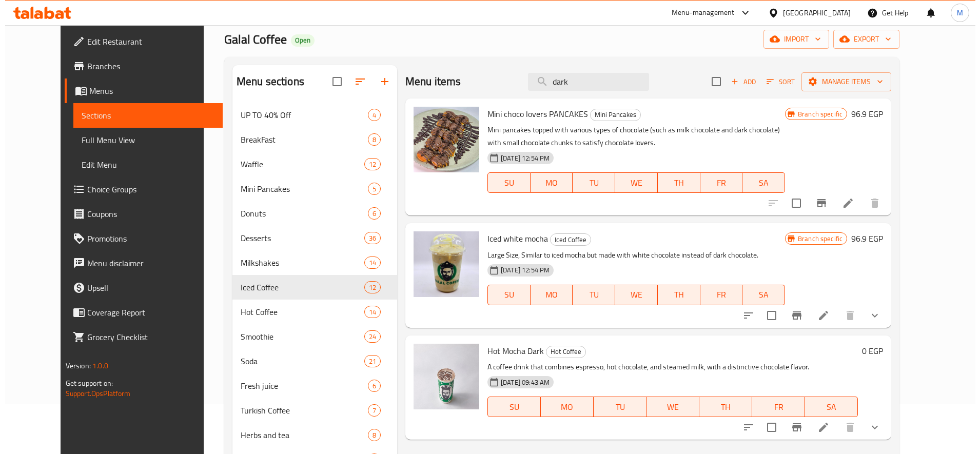
scroll to position [150, 0]
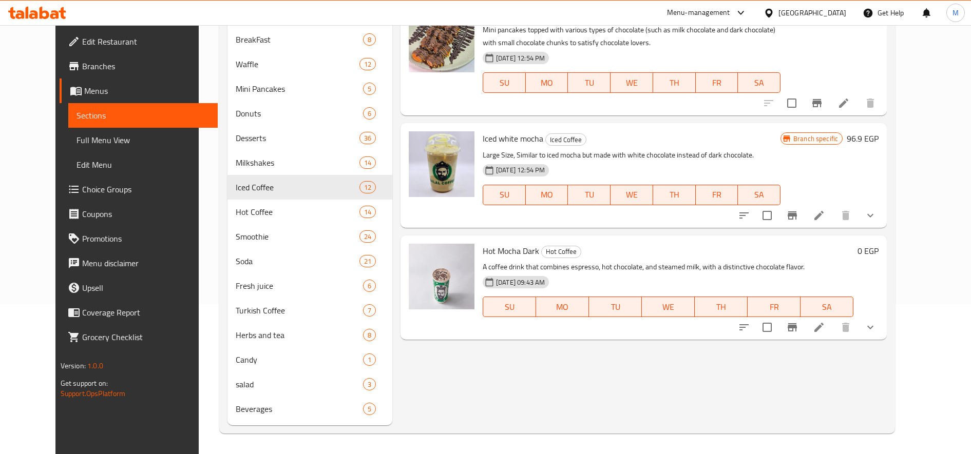
click at [882, 321] on button "show more" at bounding box center [870, 327] width 25 height 25
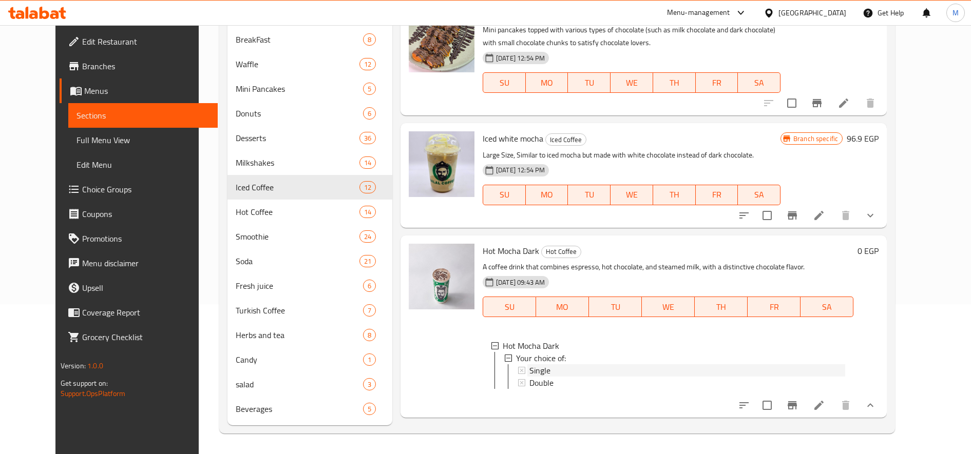
click at [532, 370] on span "Single" at bounding box center [539, 370] width 21 height 12
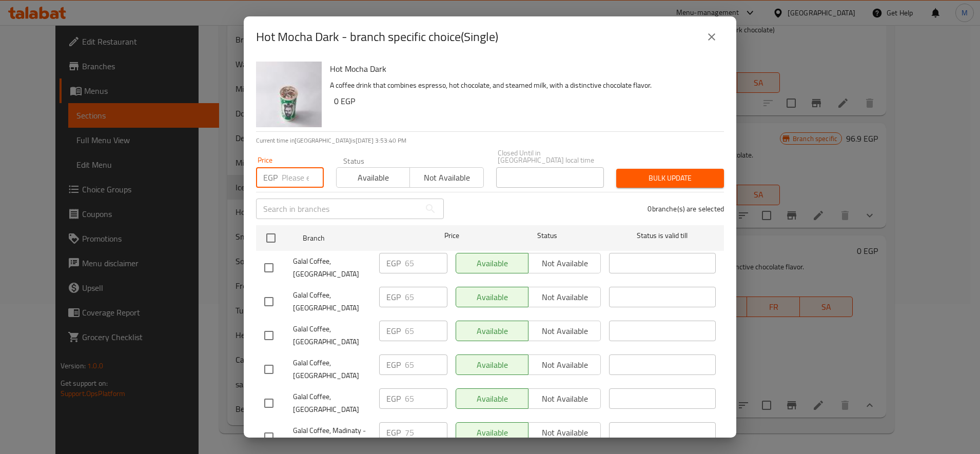
click at [301, 180] on input "number" at bounding box center [303, 177] width 42 height 21
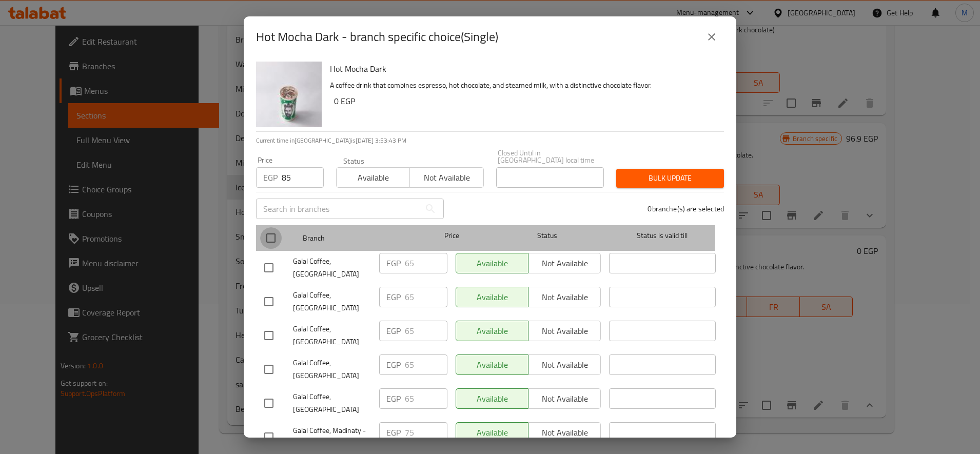
click at [266, 227] on input "checkbox" at bounding box center [271, 238] width 22 height 22
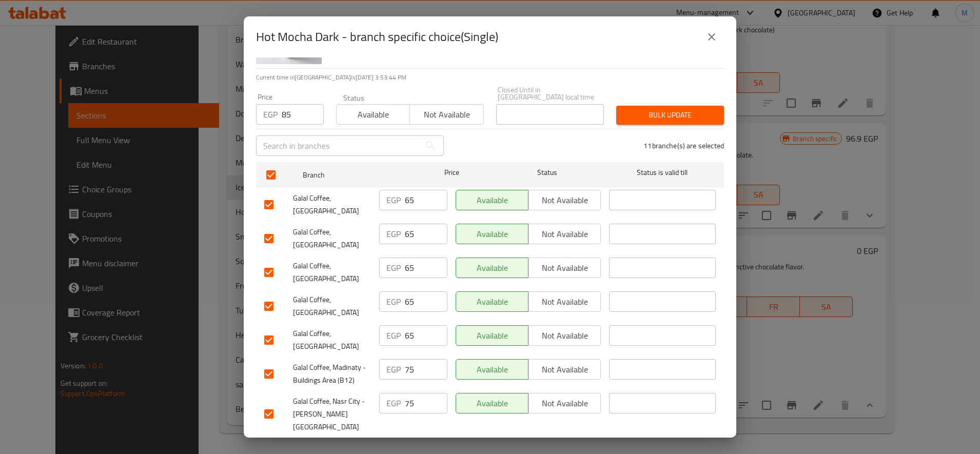
scroll to position [86, 0]
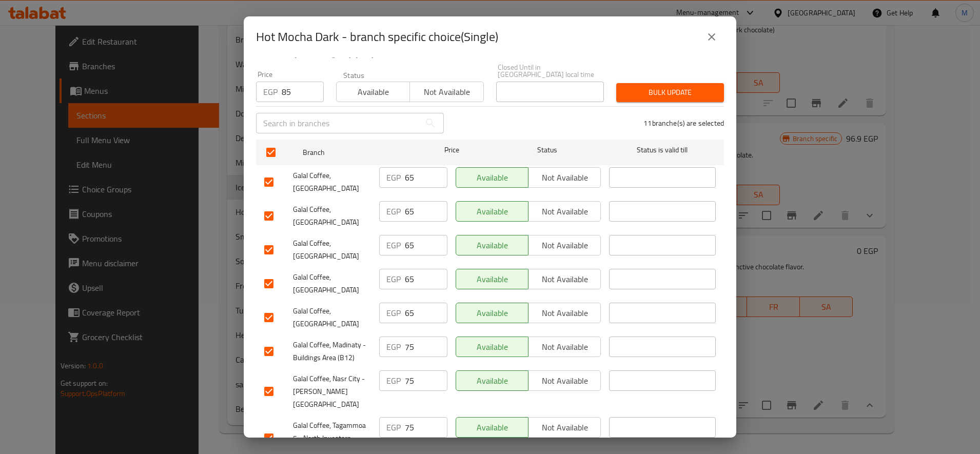
click at [266, 184] on input "checkbox" at bounding box center [269, 182] width 22 height 22
click at [260, 205] on input "checkbox" at bounding box center [269, 216] width 22 height 22
click at [263, 231] on div "Galal Coffee, [GEOGRAPHIC_DATA]" at bounding box center [317, 250] width 115 height 38
click at [267, 239] on input "checkbox" at bounding box center [269, 250] width 22 height 22
click at [279, 273] on input "checkbox" at bounding box center [269, 284] width 22 height 22
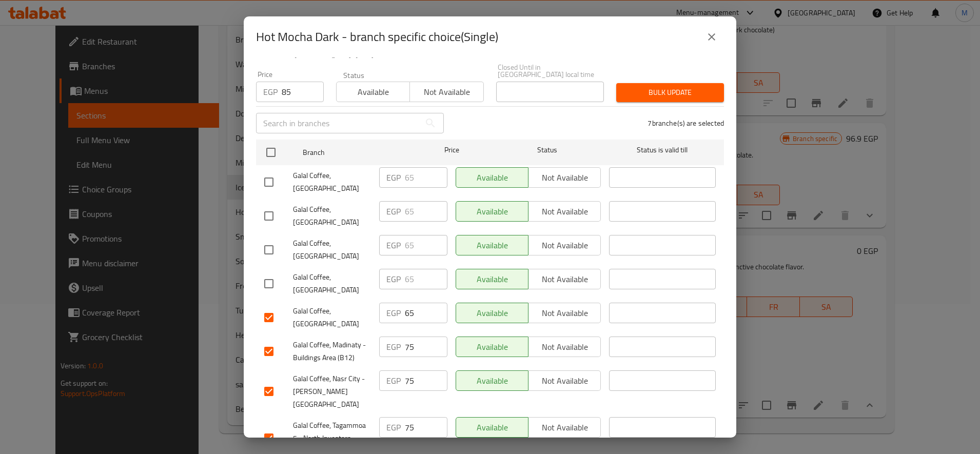
click at [267, 307] on input "checkbox" at bounding box center [269, 318] width 22 height 22
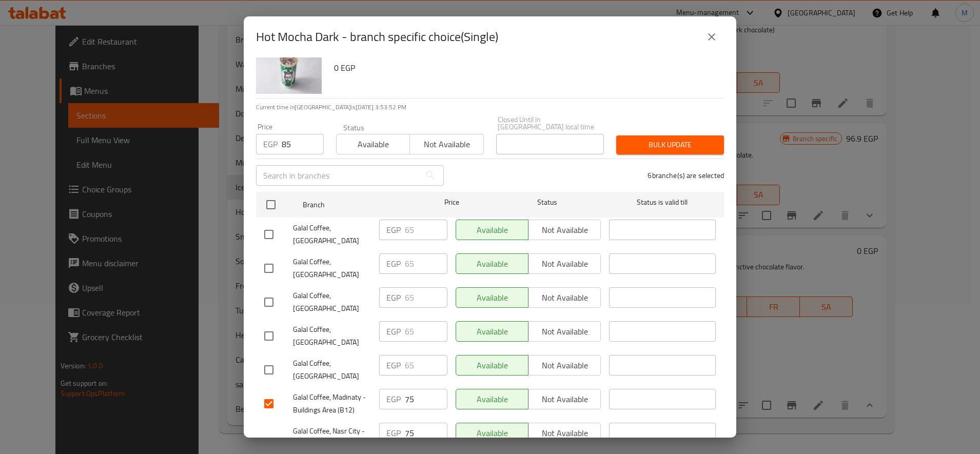
scroll to position [0, 0]
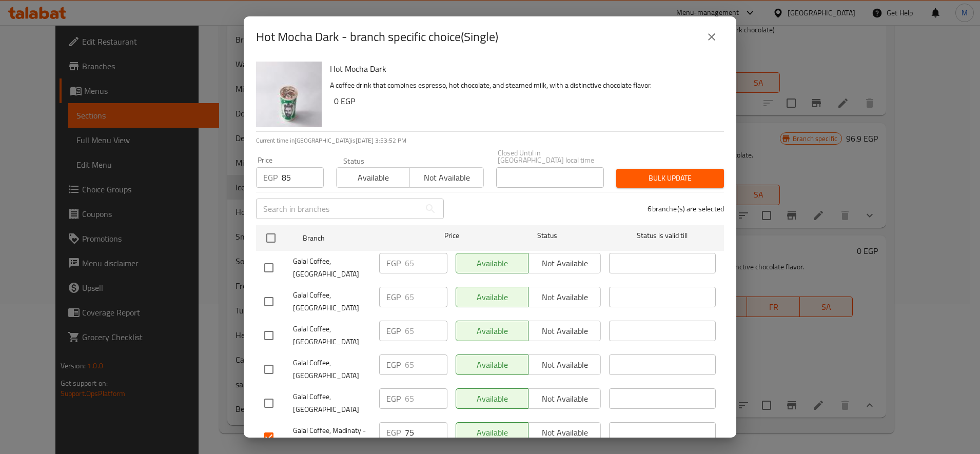
click at [668, 169] on button "Bulk update" at bounding box center [671, 178] width 108 height 19
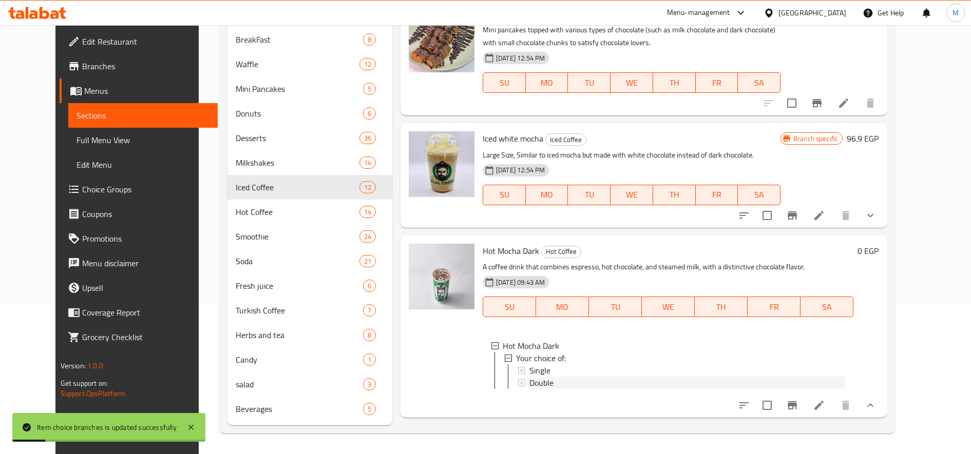
click at [530, 384] on span "Double" at bounding box center [541, 383] width 24 height 12
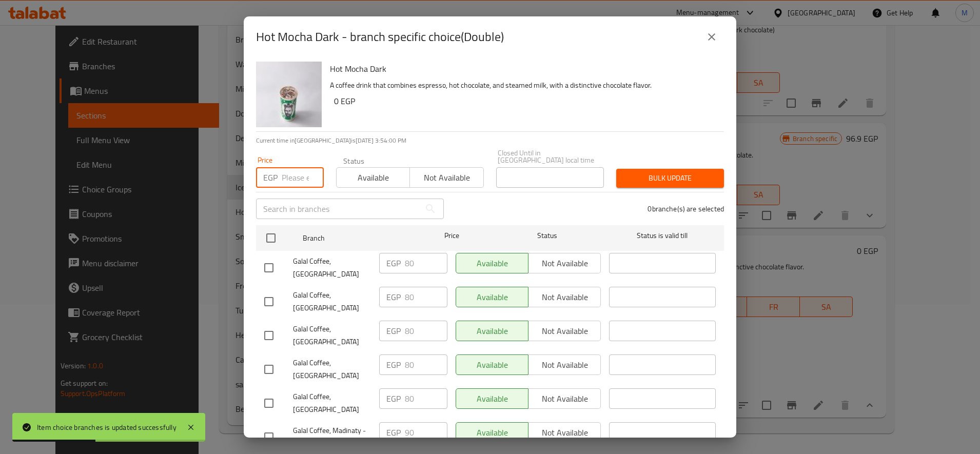
click at [298, 169] on input "number" at bounding box center [303, 177] width 42 height 21
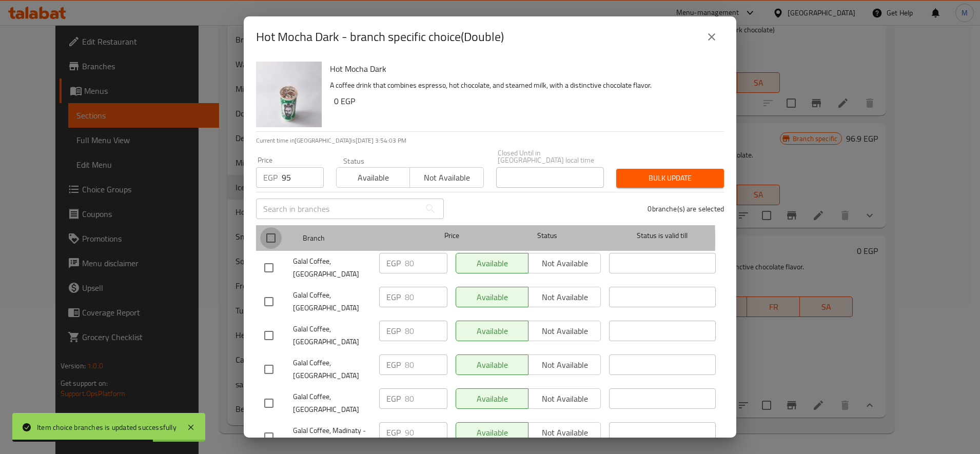
click at [276, 233] on input "checkbox" at bounding box center [271, 238] width 22 height 22
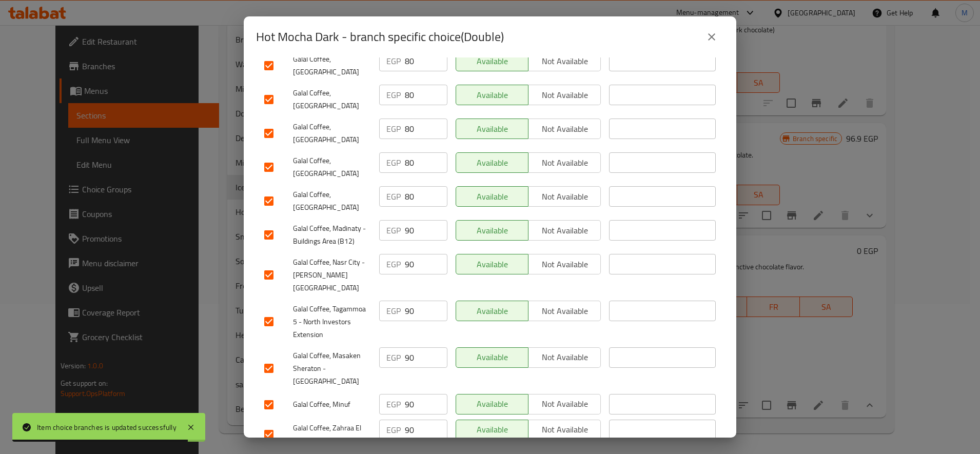
scroll to position [31, 0]
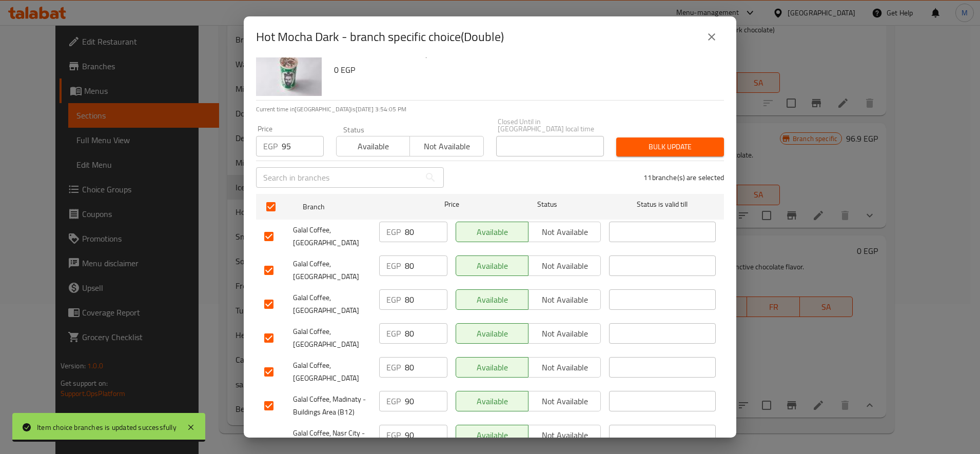
click at [260, 226] on input "checkbox" at bounding box center [269, 237] width 22 height 22
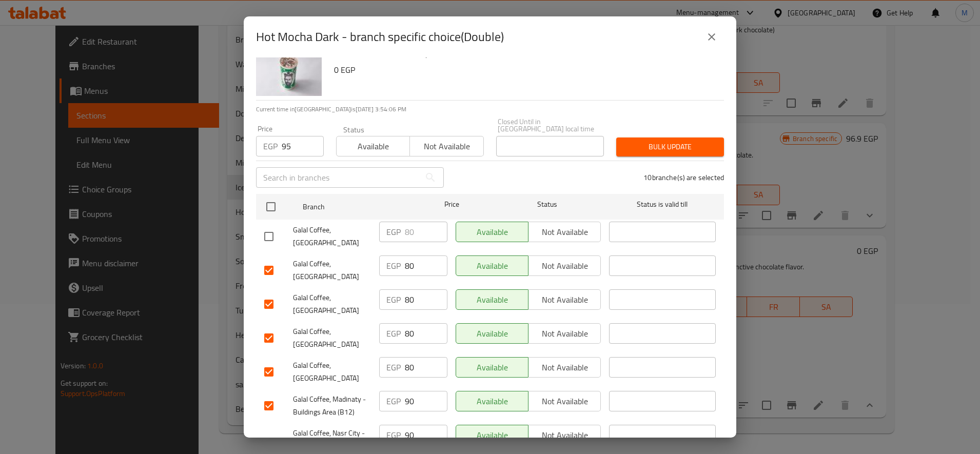
click at [264, 252] on div "Galal Coffee, [GEOGRAPHIC_DATA]" at bounding box center [317, 271] width 115 height 38
click at [272, 266] on input "checkbox" at bounding box center [269, 271] width 22 height 22
click at [270, 294] on input "checkbox" at bounding box center [269, 305] width 22 height 22
click at [272, 319] on div "Galal Coffee, [GEOGRAPHIC_DATA]" at bounding box center [317, 338] width 115 height 38
click at [267, 332] on input "checkbox" at bounding box center [269, 339] width 22 height 22
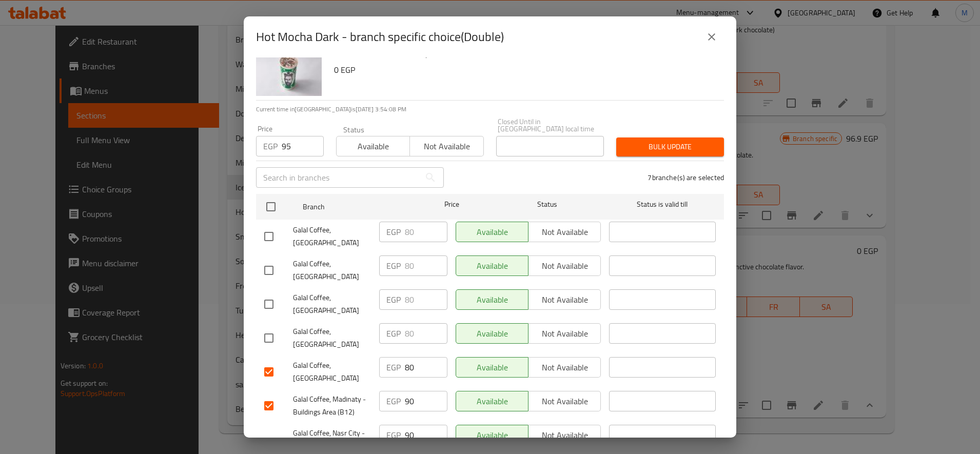
click at [261, 363] on input "checkbox" at bounding box center [269, 372] width 22 height 22
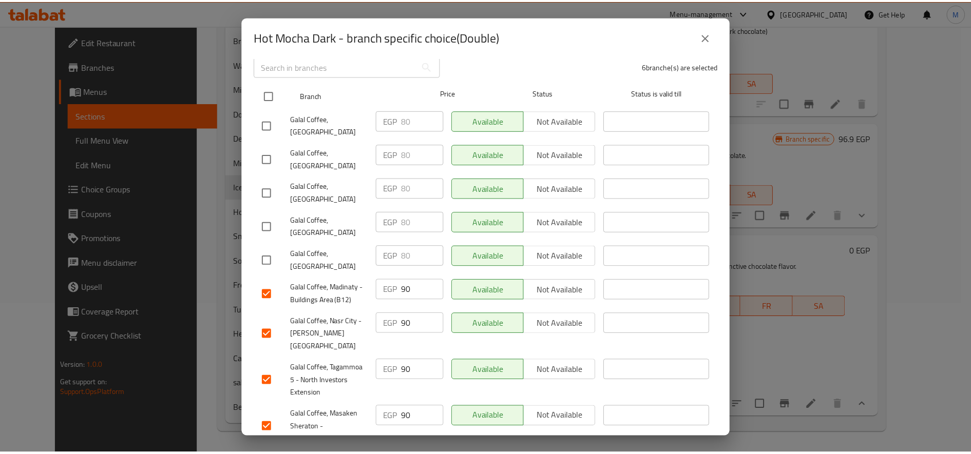
scroll to position [0, 0]
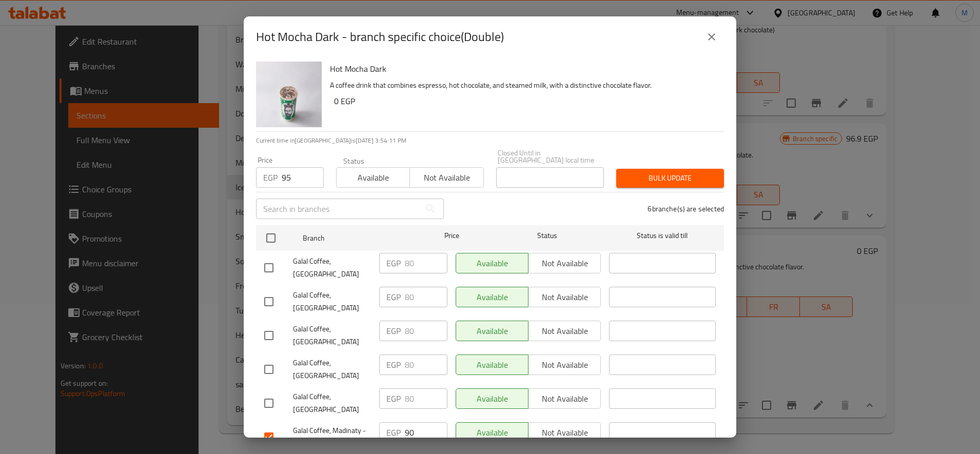
click at [648, 172] on span "Bulk update" at bounding box center [670, 178] width 91 height 13
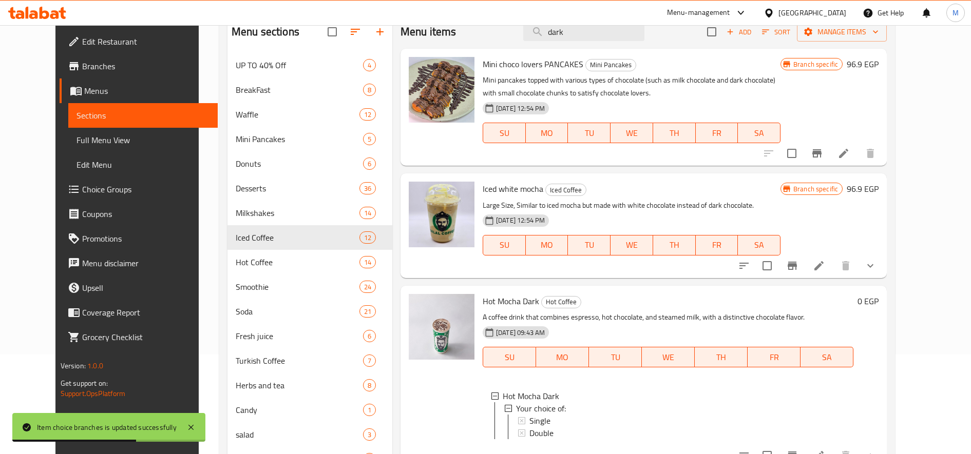
scroll to position [150, 0]
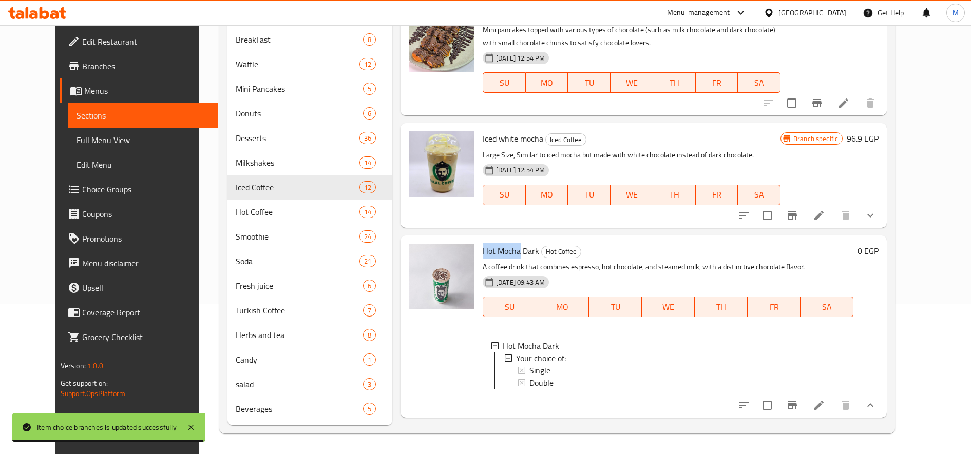
drag, startPoint x: 470, startPoint y: 247, endPoint x: 505, endPoint y: 245, distance: 35.5
click at [505, 245] on span "Hot Mocha Dark" at bounding box center [511, 250] width 56 height 15
copy span "Hot Mocha"
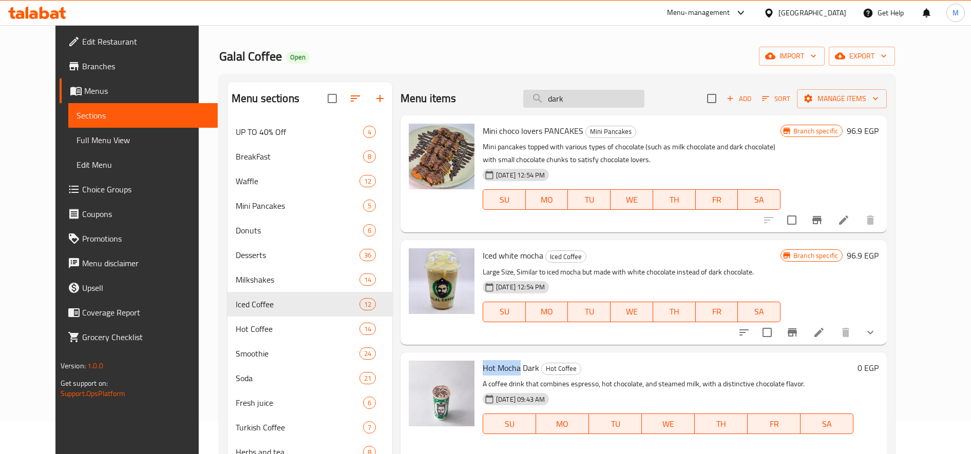
scroll to position [0, 0]
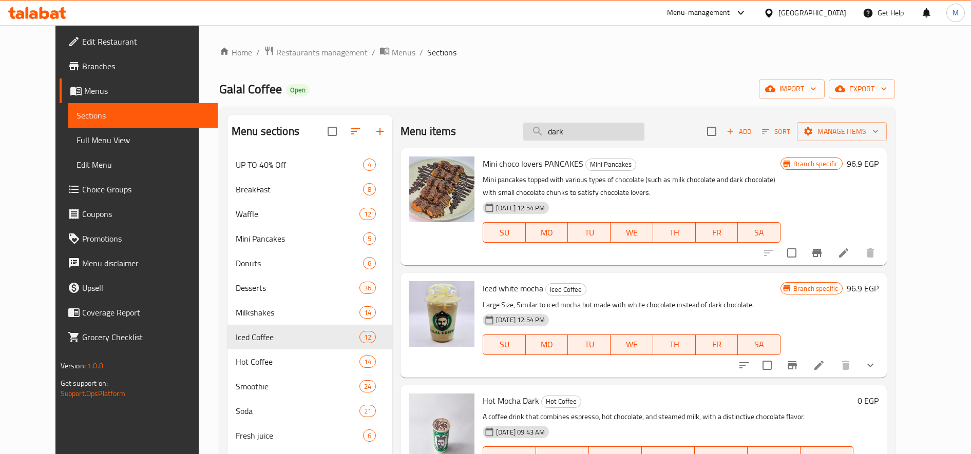
click at [582, 128] on input "dark" at bounding box center [583, 132] width 121 height 18
paste input "Hot Mocha"
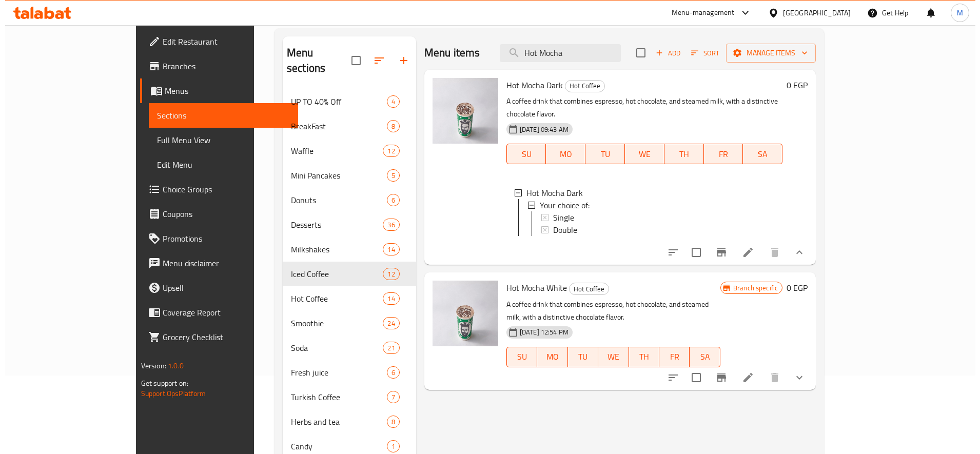
scroll to position [150, 0]
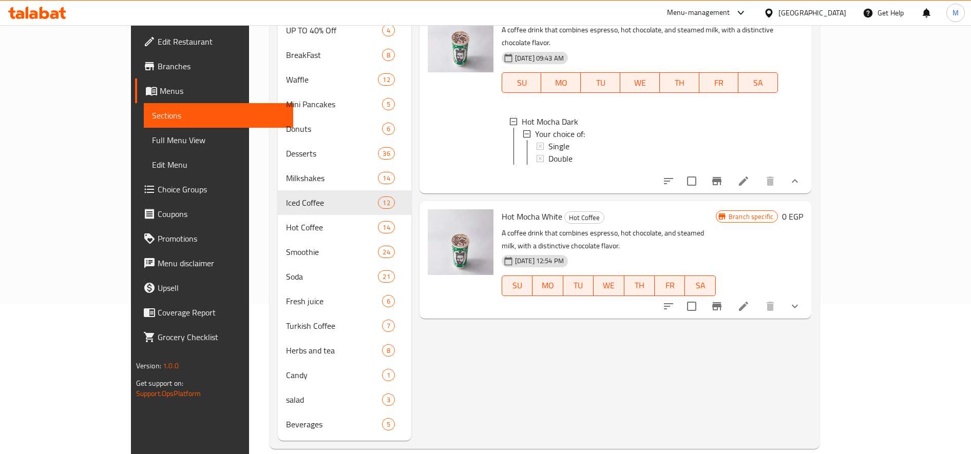
click at [807, 294] on button "show more" at bounding box center [794, 306] width 25 height 25
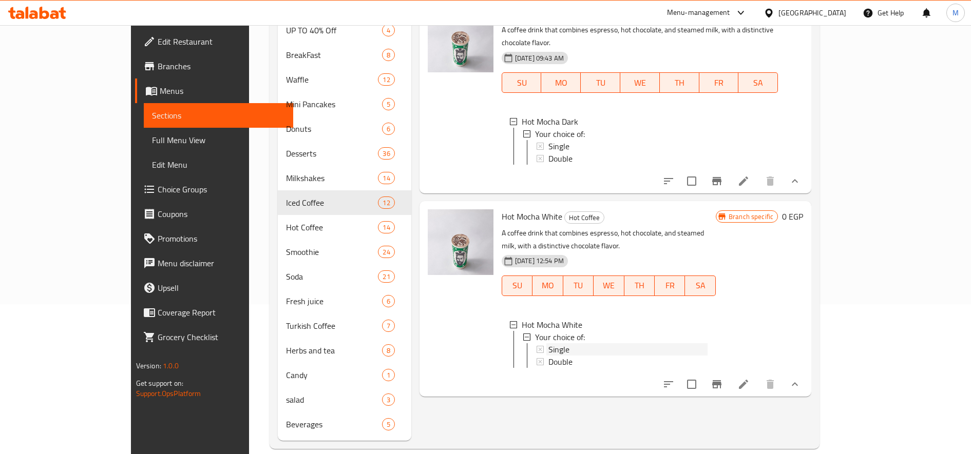
click at [548, 343] on div "Single" at bounding box center [627, 349] width 159 height 12
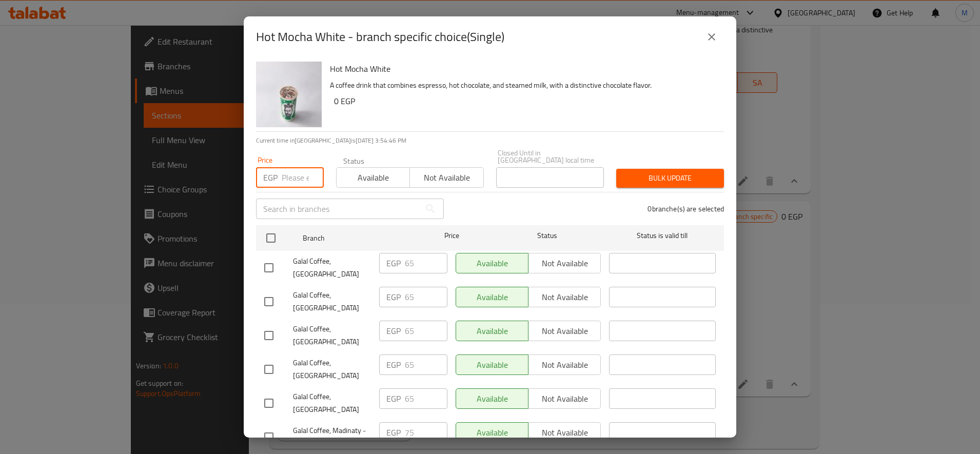
click at [294, 177] on input "number" at bounding box center [303, 177] width 42 height 21
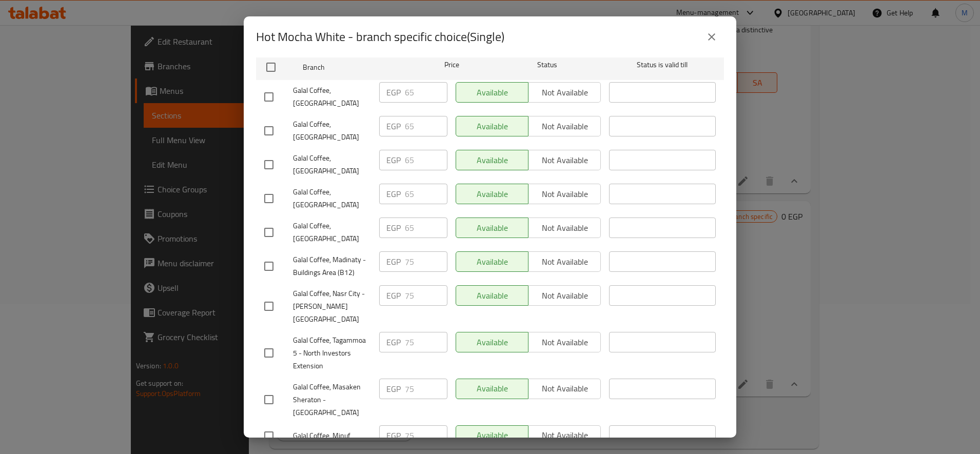
scroll to position [0, 0]
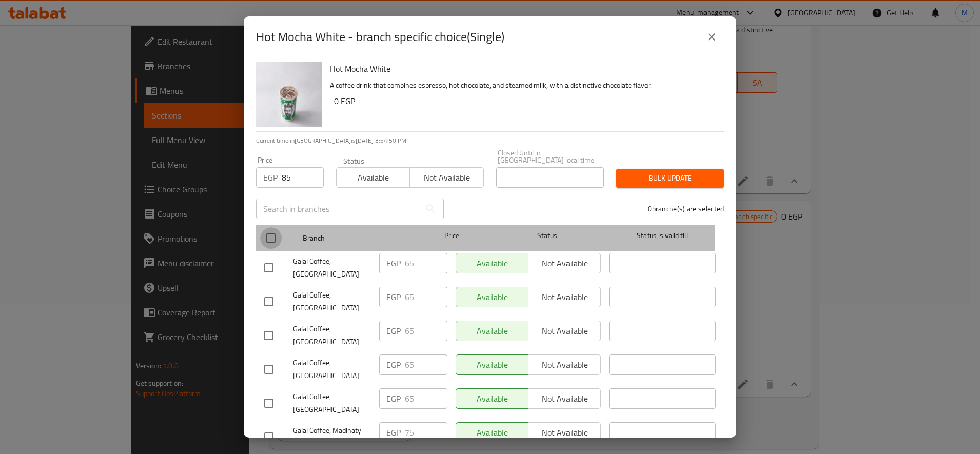
click at [275, 227] on input "checkbox" at bounding box center [271, 238] width 22 height 22
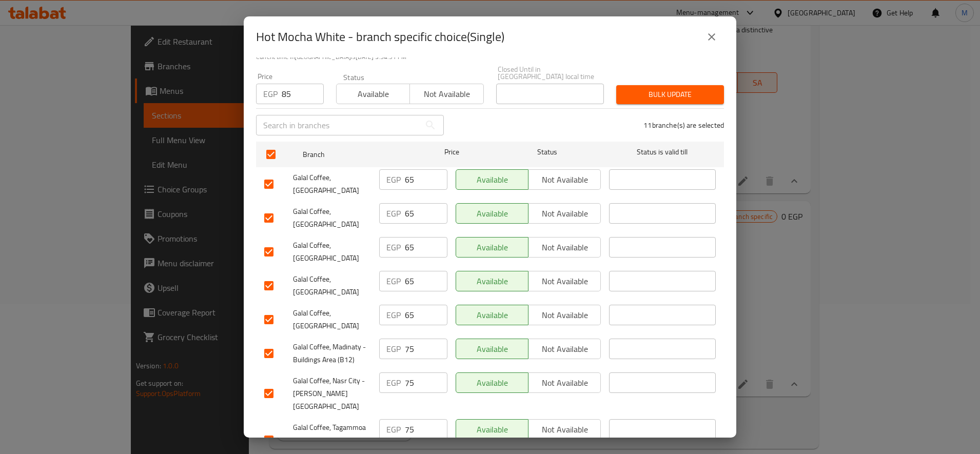
scroll to position [171, 0]
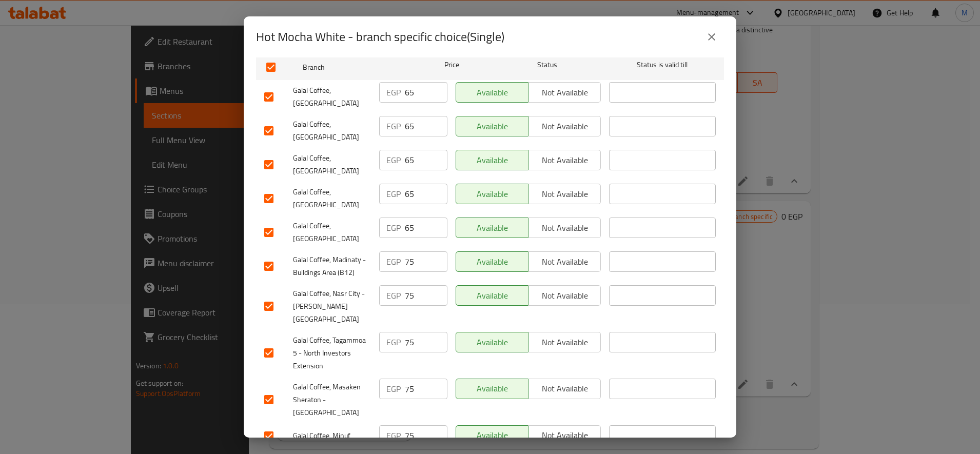
click at [274, 89] on input "checkbox" at bounding box center [269, 97] width 22 height 22
click at [270, 120] on input "checkbox" at bounding box center [269, 131] width 22 height 22
click at [260, 154] on input "checkbox" at bounding box center [269, 165] width 22 height 22
click at [261, 180] on div "Galal Coffee, [GEOGRAPHIC_DATA]" at bounding box center [317, 199] width 115 height 38
click at [263, 188] on input "checkbox" at bounding box center [269, 199] width 22 height 22
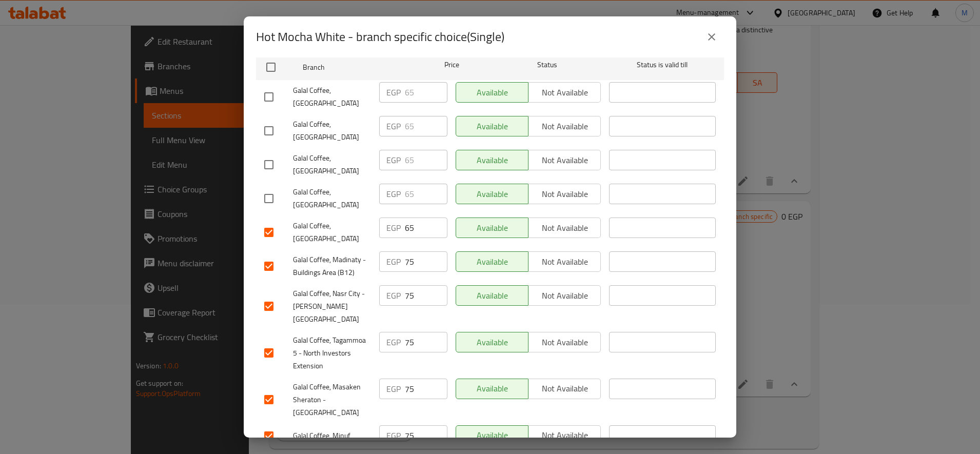
click at [269, 222] on input "checkbox" at bounding box center [269, 233] width 22 height 22
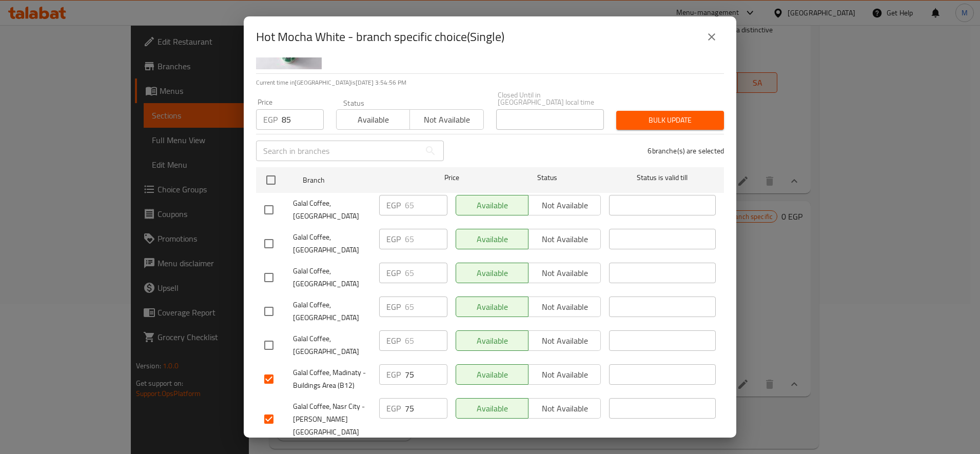
scroll to position [0, 0]
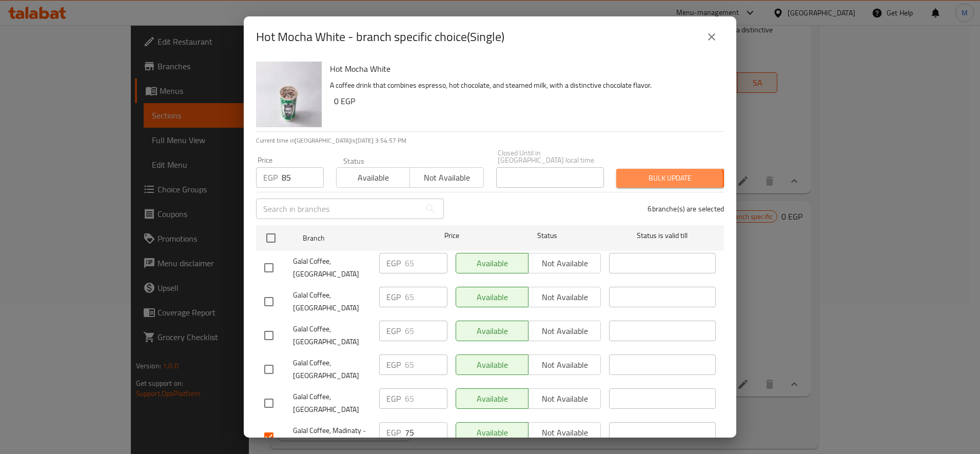
click at [636, 173] on span "Bulk update" at bounding box center [670, 178] width 91 height 13
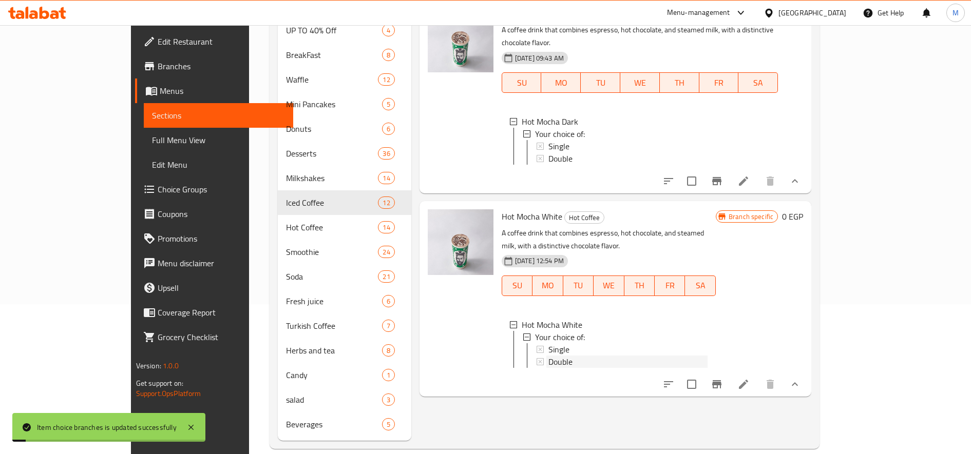
click at [548, 356] on span "Double" at bounding box center [560, 362] width 24 height 12
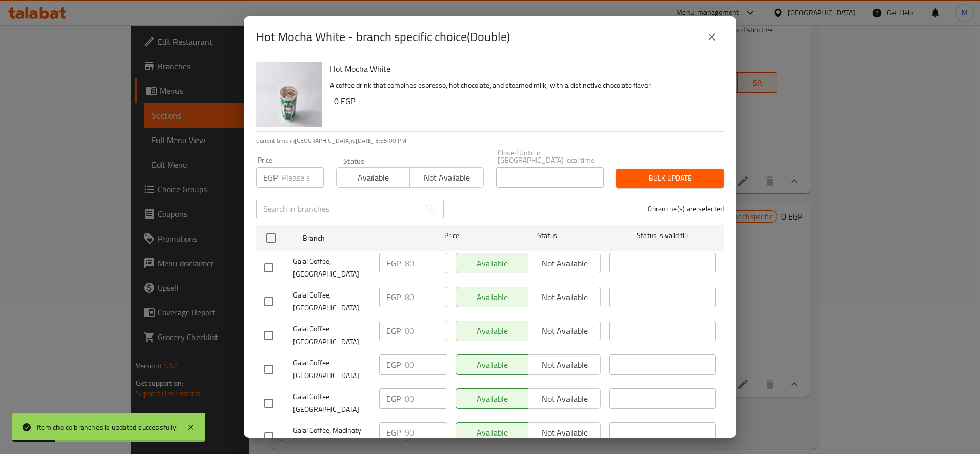
click at [298, 173] on input "number" at bounding box center [303, 177] width 42 height 21
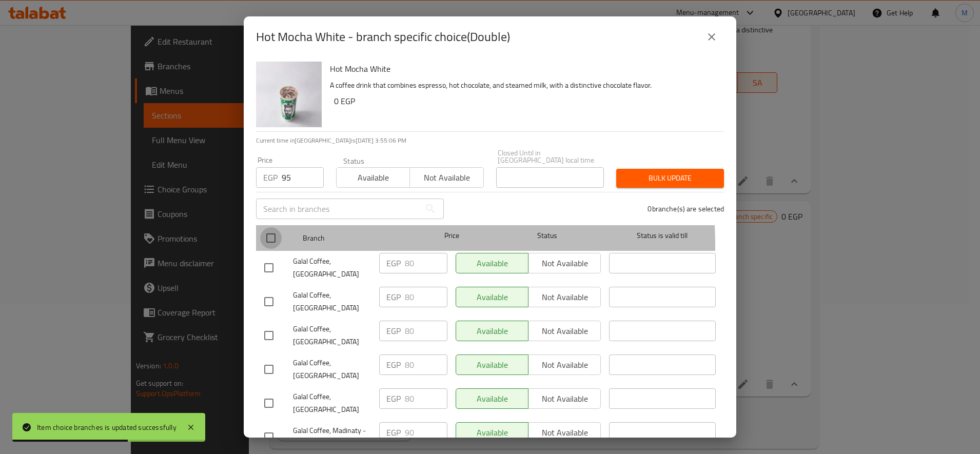
click at [273, 240] on input "checkbox" at bounding box center [271, 238] width 22 height 22
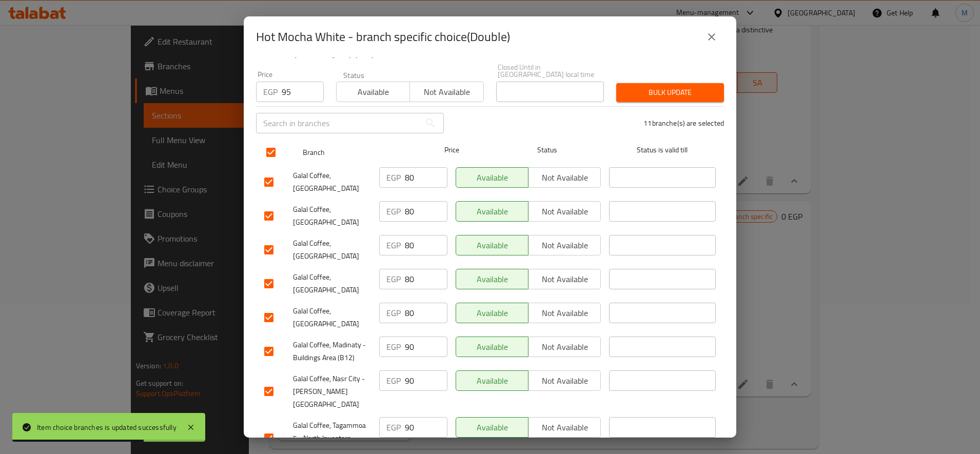
scroll to position [171, 0]
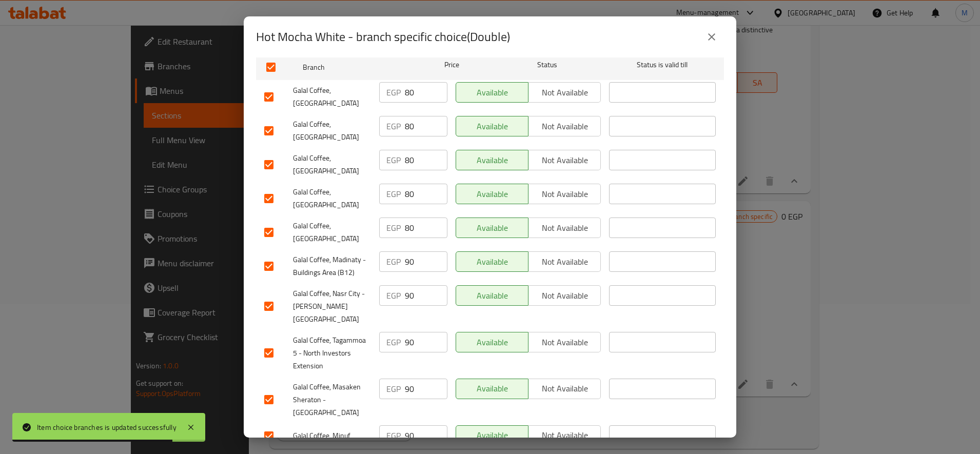
click at [266, 92] on input "checkbox" at bounding box center [269, 97] width 22 height 22
click at [267, 112] on div "Galal Coffee, [GEOGRAPHIC_DATA]" at bounding box center [317, 131] width 115 height 38
click at [268, 124] on input "checkbox" at bounding box center [269, 131] width 22 height 22
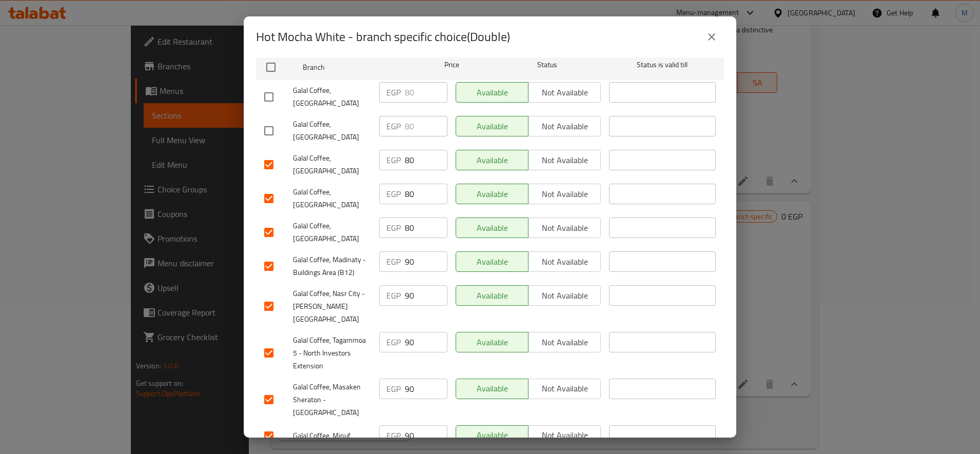
click at [264, 154] on input "checkbox" at bounding box center [269, 165] width 22 height 22
click at [272, 188] on input "checkbox" at bounding box center [269, 199] width 22 height 22
click at [272, 222] on input "checkbox" at bounding box center [269, 233] width 22 height 22
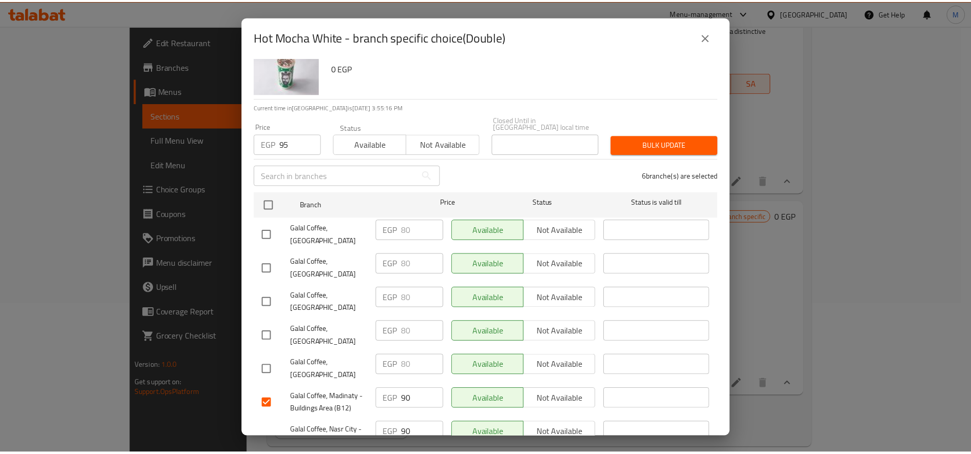
scroll to position [0, 0]
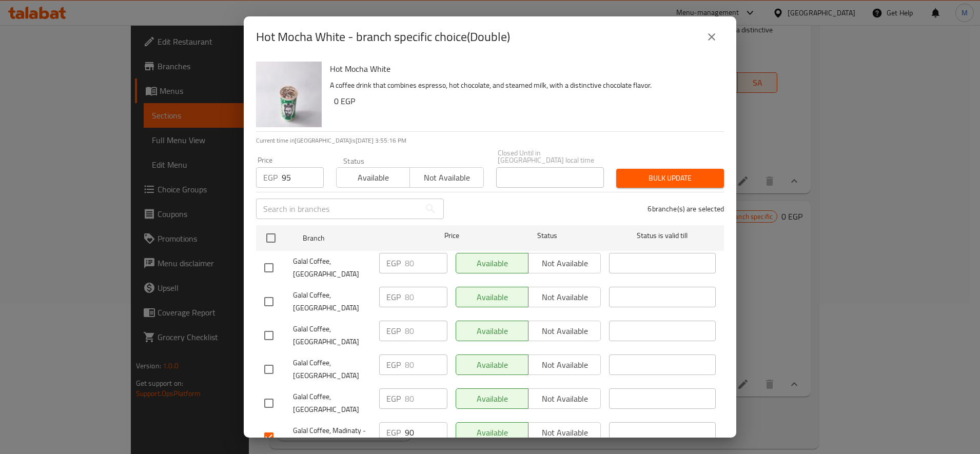
click at [645, 172] on span "Bulk update" at bounding box center [670, 178] width 91 height 13
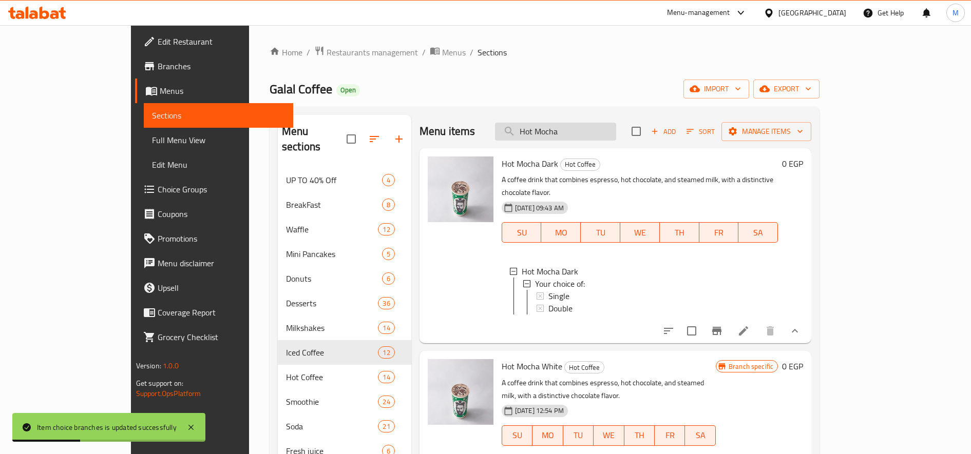
click at [599, 135] on input "Hot Mocha" at bounding box center [555, 132] width 121 height 18
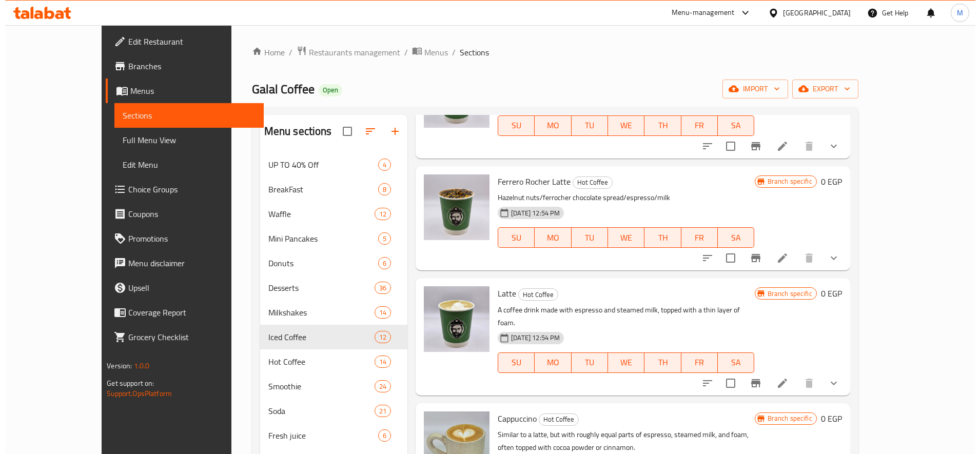
scroll to position [700, 0]
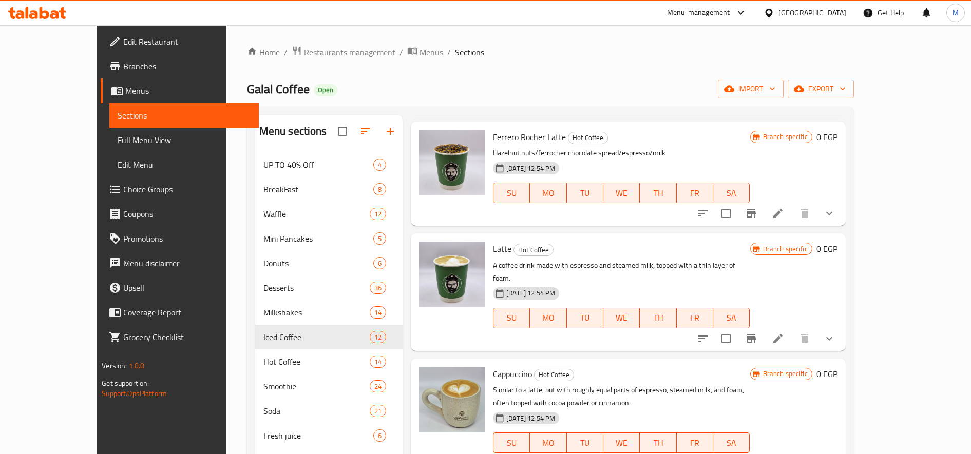
click at [835, 333] on icon "show more" at bounding box center [829, 339] width 12 height 12
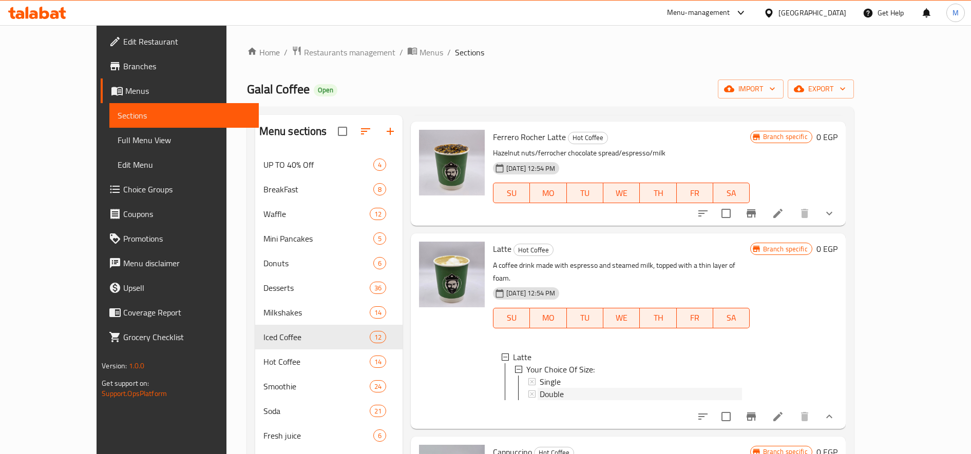
click at [542, 388] on div "Double" at bounding box center [641, 394] width 202 height 12
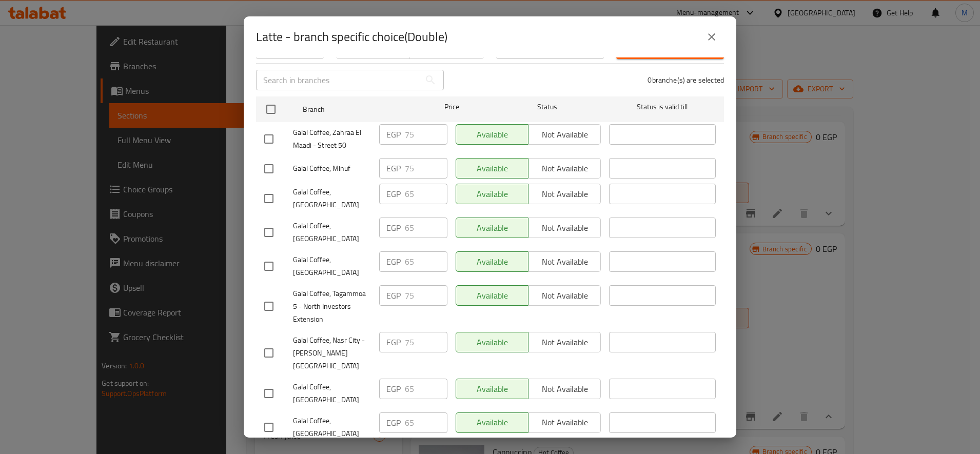
scroll to position [171, 0]
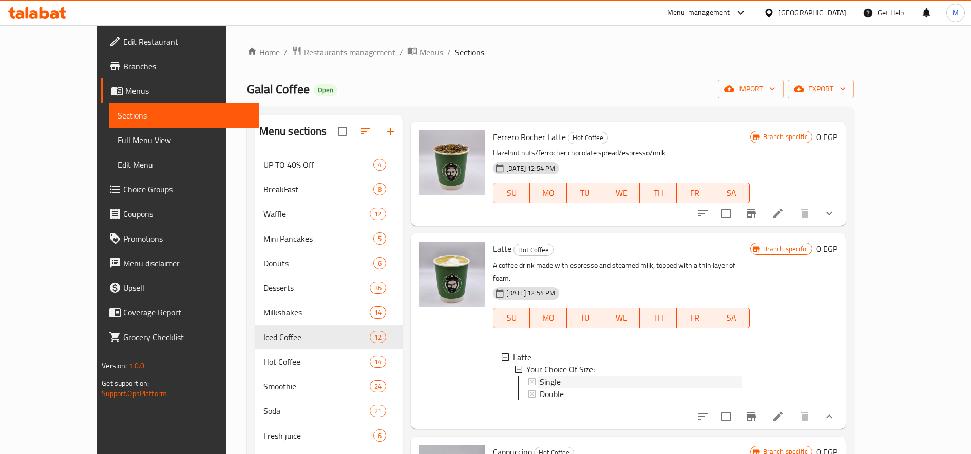
click at [540, 376] on div "Single" at bounding box center [641, 382] width 202 height 12
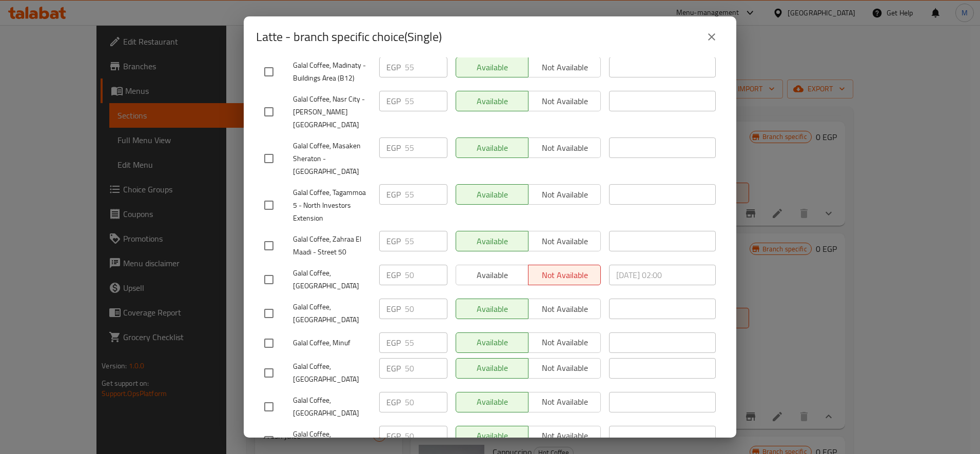
scroll to position [0, 0]
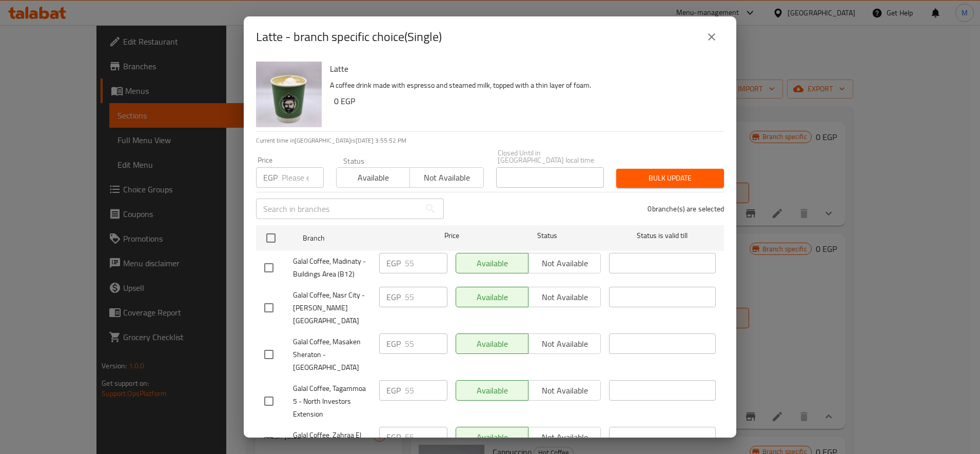
click at [300, 172] on input "number" at bounding box center [303, 177] width 42 height 21
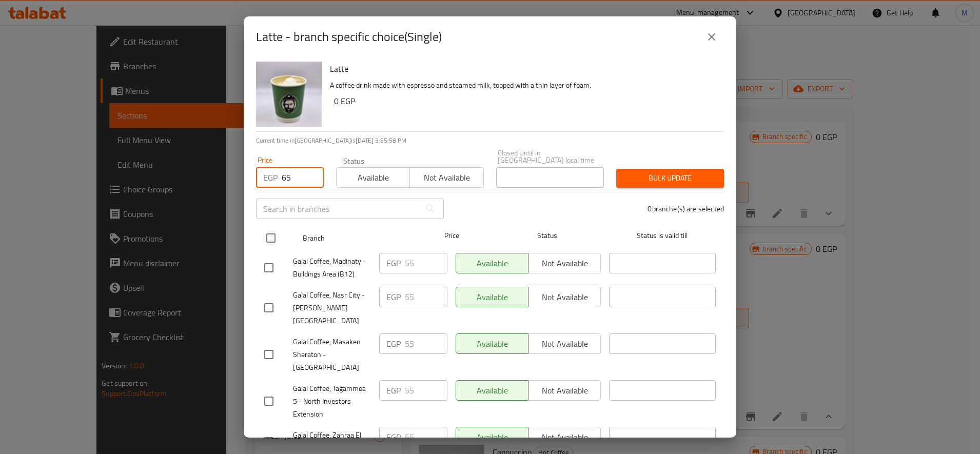
click at [258, 225] on div "Branch Price Status Status is valid till" at bounding box center [490, 238] width 468 height 26
drag, startPoint x: 272, startPoint y: 228, endPoint x: 271, endPoint y: 239, distance: 10.3
click at [272, 229] on input "checkbox" at bounding box center [271, 238] width 22 height 22
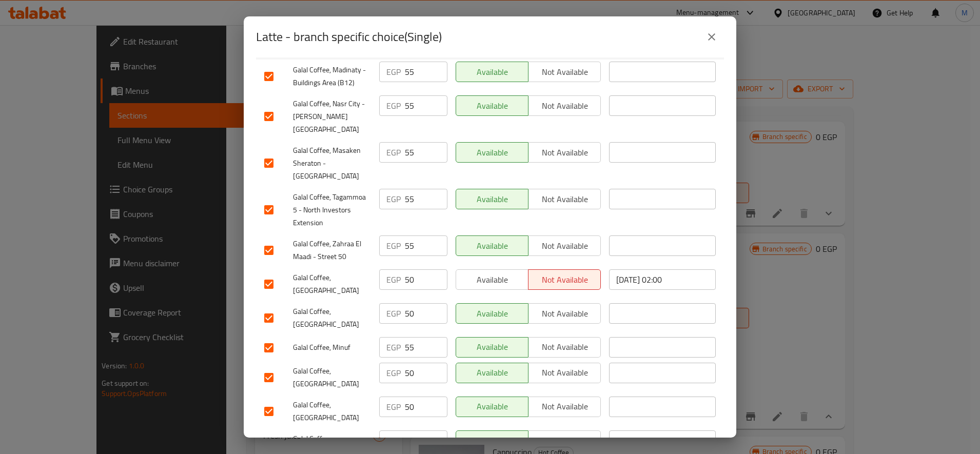
scroll to position [202, 0]
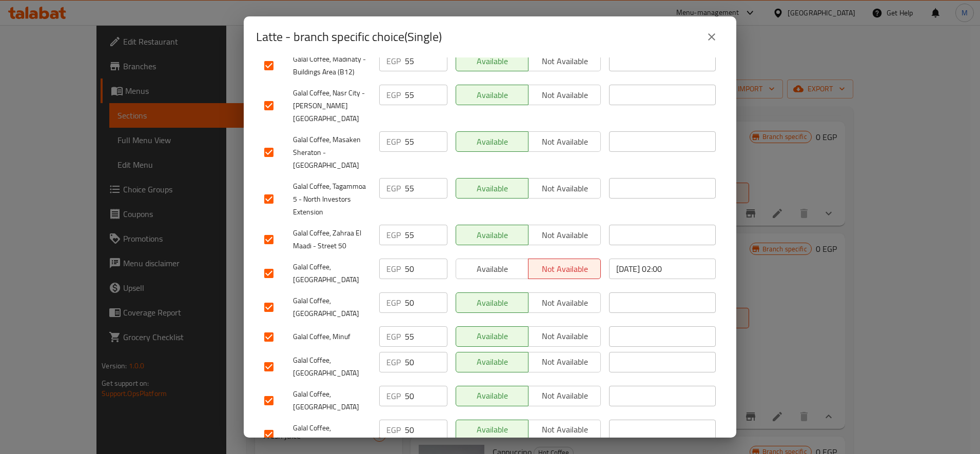
click at [272, 263] on input "checkbox" at bounding box center [269, 274] width 22 height 22
click at [269, 297] on input "checkbox" at bounding box center [269, 308] width 22 height 22
click at [261, 322] on div "Galal Coffee, Minuf" at bounding box center [317, 337] width 115 height 30
click at [259, 326] on input "checkbox" at bounding box center [269, 337] width 22 height 22
click at [268, 356] on input "checkbox" at bounding box center [269, 367] width 22 height 22
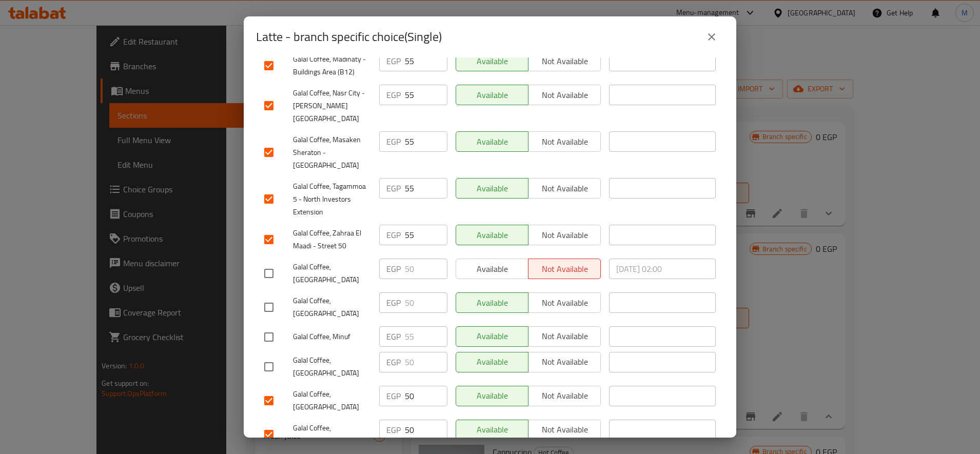
drag, startPoint x: 269, startPoint y: 357, endPoint x: 280, endPoint y: 357, distance: 10.8
click at [271, 390] on input "checkbox" at bounding box center [269, 401] width 22 height 22
click at [264, 424] on input "checkbox" at bounding box center [269, 435] width 22 height 22
drag, startPoint x: 256, startPoint y: 298, endPoint x: 269, endPoint y: 301, distance: 14.2
click at [267, 300] on div "Latte A coffee drink made with espresso and steamed milk, topped with a thin la…" at bounding box center [490, 247] width 493 height 380
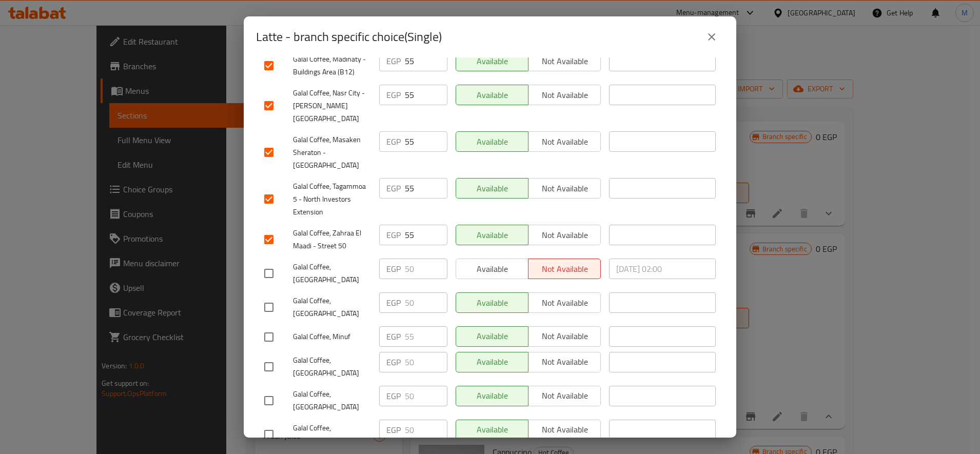
click at [270, 326] on input "checkbox" at bounding box center [269, 337] width 22 height 22
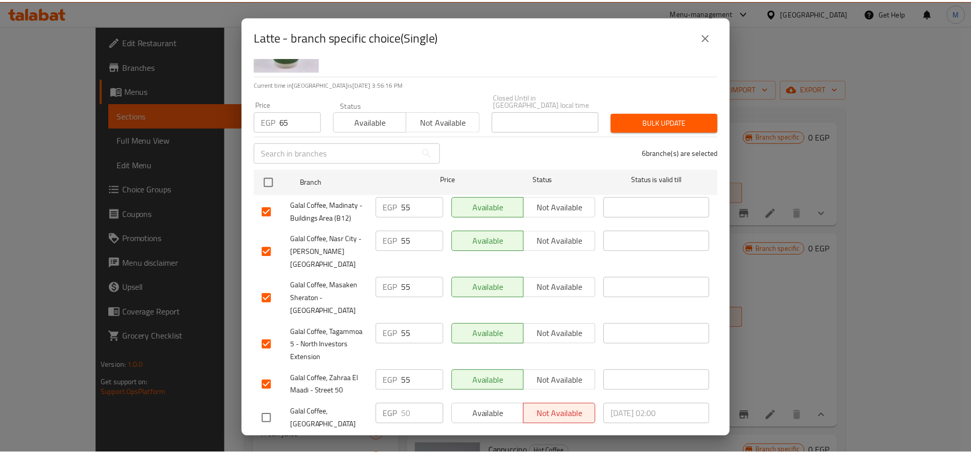
scroll to position [0, 0]
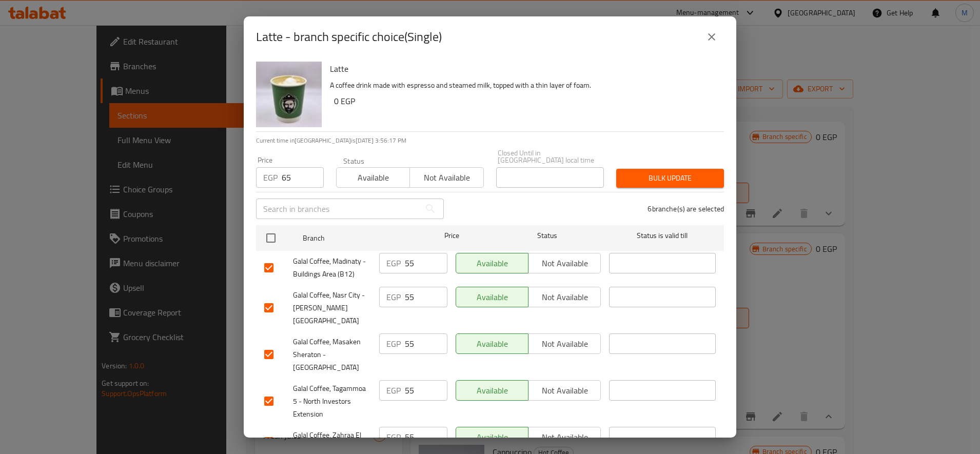
click at [672, 172] on span "Bulk update" at bounding box center [670, 178] width 91 height 13
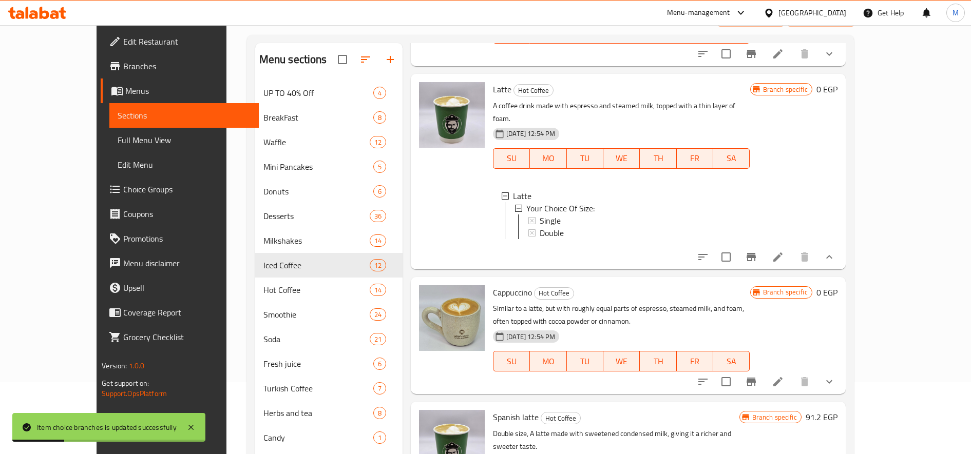
scroll to position [150, 0]
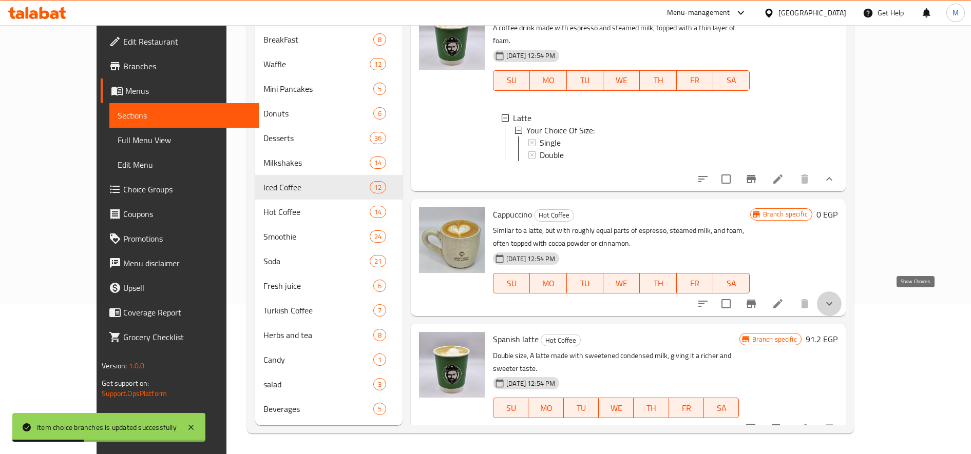
click at [835, 305] on icon "show more" at bounding box center [829, 304] width 12 height 12
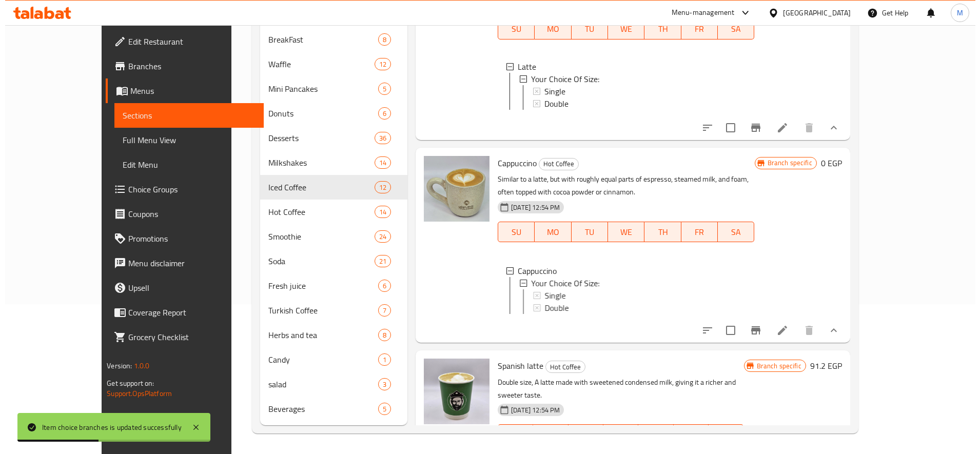
scroll to position [875, 0]
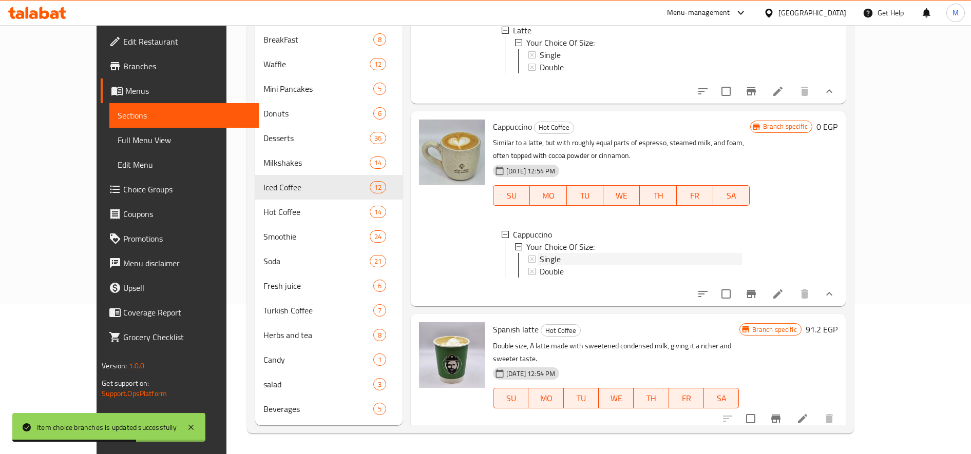
click at [540, 254] on span "Single" at bounding box center [550, 259] width 21 height 12
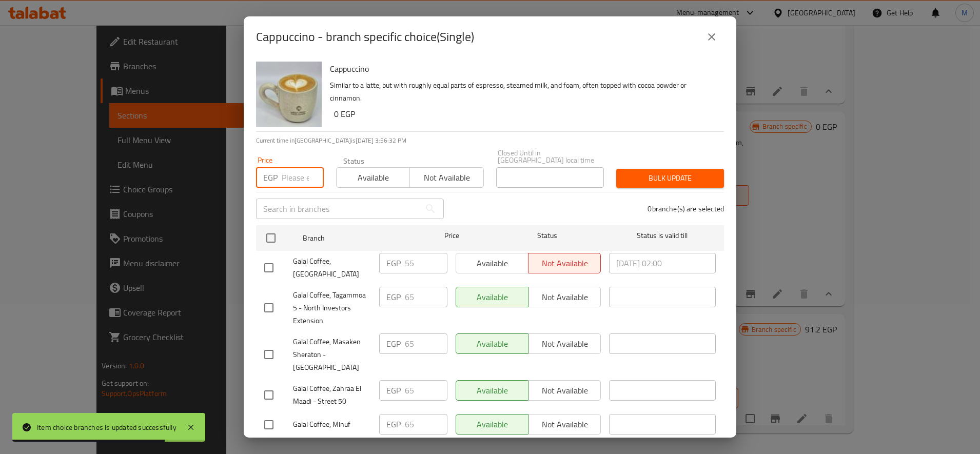
click at [293, 172] on input "number" at bounding box center [303, 177] width 42 height 21
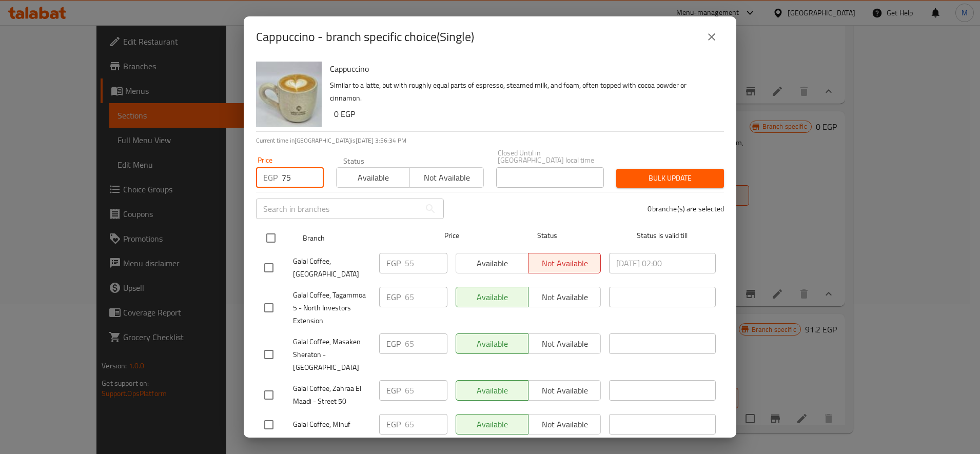
click at [268, 237] on input "checkbox" at bounding box center [271, 238] width 22 height 22
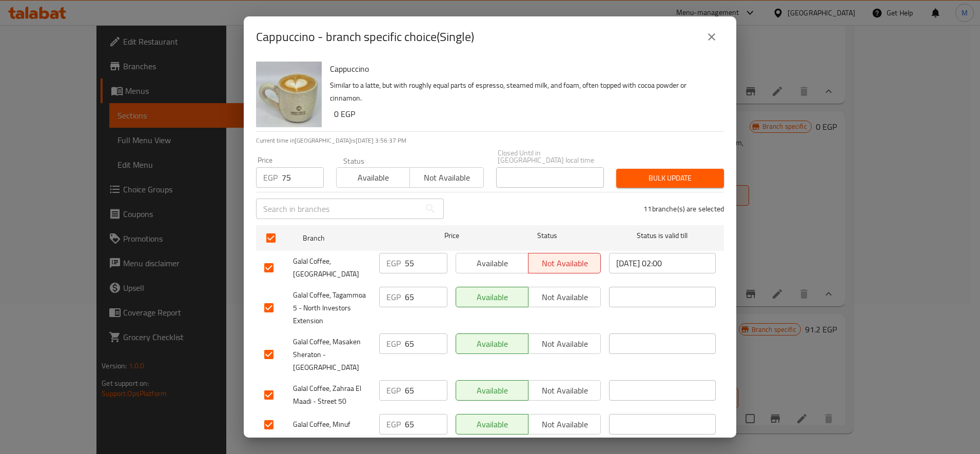
click at [255, 254] on div "Cappuccino Similar to a latte, but with roughly equal parts of espresso, steame…" at bounding box center [490, 247] width 493 height 380
click at [260, 257] on input "checkbox" at bounding box center [269, 268] width 22 height 22
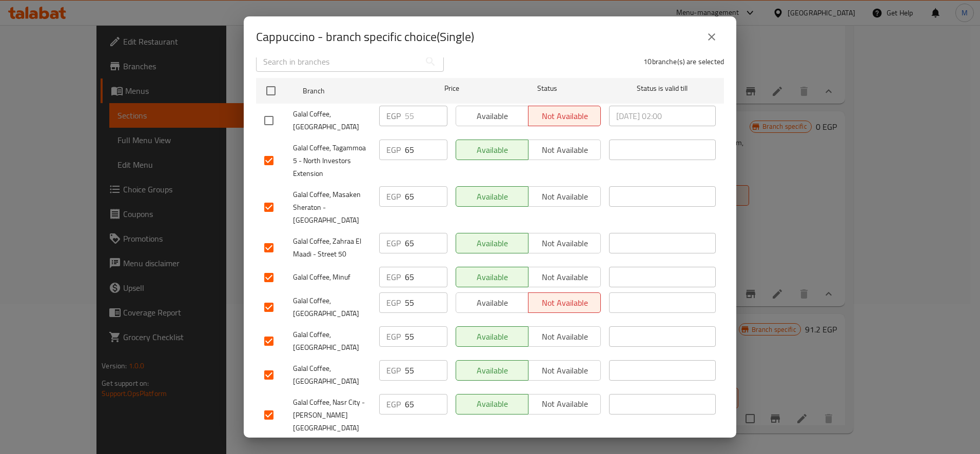
scroll to position [171, 0]
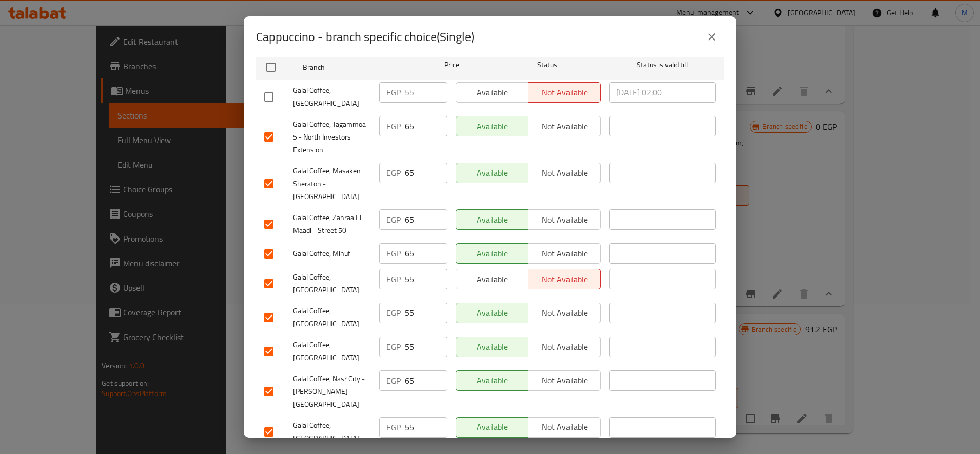
click at [265, 307] on input "checkbox" at bounding box center [269, 318] width 22 height 22
click at [268, 273] on input "checkbox" at bounding box center [269, 284] width 22 height 22
click at [260, 333] on div "Galal Coffee, [GEOGRAPHIC_DATA]" at bounding box center [317, 352] width 115 height 38
click at [261, 341] on input "checkbox" at bounding box center [269, 352] width 22 height 22
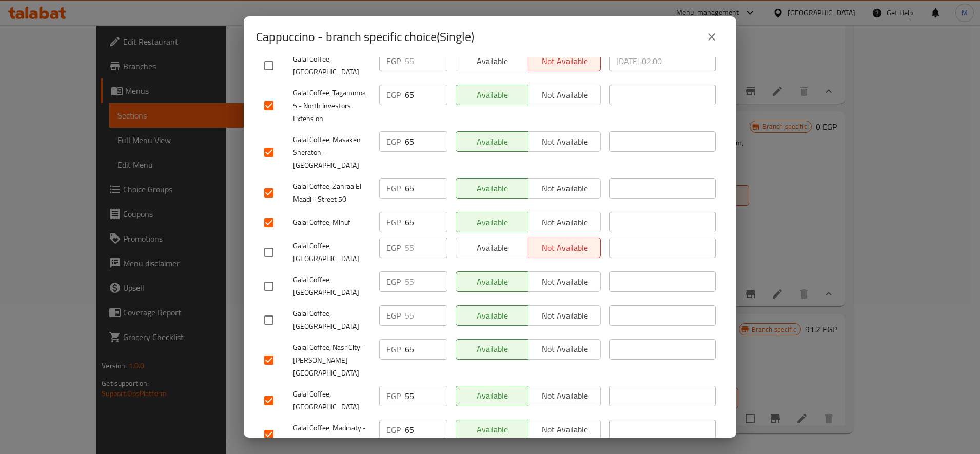
click at [269, 390] on input "checkbox" at bounding box center [269, 401] width 22 height 22
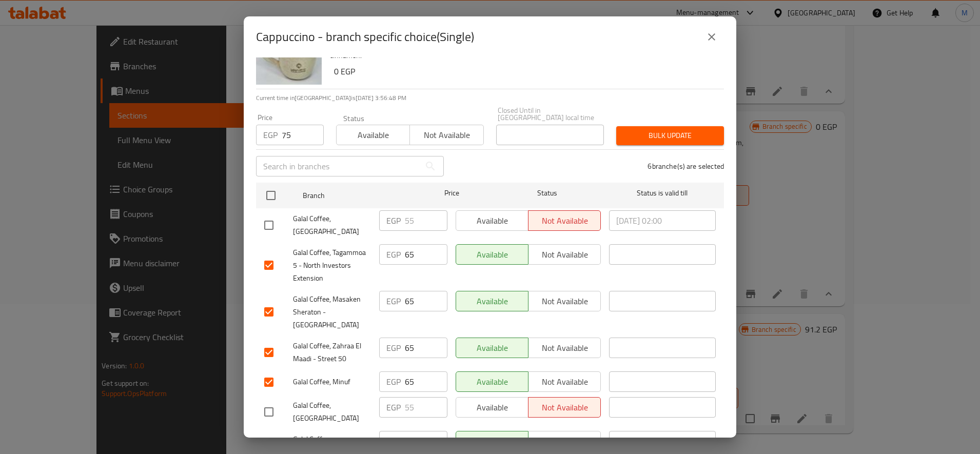
scroll to position [0, 0]
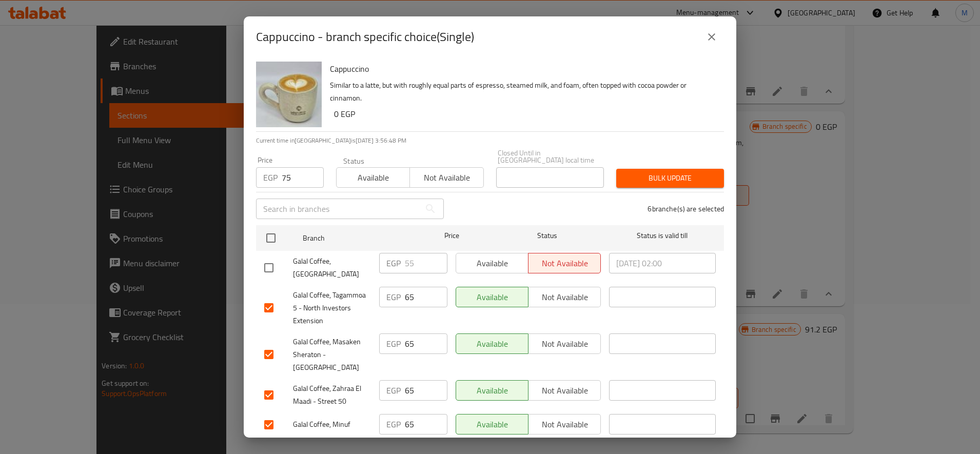
click at [658, 177] on span "Bulk update" at bounding box center [670, 178] width 91 height 13
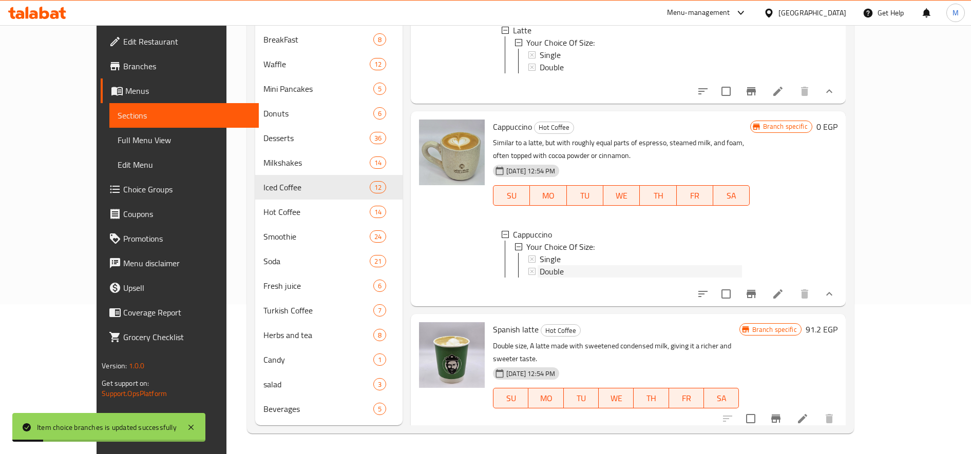
click at [537, 267] on div "Double" at bounding box center [639, 271] width 204 height 12
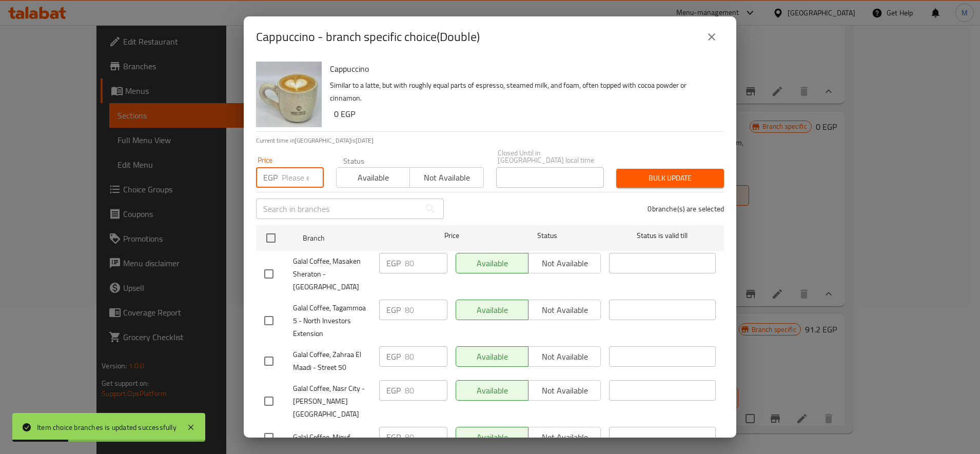
click at [290, 169] on input "number" at bounding box center [303, 177] width 42 height 21
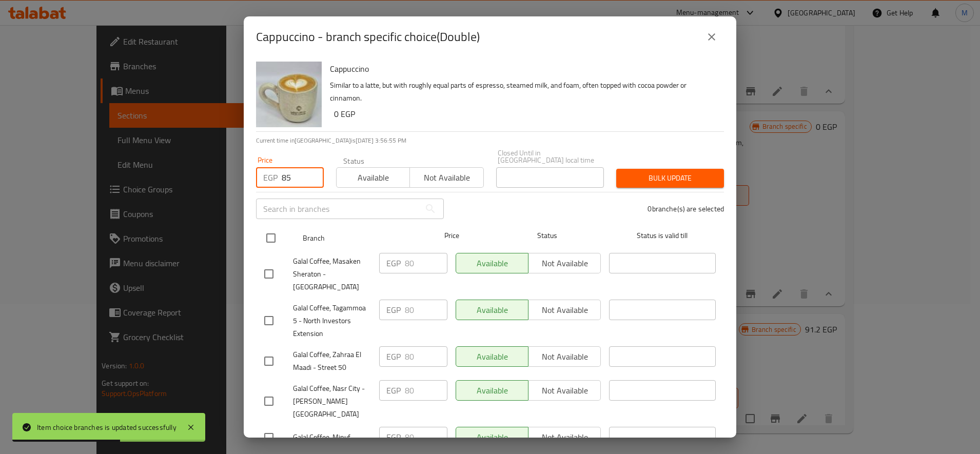
click at [268, 233] on input "checkbox" at bounding box center [271, 238] width 22 height 22
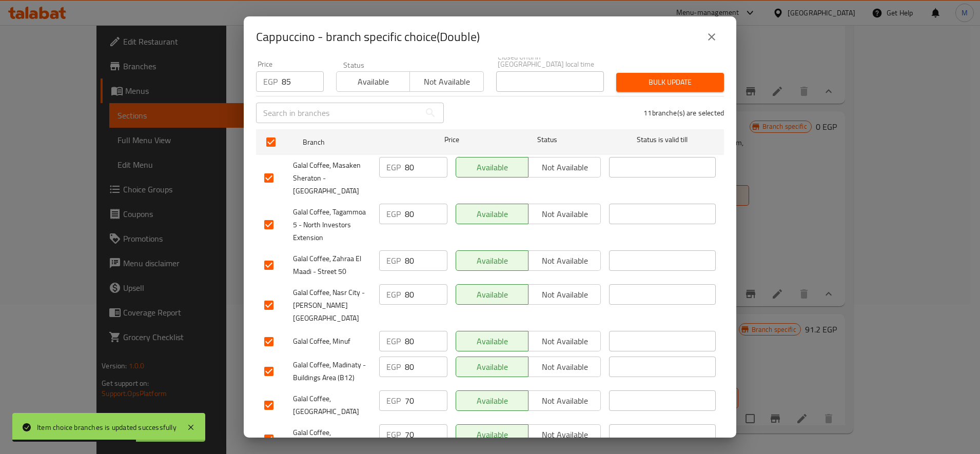
scroll to position [202, 0]
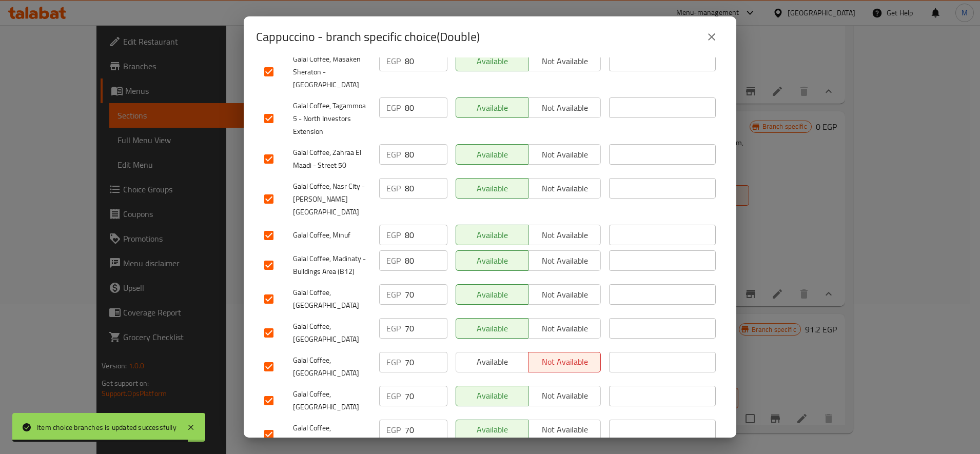
drag, startPoint x: 276, startPoint y: 394, endPoint x: 269, endPoint y: 367, distance: 28.4
click at [275, 424] on input "checkbox" at bounding box center [269, 435] width 22 height 22
click at [269, 390] on input "checkbox" at bounding box center [269, 401] width 22 height 22
click at [268, 356] on input "checkbox" at bounding box center [269, 367] width 22 height 22
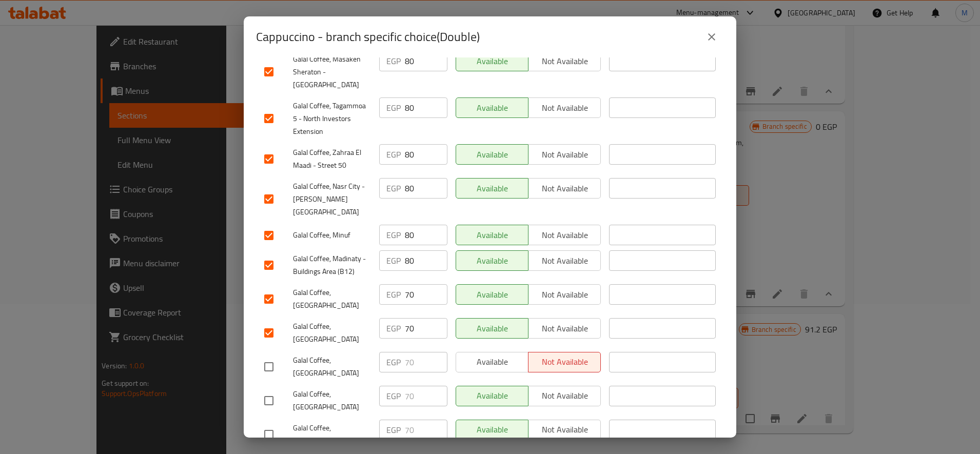
click at [265, 322] on input "checkbox" at bounding box center [269, 333] width 22 height 22
click at [263, 288] on input "checkbox" at bounding box center [269, 299] width 22 height 22
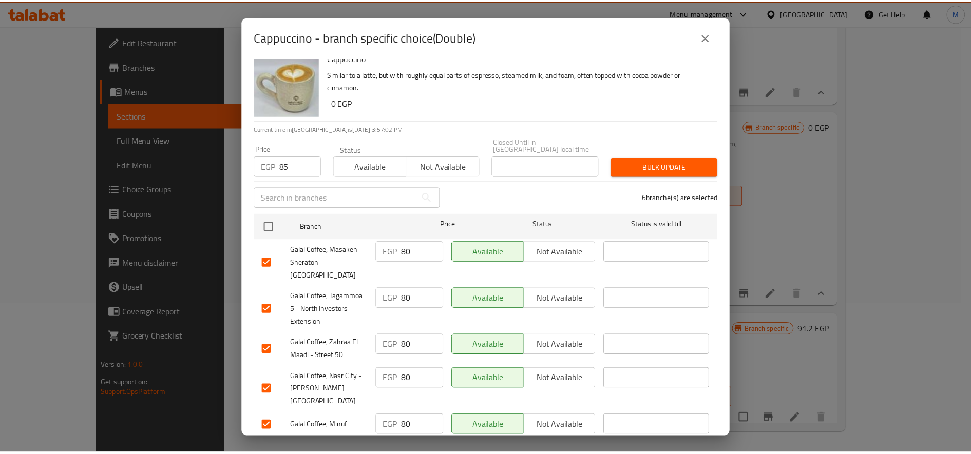
scroll to position [0, 0]
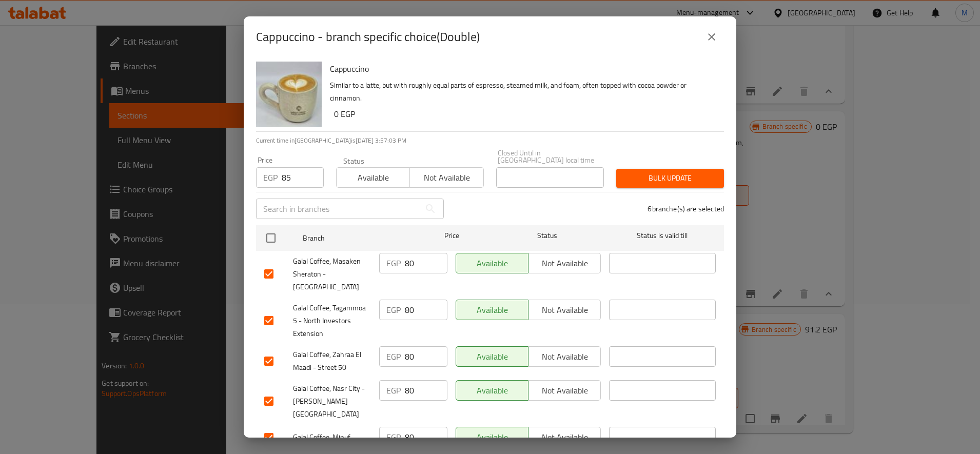
click at [696, 163] on div "Bulk update" at bounding box center [670, 178] width 120 height 31
click at [683, 172] on span "Bulk update" at bounding box center [670, 178] width 91 height 13
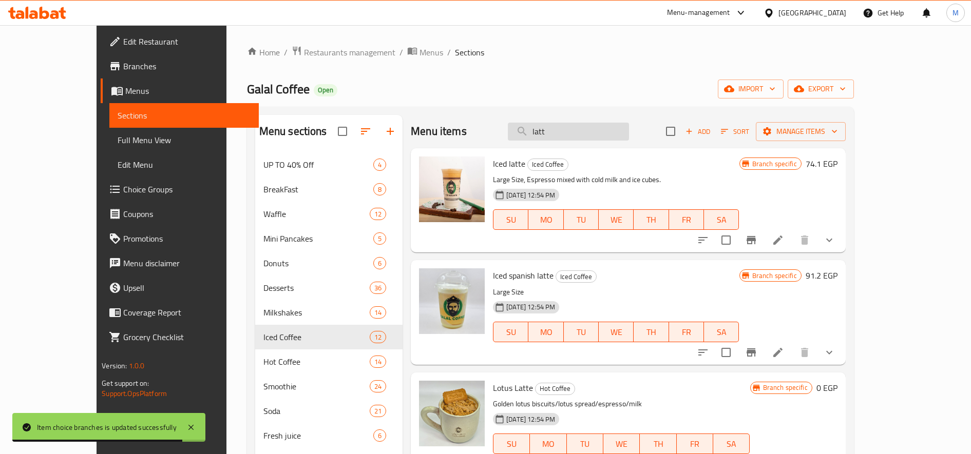
click at [618, 126] on input "latt" at bounding box center [568, 132] width 121 height 18
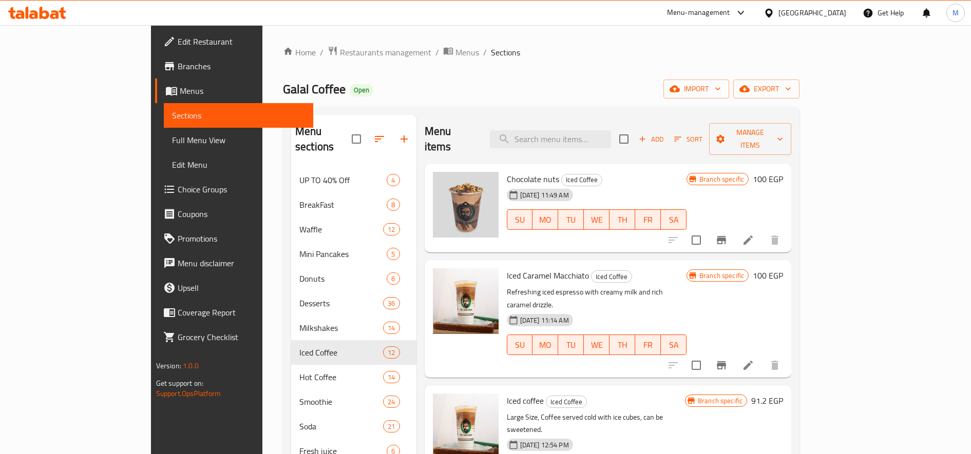
click at [584, 142] on div "Menu items Add Sort Manage items" at bounding box center [608, 139] width 367 height 49
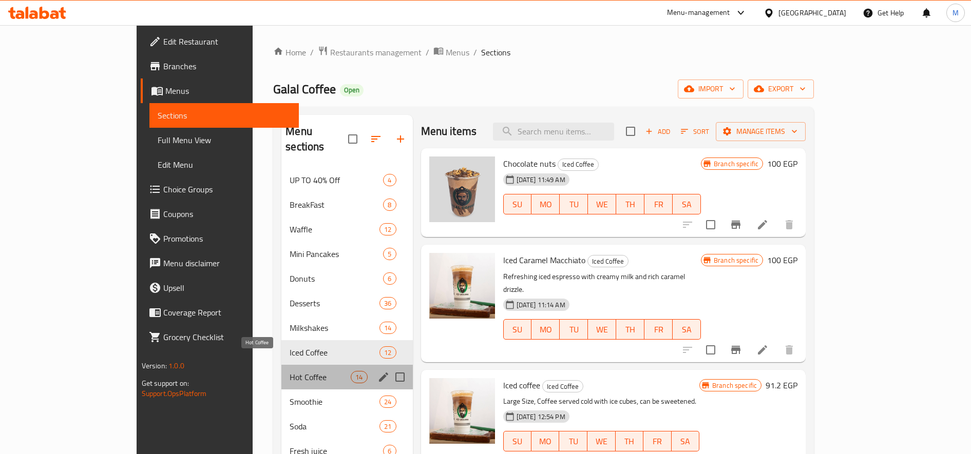
drag, startPoint x: 211, startPoint y: 357, endPoint x: 268, endPoint y: 348, distance: 57.8
click at [290, 371] on span "Hot Coffee" at bounding box center [320, 377] width 61 height 12
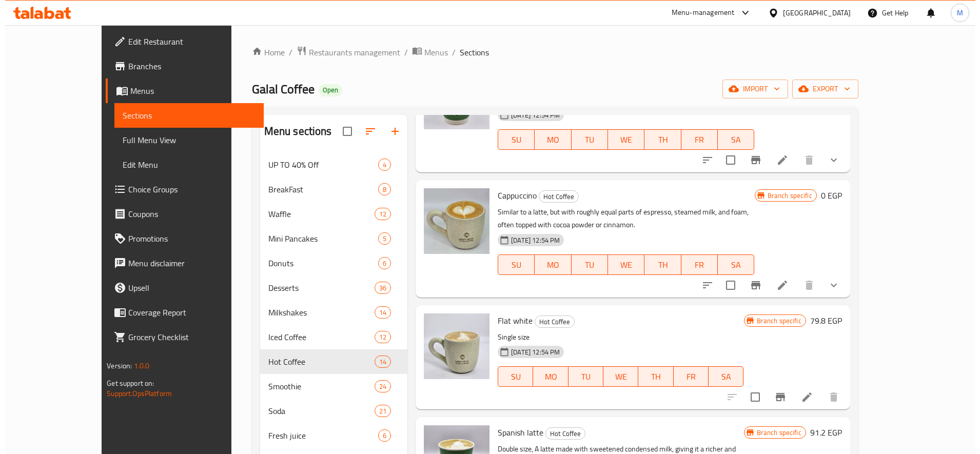
scroll to position [1148, 0]
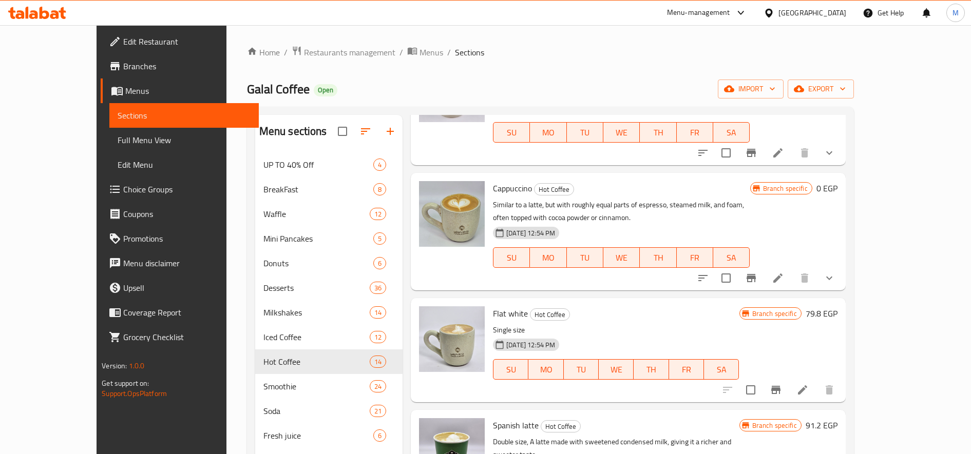
click at [788, 378] on button "Branch-specific-item" at bounding box center [775, 390] width 25 height 25
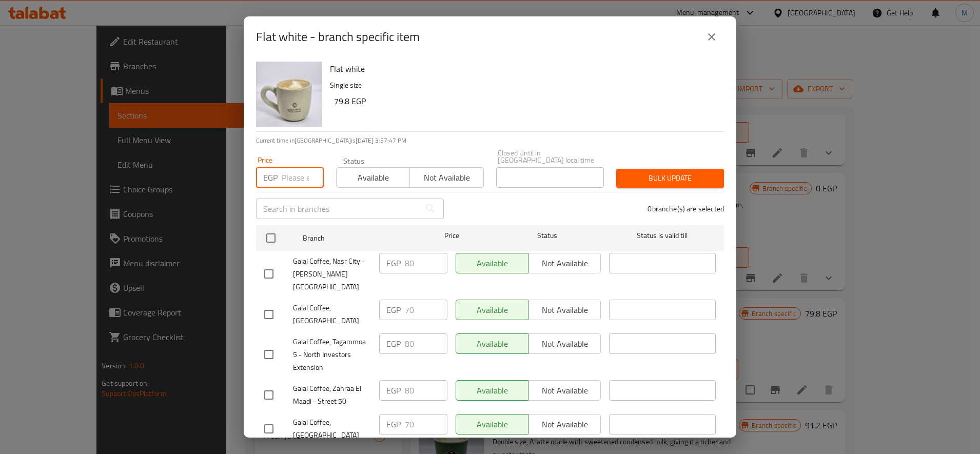
click at [303, 167] on input "number" at bounding box center [303, 177] width 42 height 21
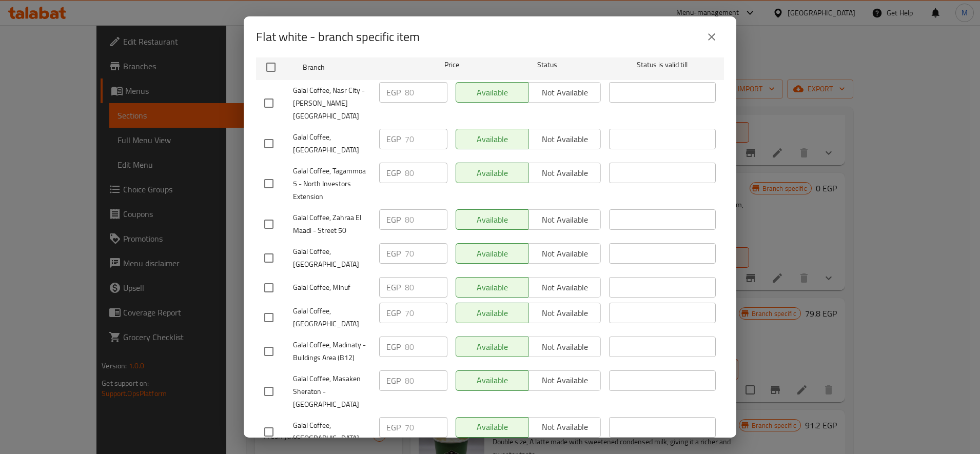
scroll to position [0, 0]
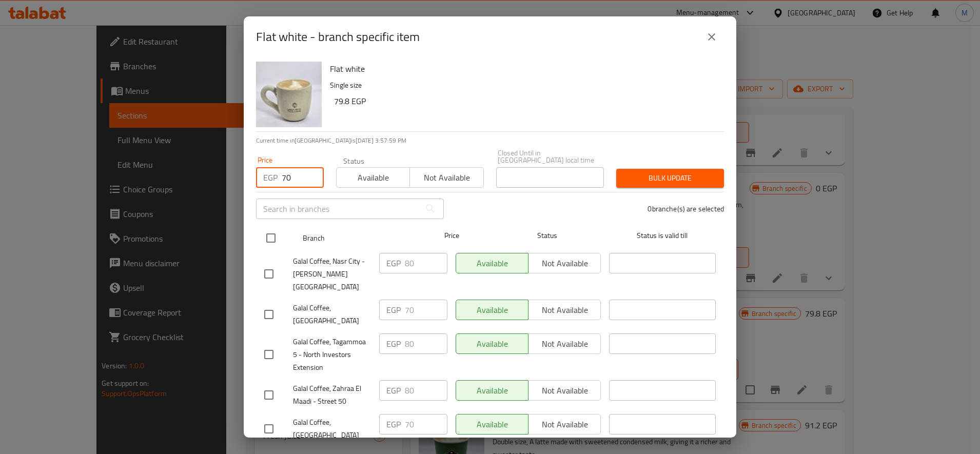
click at [273, 238] on input "checkbox" at bounding box center [271, 238] width 22 height 22
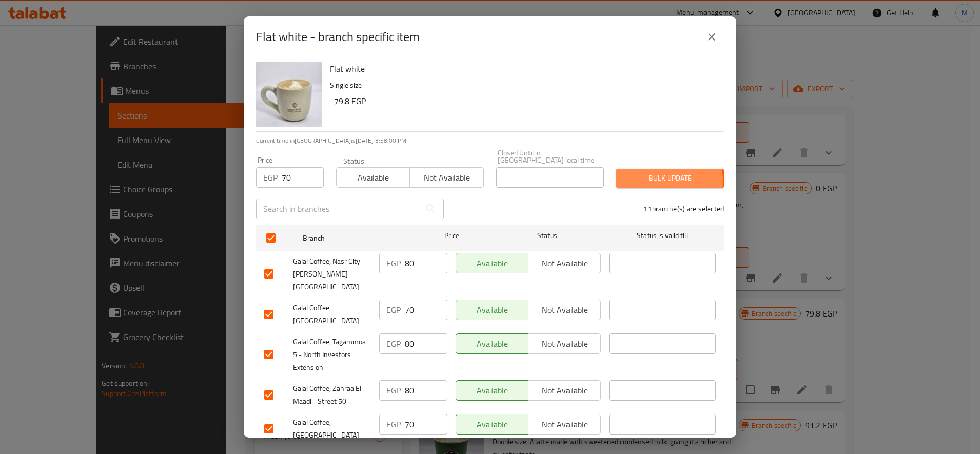
click at [652, 174] on span "Bulk update" at bounding box center [670, 178] width 91 height 13
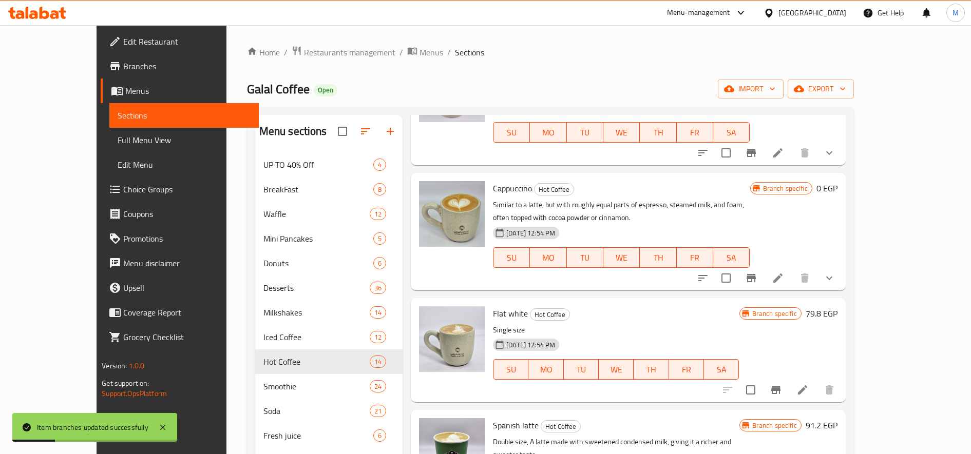
click at [837, 306] on h6 "79.8 EGP" at bounding box center [821, 313] width 32 height 14
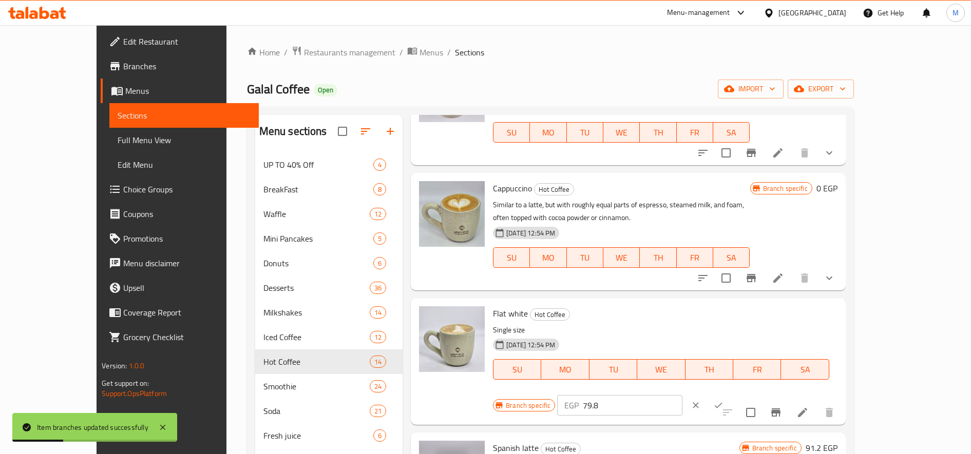
click at [682, 395] on input "79.8" at bounding box center [632, 405] width 99 height 21
click at [723, 400] on icon "ok" at bounding box center [718, 405] width 10 height 10
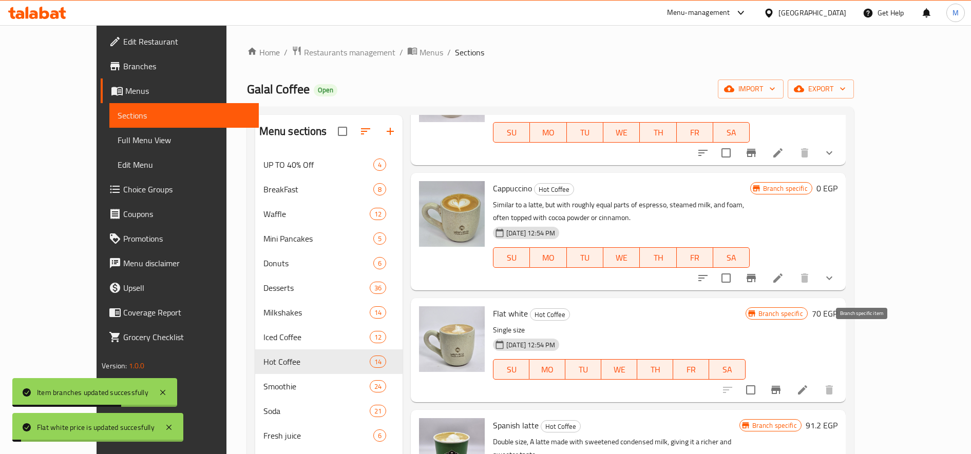
click at [780, 386] on icon "Branch-specific-item" at bounding box center [775, 390] width 9 height 8
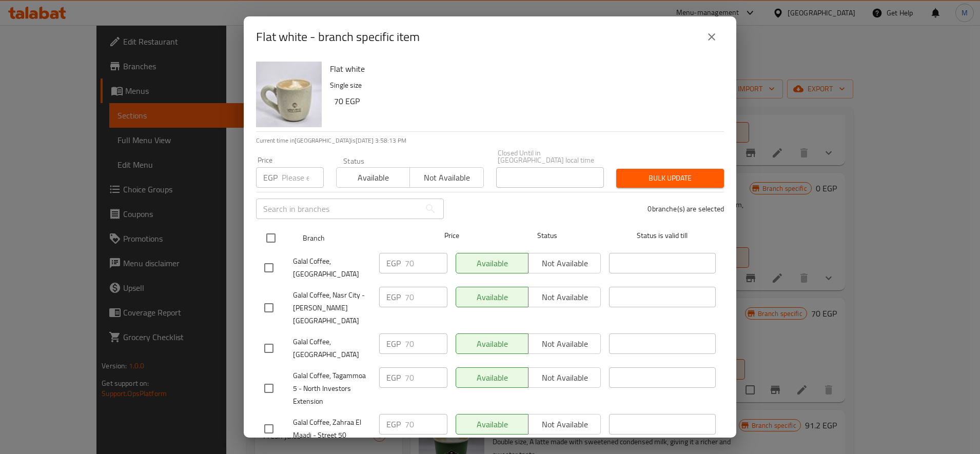
drag, startPoint x: 276, startPoint y: 230, endPoint x: 292, endPoint y: 234, distance: 15.7
click at [280, 233] on input "checkbox" at bounding box center [271, 238] width 22 height 22
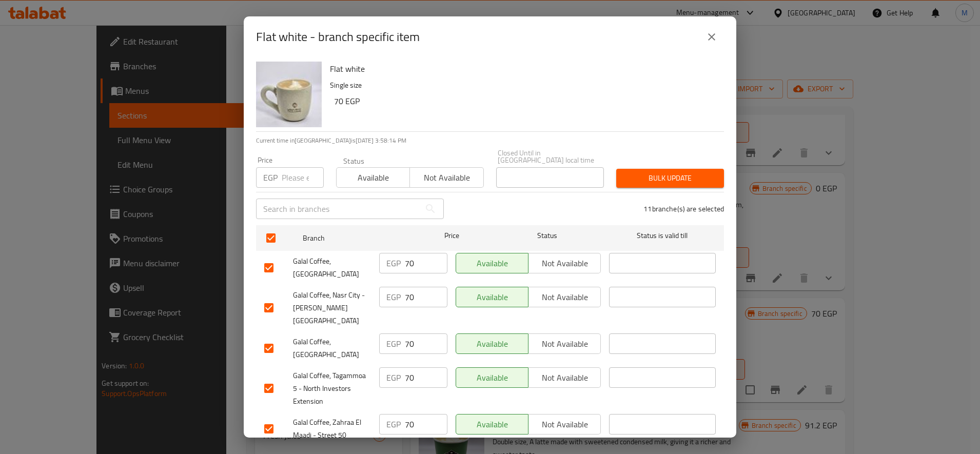
click at [679, 172] on span "Bulk update" at bounding box center [670, 178] width 91 height 13
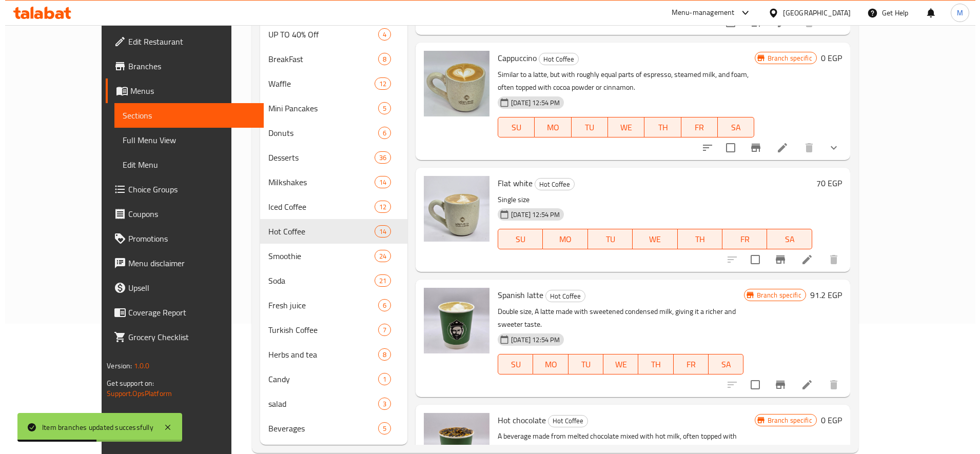
scroll to position [150, 0]
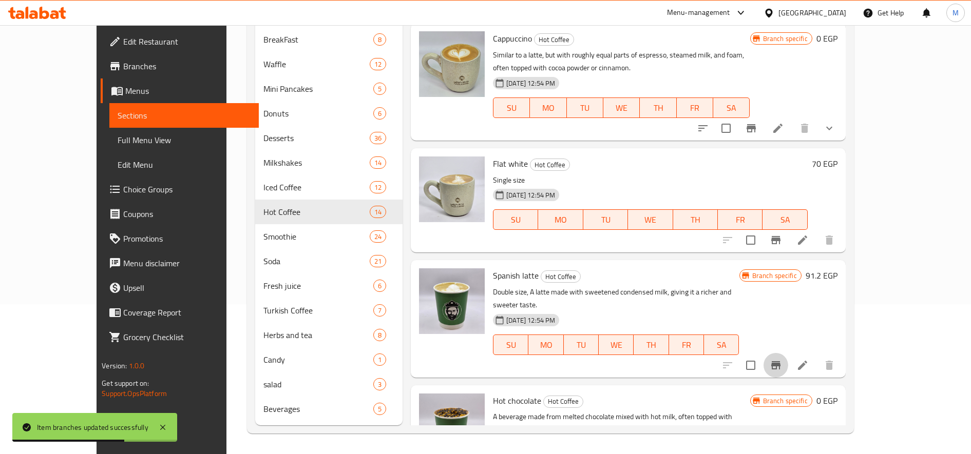
click at [780, 361] on icon "Branch-specific-item" at bounding box center [775, 365] width 9 height 8
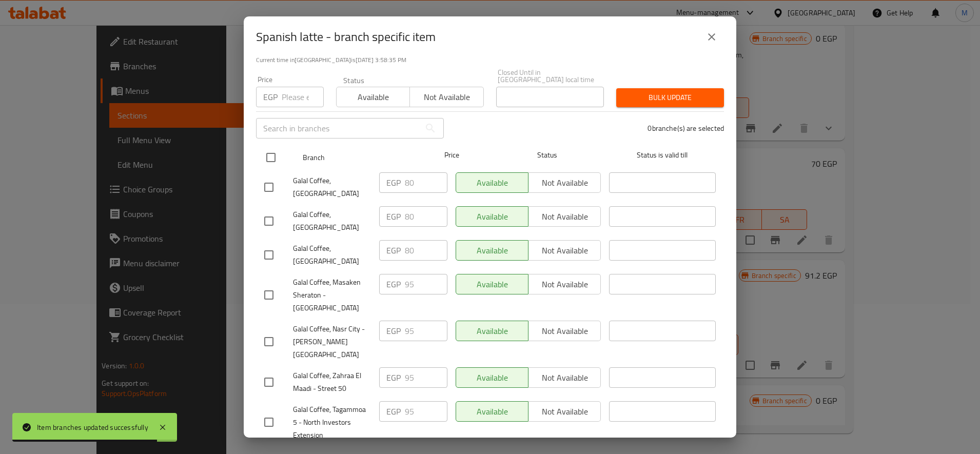
scroll to position [0, 0]
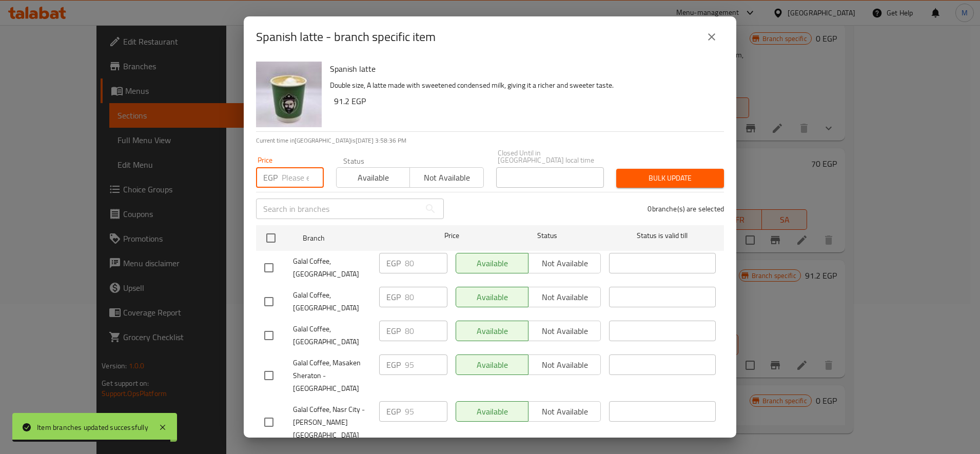
click at [290, 172] on input "number" at bounding box center [303, 177] width 42 height 21
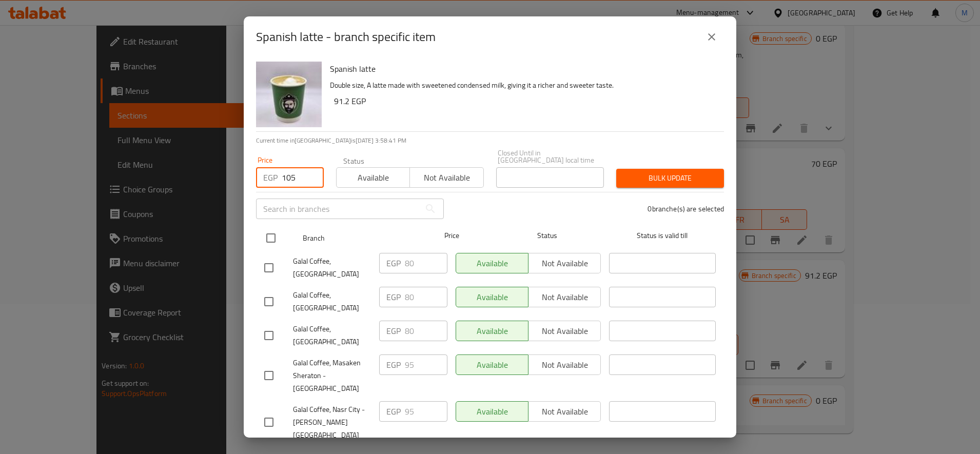
click at [263, 228] on input "checkbox" at bounding box center [271, 238] width 22 height 22
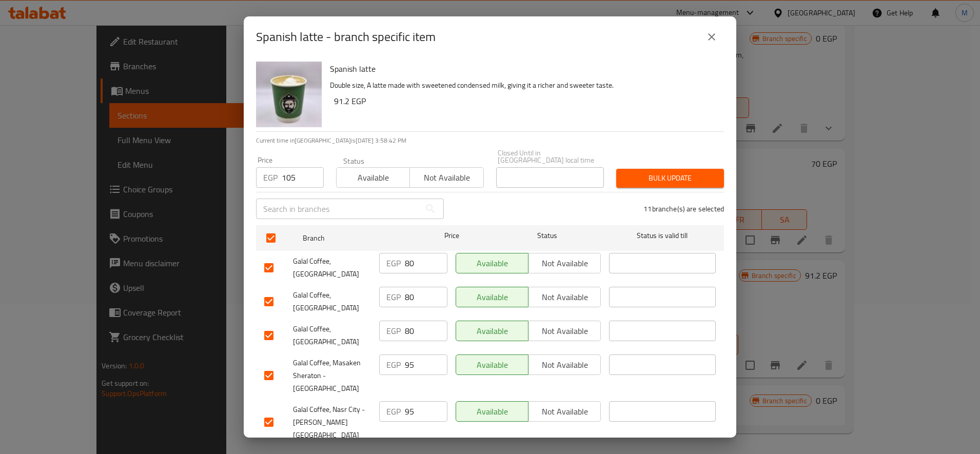
click at [266, 258] on input "checkbox" at bounding box center [269, 268] width 22 height 22
click at [269, 291] on input "checkbox" at bounding box center [269, 302] width 22 height 22
click at [275, 325] on input "checkbox" at bounding box center [269, 336] width 22 height 22
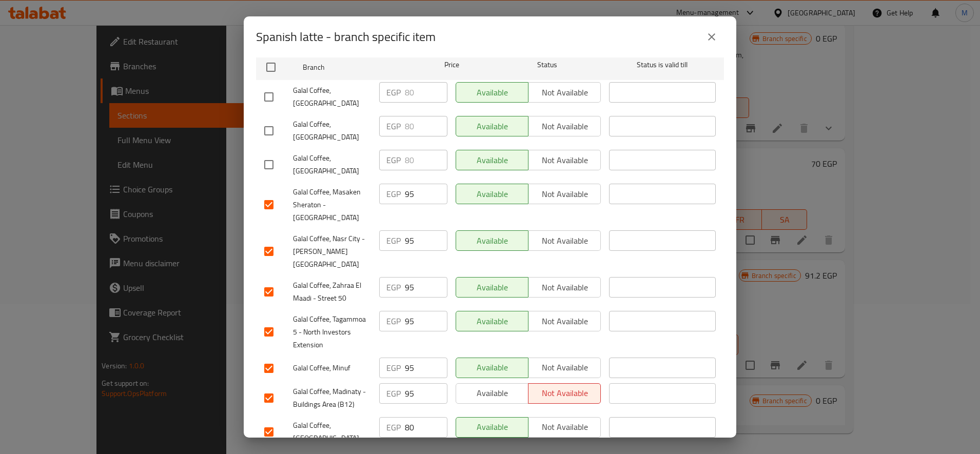
drag, startPoint x: 266, startPoint y: 384, endPoint x: 266, endPoint y: 420, distance: 36.4
click at [267, 421] on input "checkbox" at bounding box center [269, 432] width 22 height 22
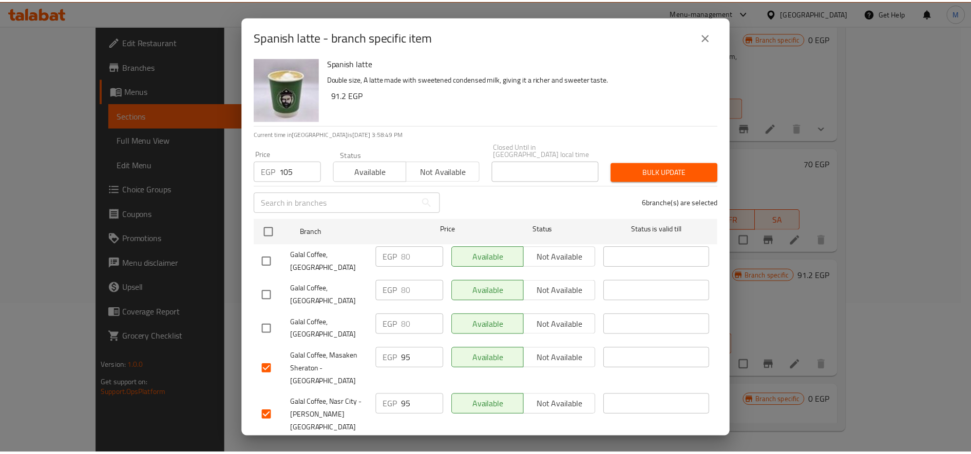
scroll to position [0, 0]
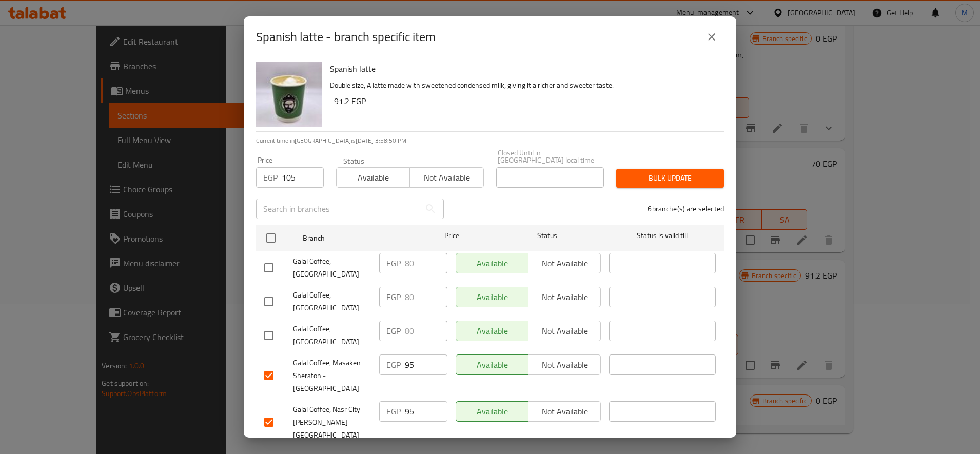
click at [649, 174] on span "Bulk update" at bounding box center [670, 178] width 91 height 13
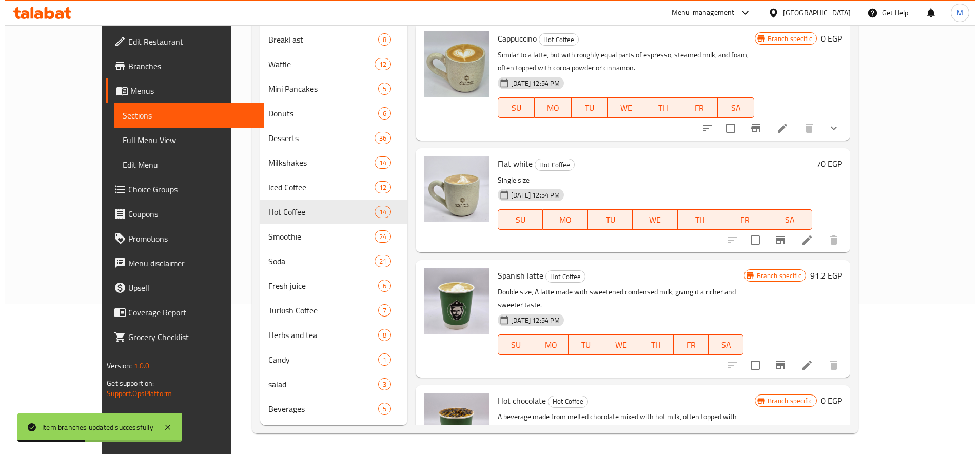
scroll to position [1236, 0]
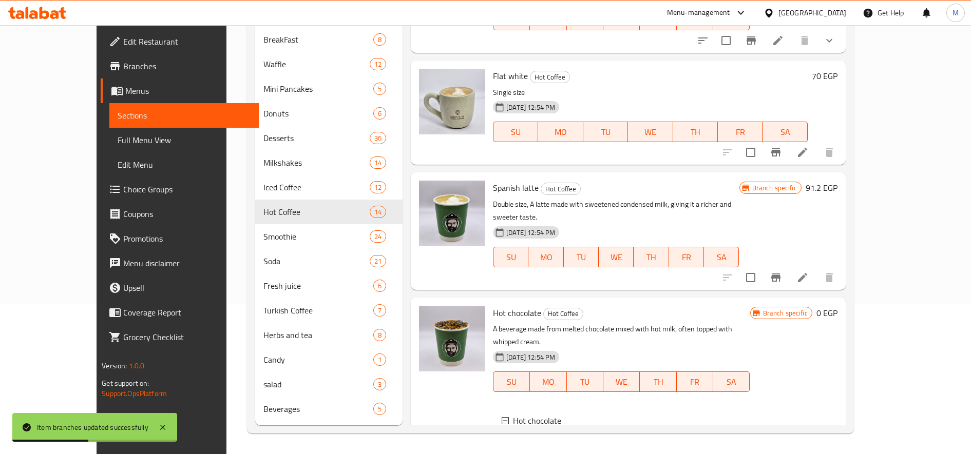
click at [540, 439] on span "Single" at bounding box center [550, 445] width 21 height 12
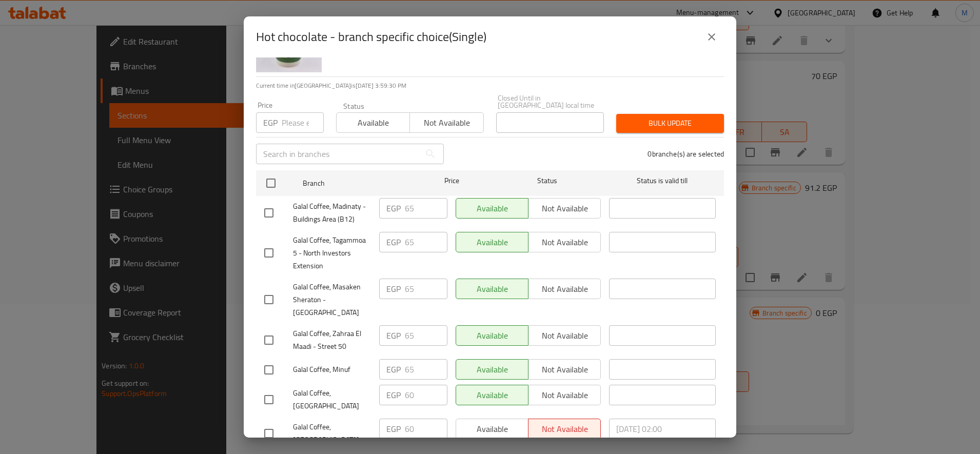
scroll to position [0, 0]
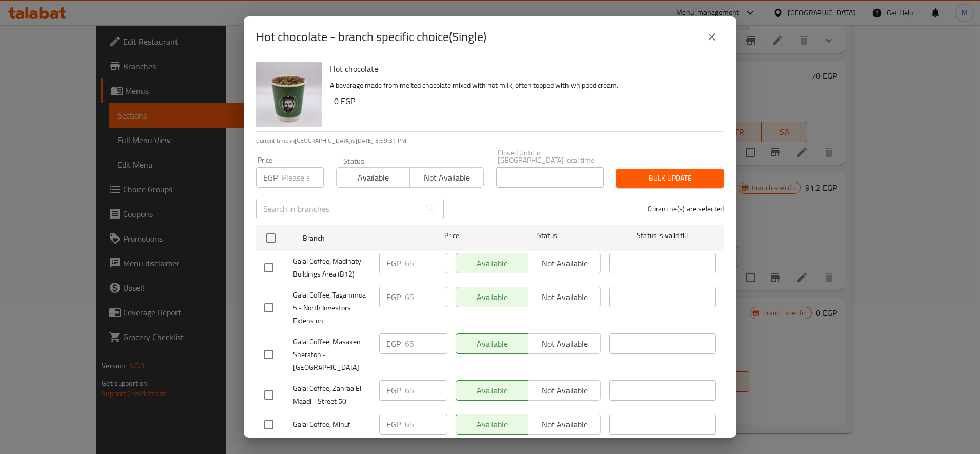
click at [296, 170] on input "number" at bounding box center [303, 177] width 42 height 21
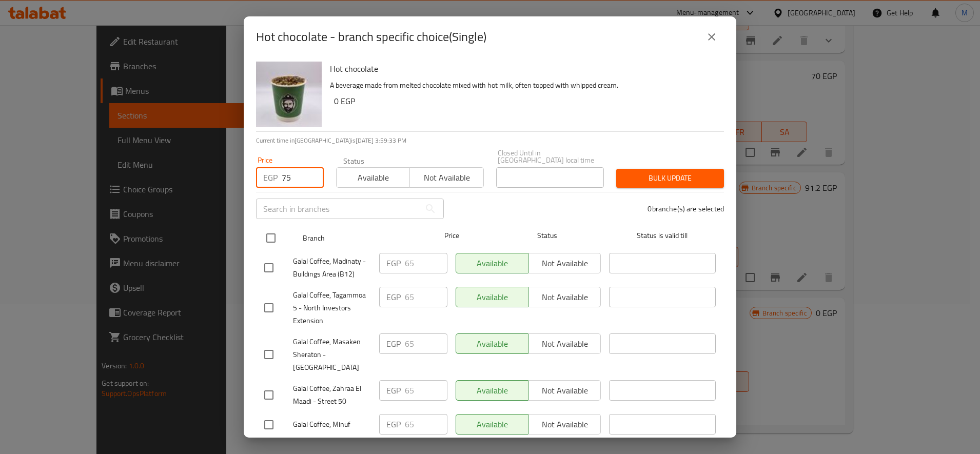
click at [268, 238] on input "checkbox" at bounding box center [271, 238] width 22 height 22
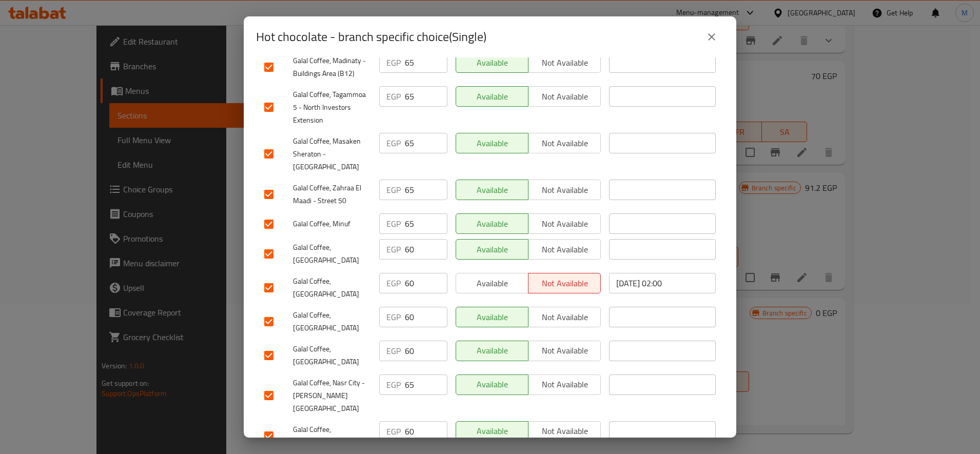
scroll to position [202, 0]
click at [256, 228] on div "Hot chocolate A beverage made from melted chocolate mixed with hot milk, often …" at bounding box center [490, 247] width 493 height 380
click at [266, 242] on input "checkbox" at bounding box center [269, 253] width 22 height 22
click at [269, 267] on div "Galal Coffee, [GEOGRAPHIC_DATA]" at bounding box center [317, 286] width 115 height 38
click at [275, 276] on input "checkbox" at bounding box center [269, 287] width 22 height 22
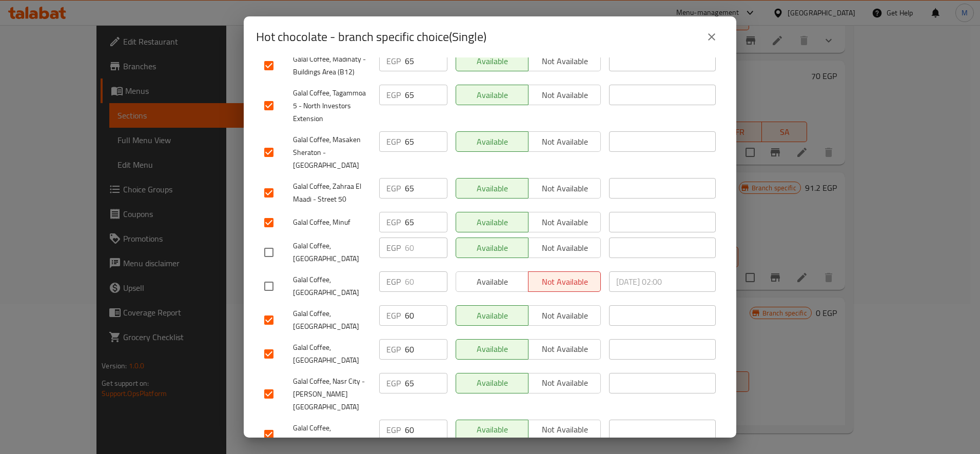
click at [267, 310] on input "checkbox" at bounding box center [269, 321] width 22 height 22
click at [267, 343] on input "checkbox" at bounding box center [269, 354] width 22 height 22
click at [272, 424] on input "checkbox" at bounding box center [269, 435] width 22 height 22
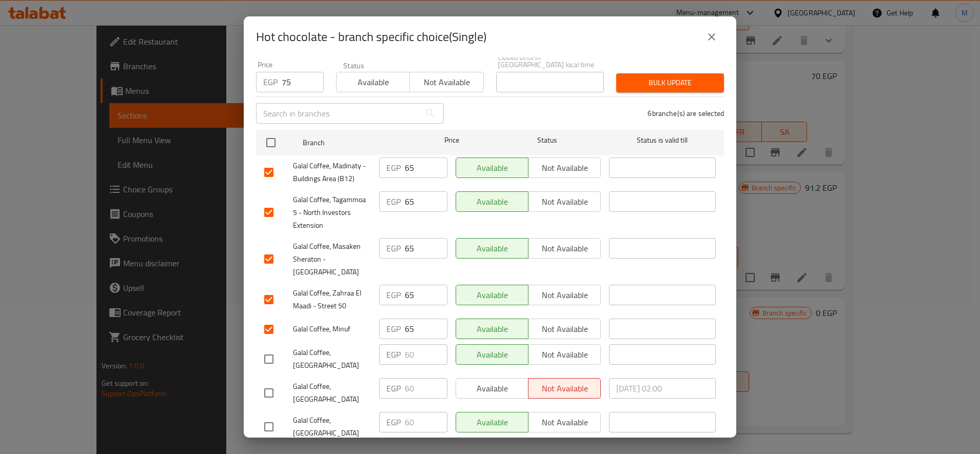
scroll to position [0, 0]
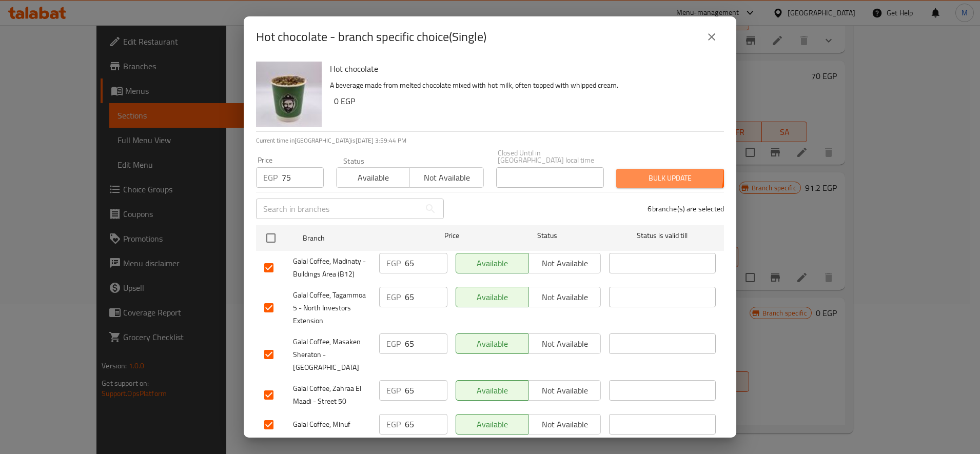
click at [651, 172] on span "Bulk update" at bounding box center [670, 178] width 91 height 13
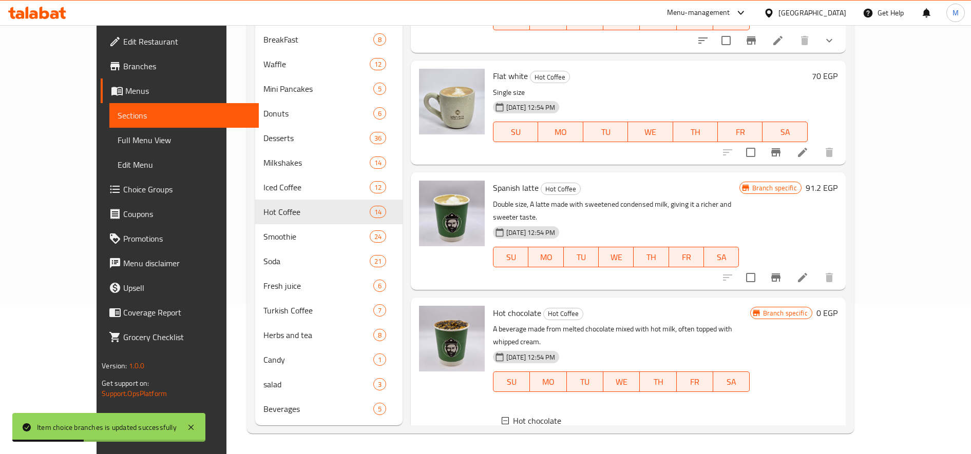
click at [540, 452] on span "Double" at bounding box center [552, 458] width 24 height 12
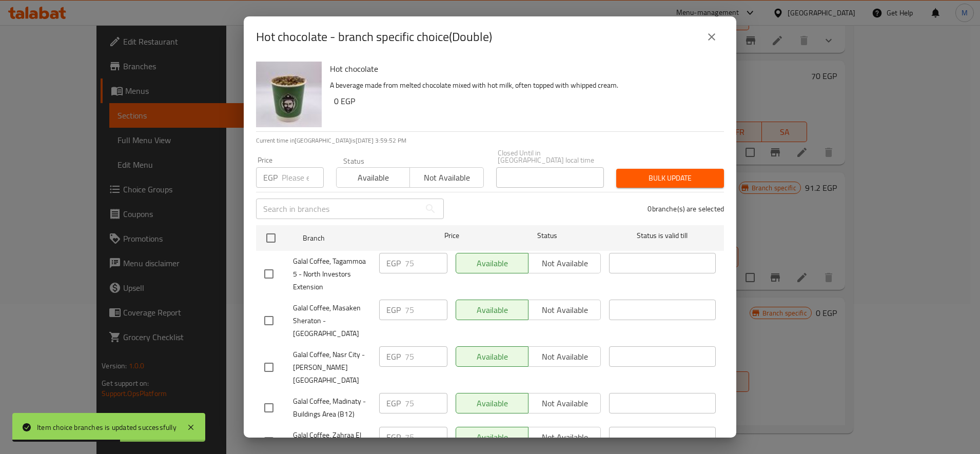
click at [288, 168] on input "number" at bounding box center [303, 177] width 42 height 21
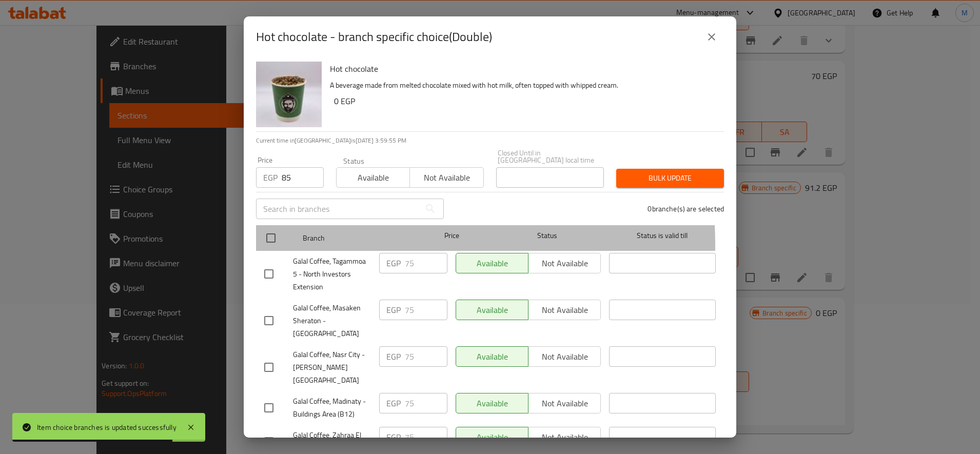
click at [284, 240] on div at bounding box center [279, 238] width 38 height 30
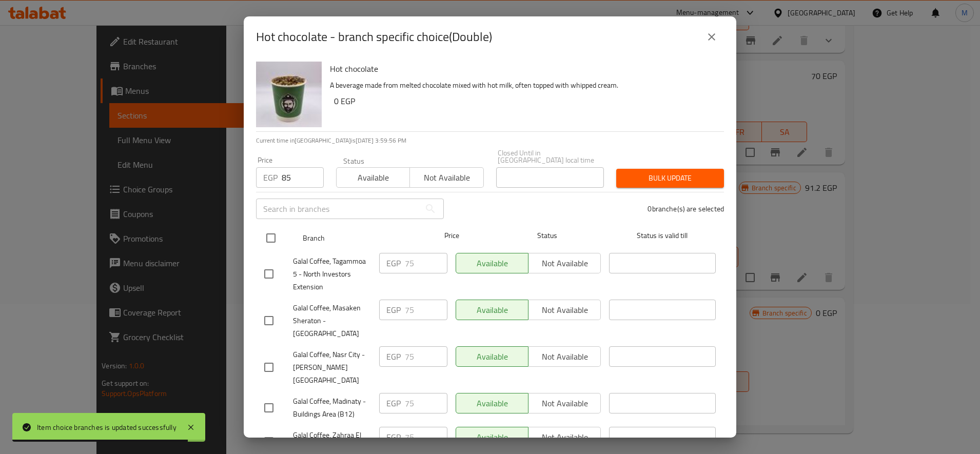
click at [275, 227] on input "checkbox" at bounding box center [271, 238] width 22 height 22
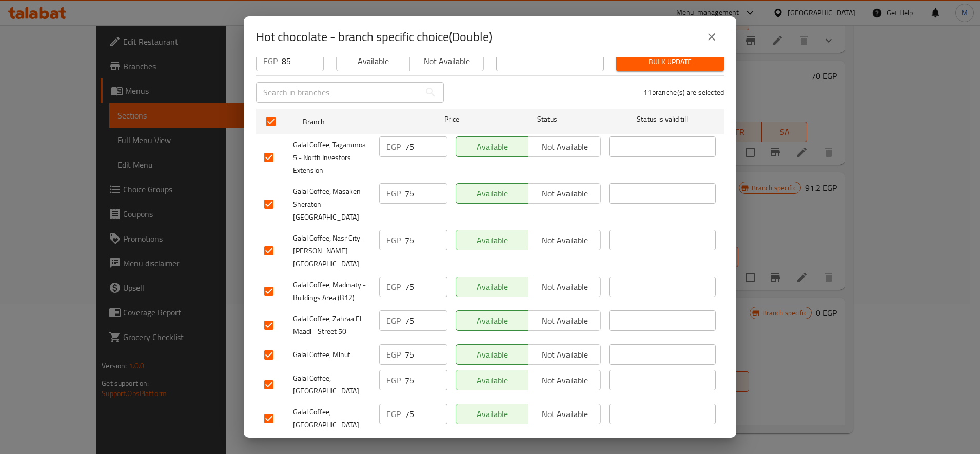
scroll to position [202, 0]
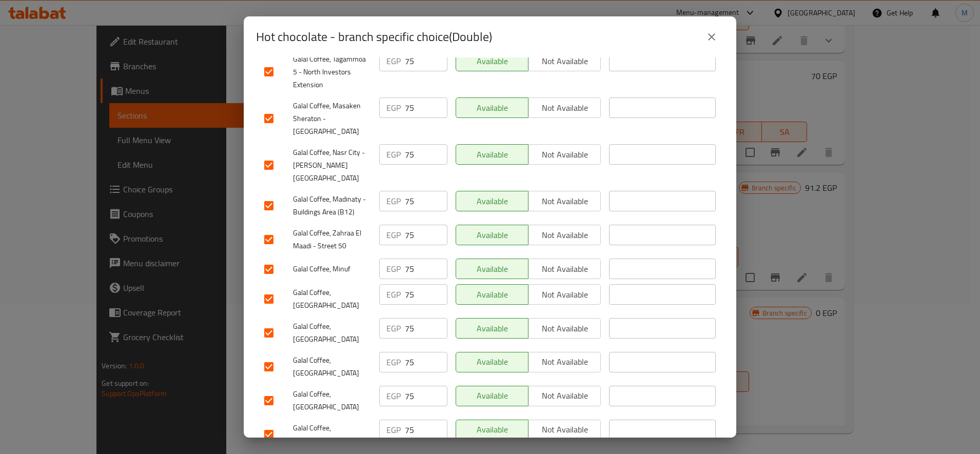
click at [272, 424] on input "checkbox" at bounding box center [269, 435] width 22 height 22
click at [275, 390] on input "checkbox" at bounding box center [269, 401] width 22 height 22
click at [272, 356] on input "checkbox" at bounding box center [269, 367] width 22 height 22
click at [273, 322] on input "checkbox" at bounding box center [269, 333] width 22 height 22
click at [266, 288] on input "checkbox" at bounding box center [269, 299] width 22 height 22
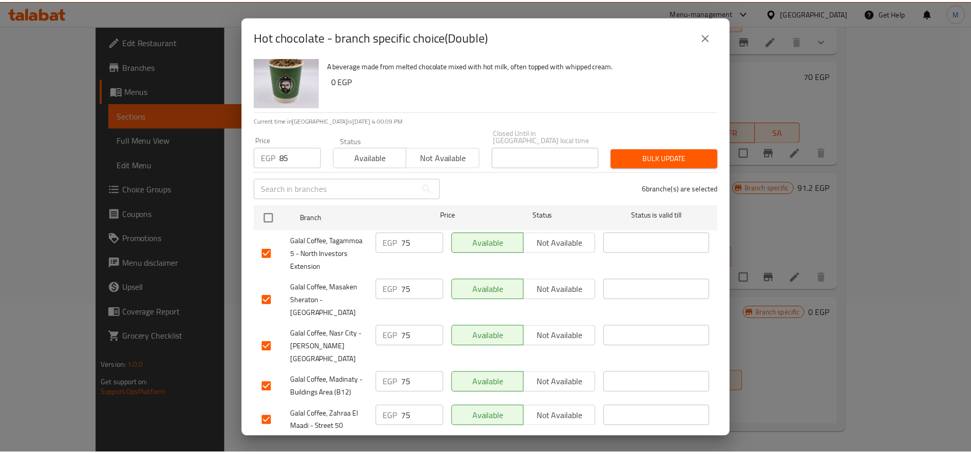
scroll to position [0, 0]
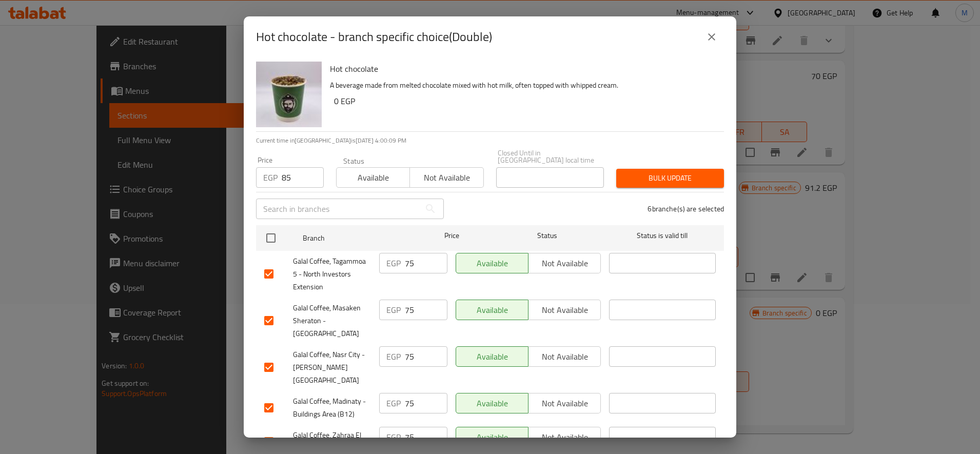
click at [645, 174] on span "Bulk update" at bounding box center [670, 178] width 91 height 13
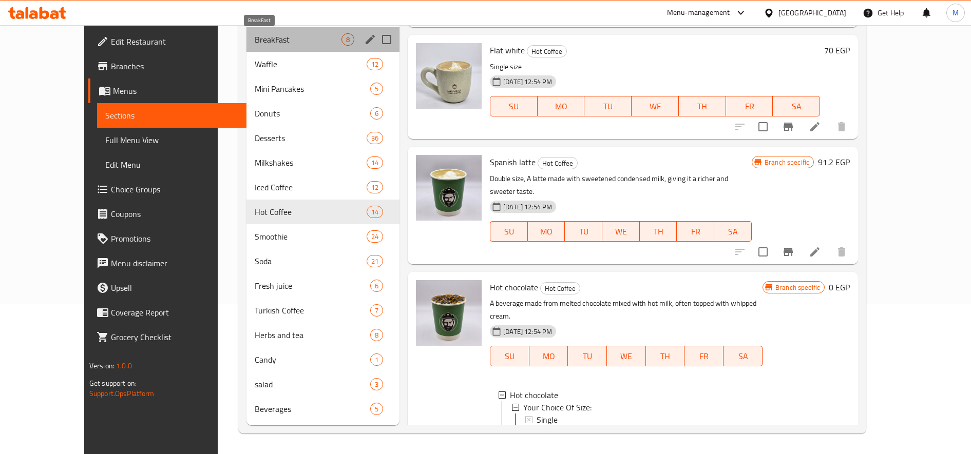
click at [255, 34] on span "BreakFast" at bounding box center [298, 39] width 87 height 12
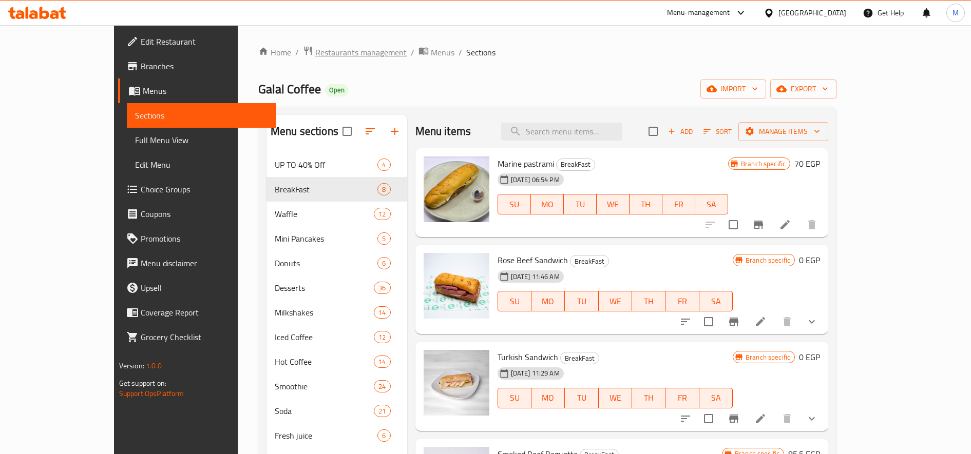
click at [315, 48] on span "Restaurants management" at bounding box center [360, 52] width 91 height 12
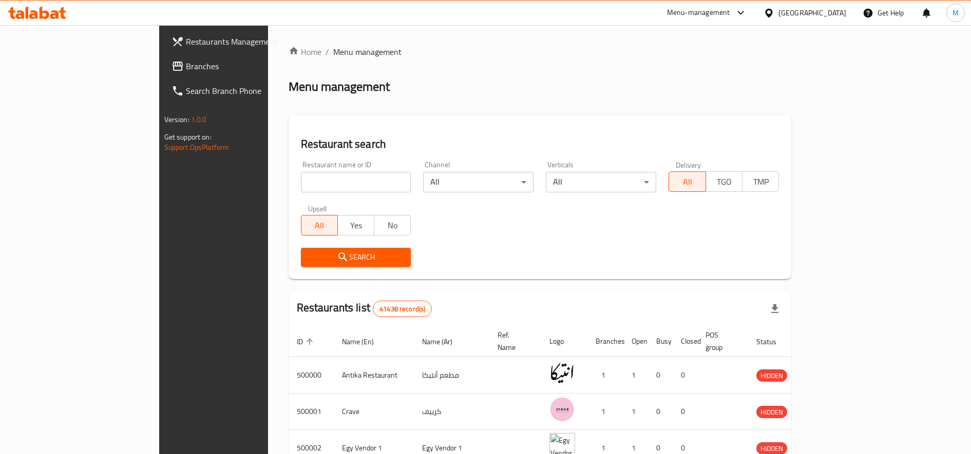
click at [301, 183] on input "search" at bounding box center [356, 182] width 110 height 21
click at [301, 181] on input "search" at bounding box center [356, 182] width 110 height 21
paste input "picups"
click at [309, 252] on span "Search" at bounding box center [356, 257] width 94 height 13
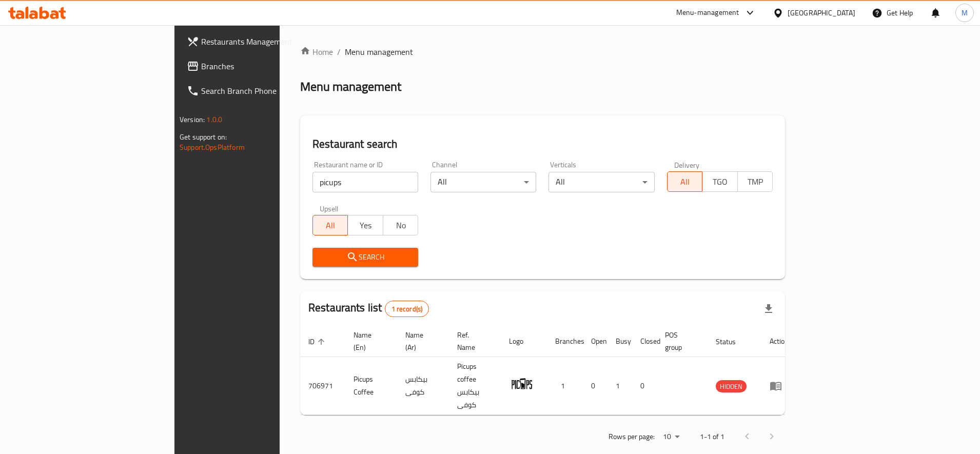
click at [350, 255] on span "Search" at bounding box center [365, 257] width 89 height 13
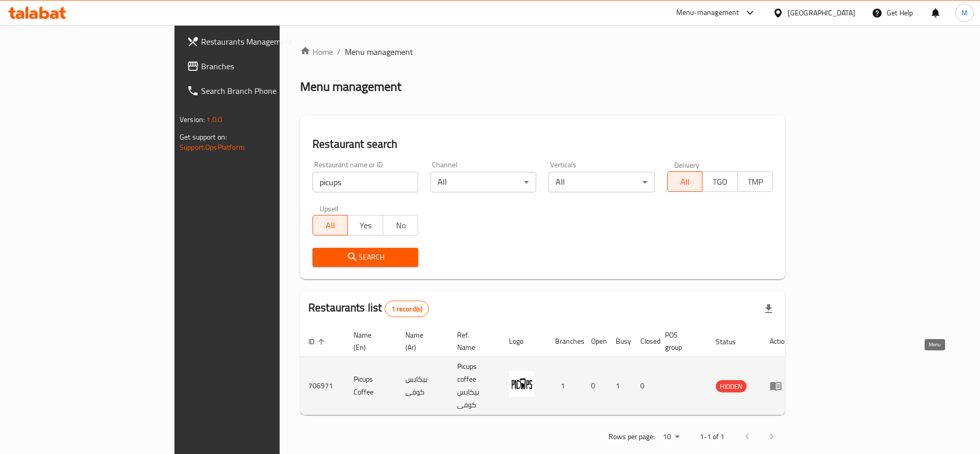
click at [780, 384] on icon "enhanced table" at bounding box center [779, 386] width 4 height 4
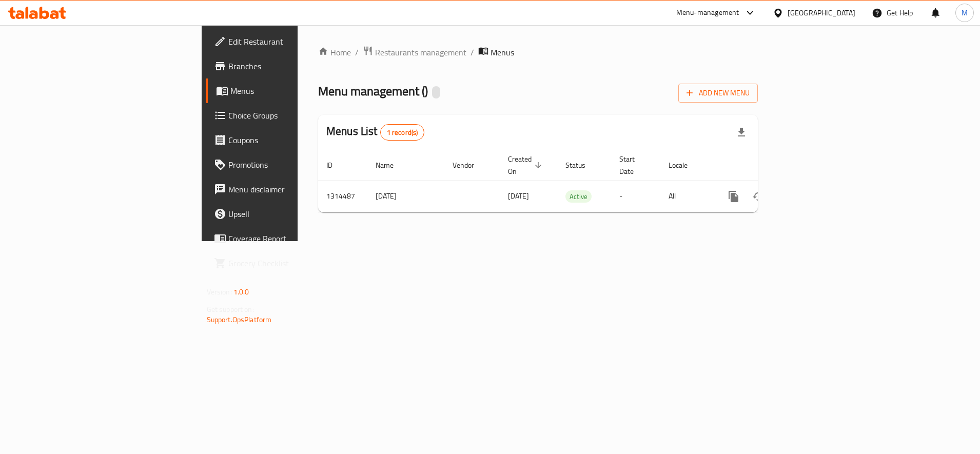
click at [740, 15] on div "Menu-management" at bounding box center [708, 13] width 63 height 12
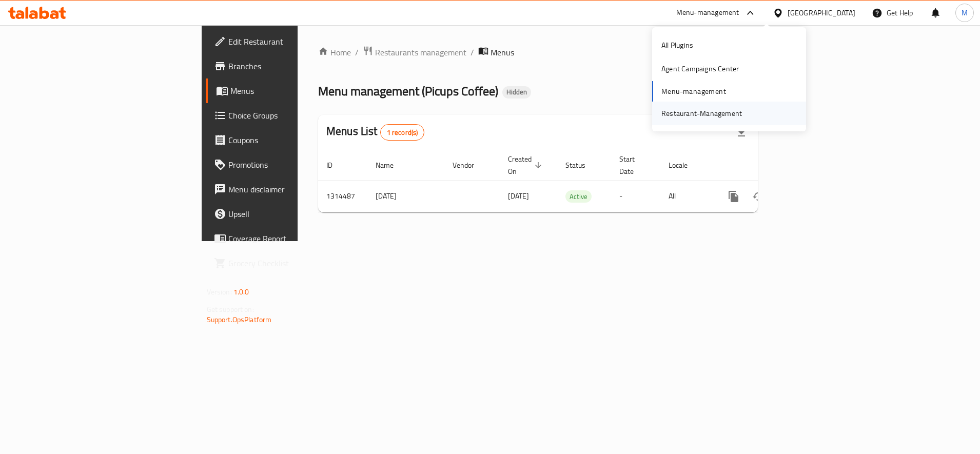
click at [703, 115] on div "Restaurant-Management" at bounding box center [702, 113] width 81 height 11
